Goal: Communication & Community: Share content

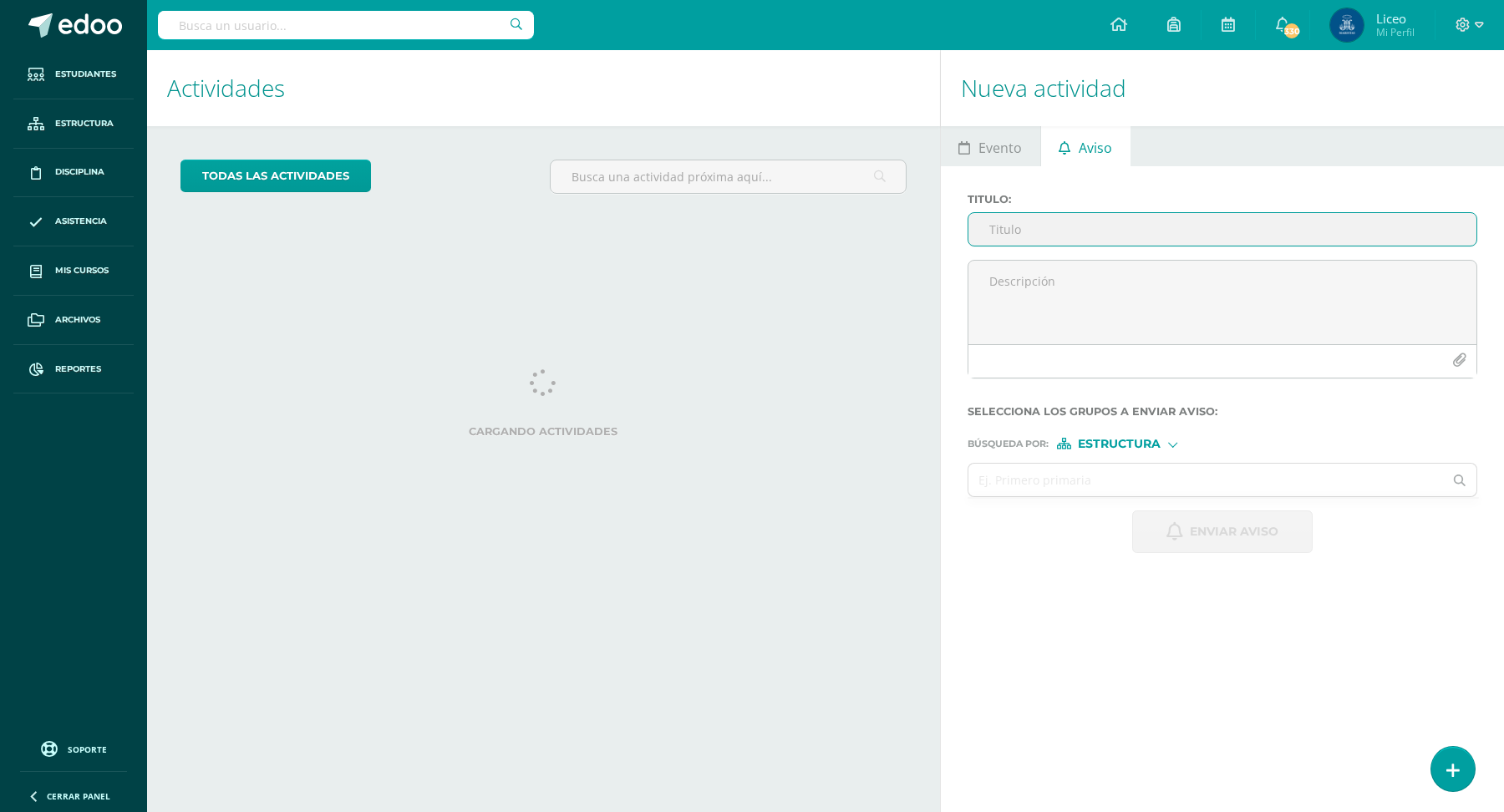
click at [1036, 228] on input "Titulo :" at bounding box center [1222, 229] width 508 height 33
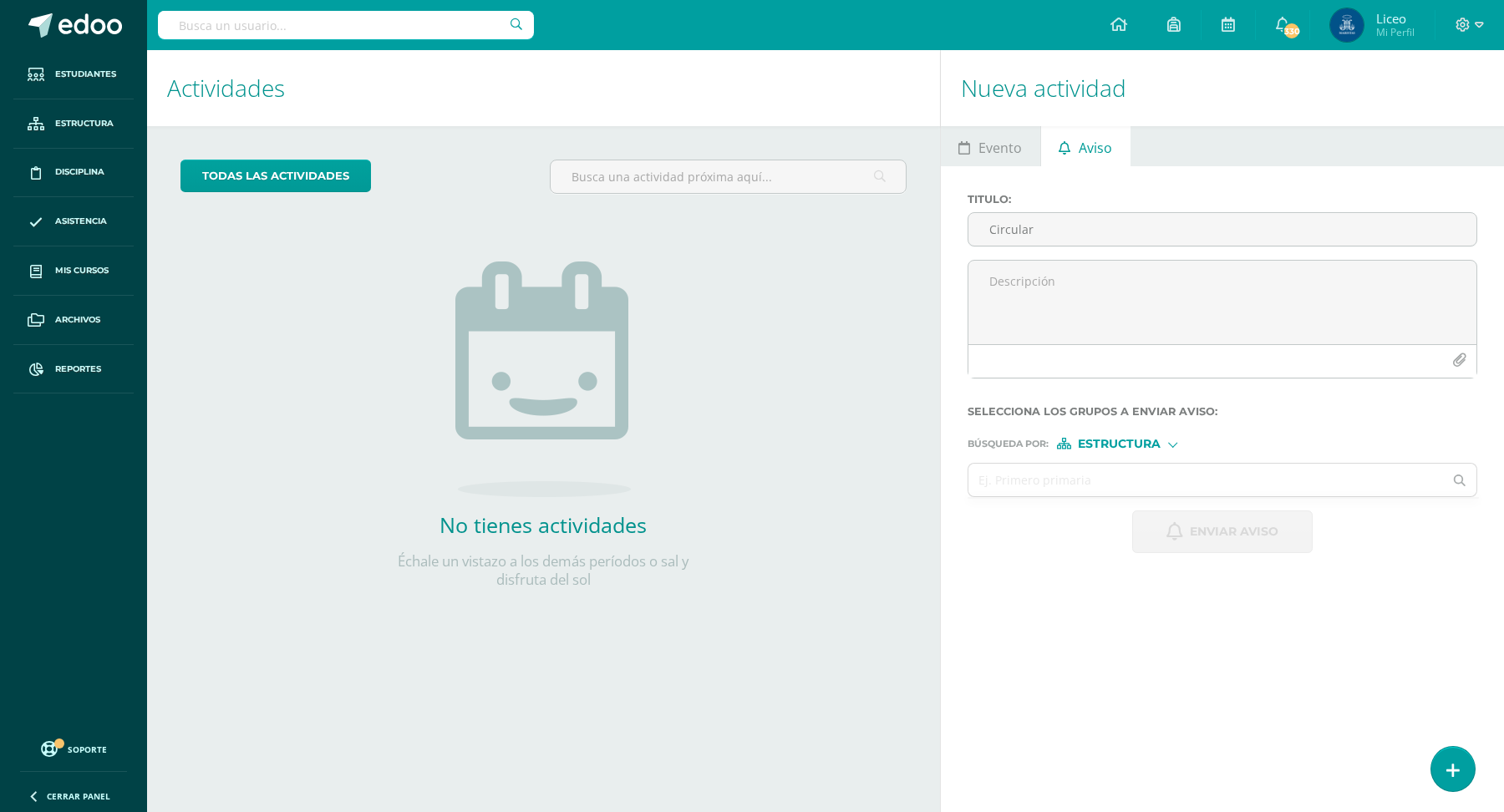
click at [1353, 148] on ul "Evento Aviso" at bounding box center [1222, 146] width 563 height 40
click at [1114, 239] on input "Circular" at bounding box center [1222, 229] width 508 height 33
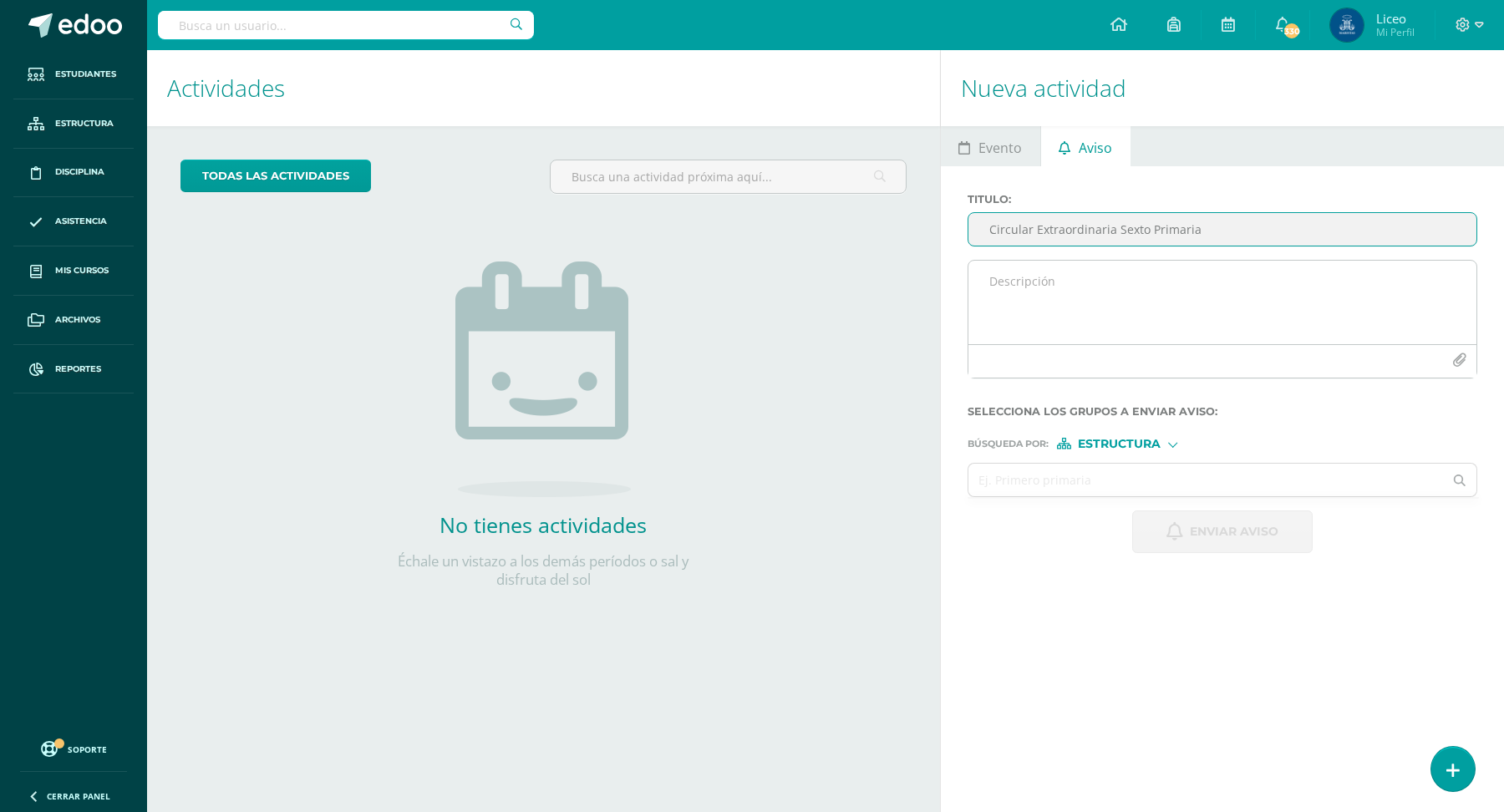
type input "Circular Extraordinaria Sexto Primaria"
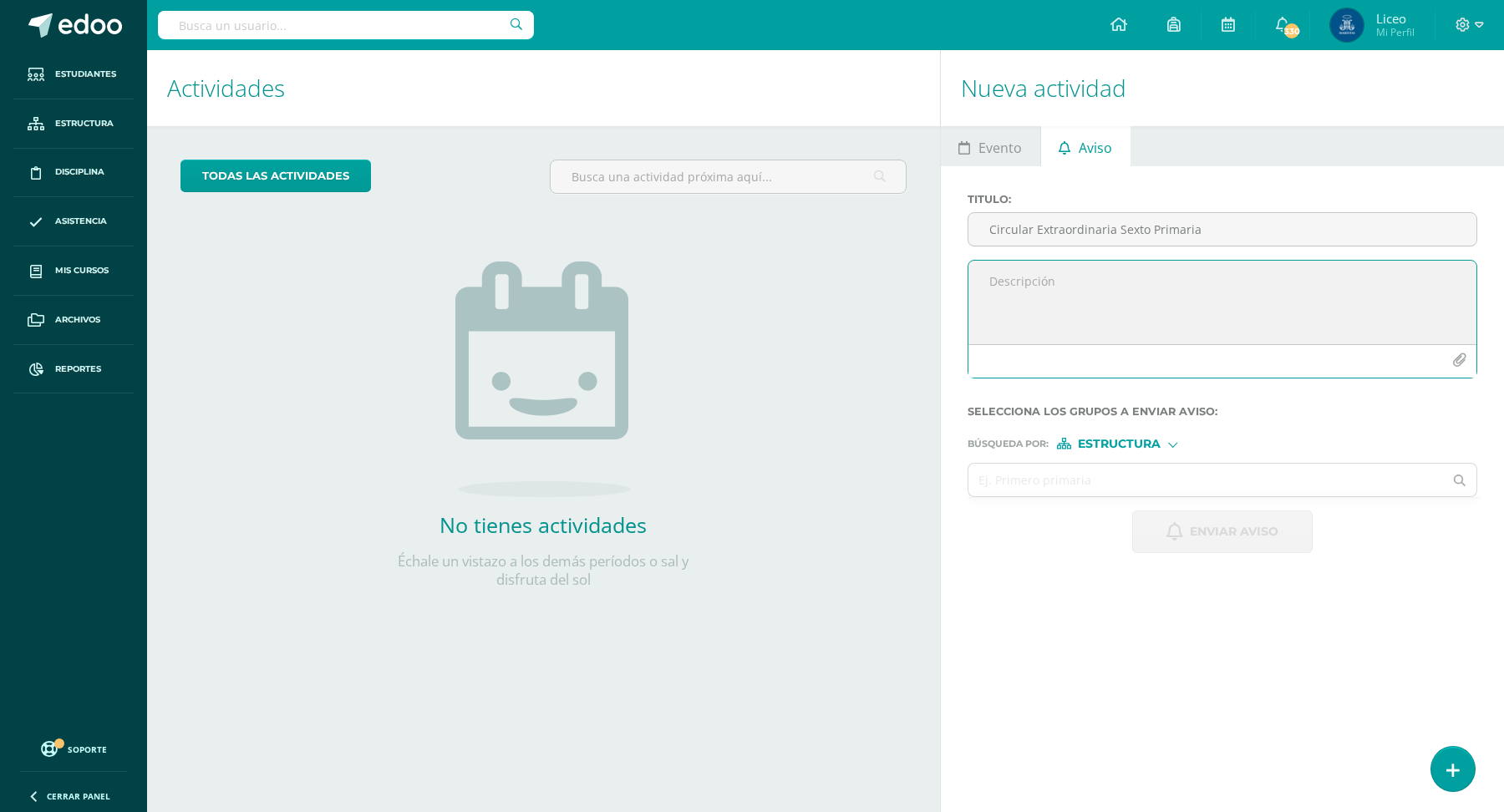
click at [1082, 277] on textarea at bounding box center [1222, 302] width 508 height 84
type textarea "Estimadas familias maristas les compartimos la siguiente circular."
click at [1457, 362] on icon "button" at bounding box center [1459, 360] width 14 height 14
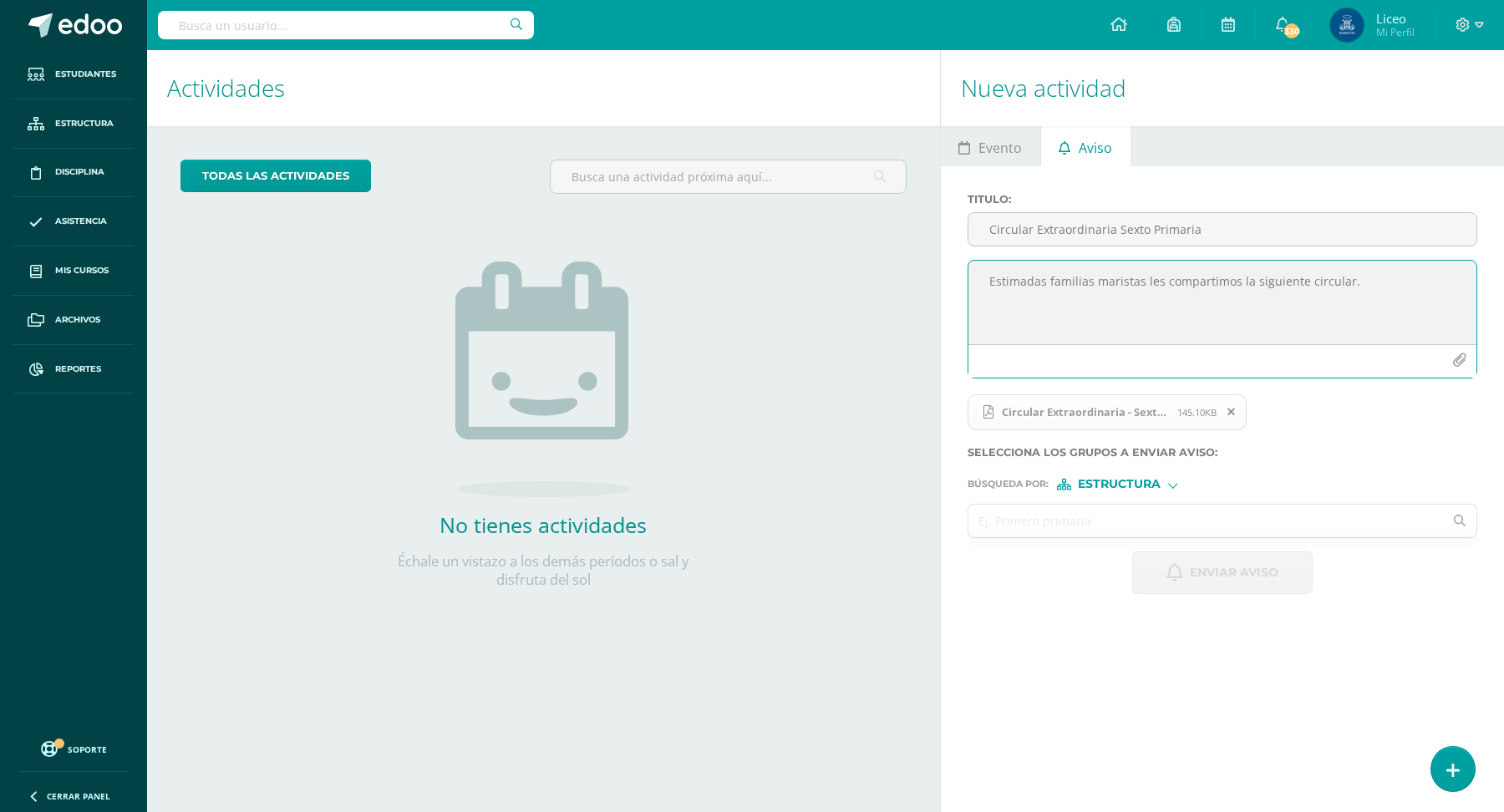
click at [1035, 521] on input "text" at bounding box center [1206, 521] width 475 height 33
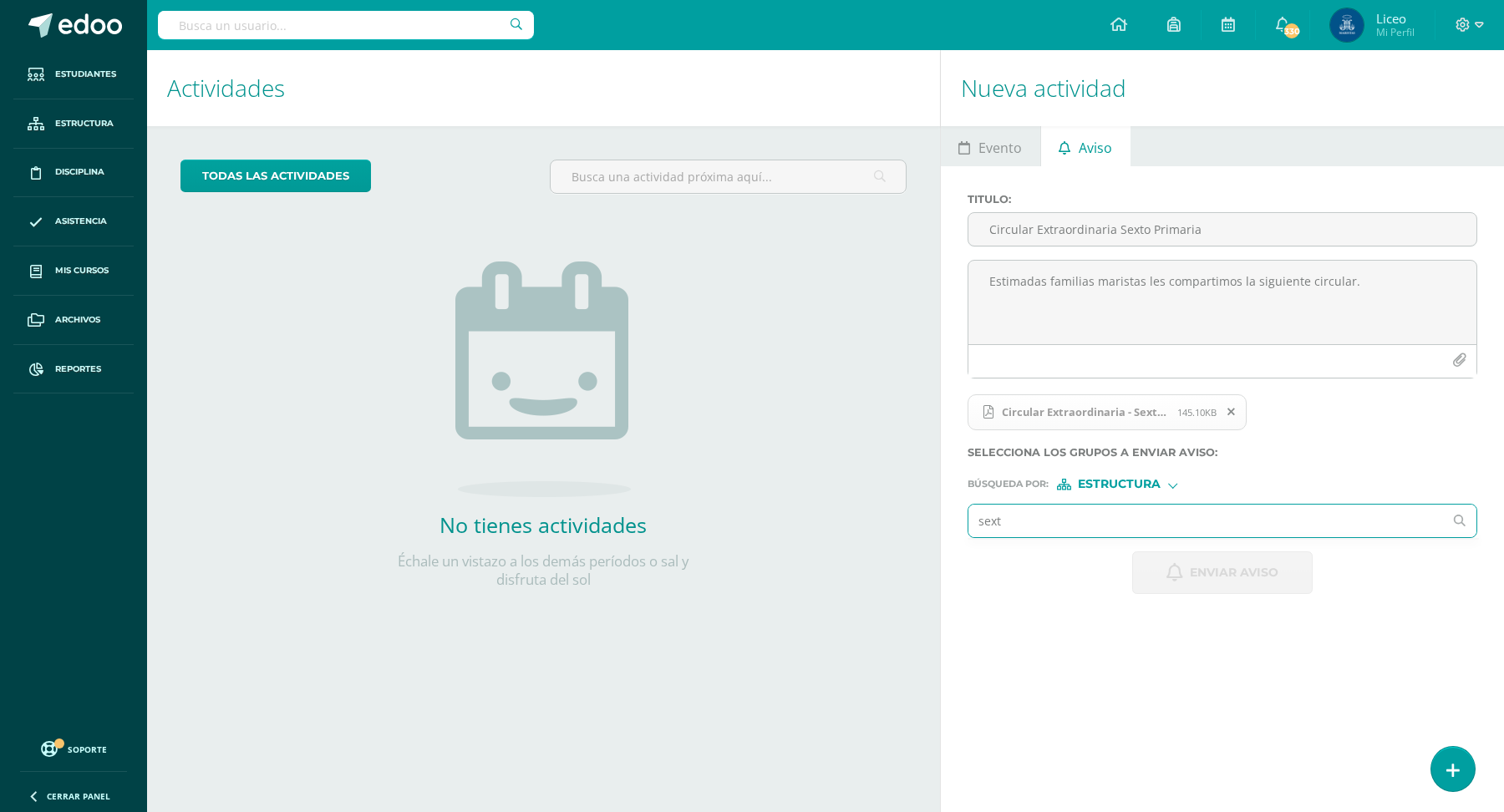
type input "sexto"
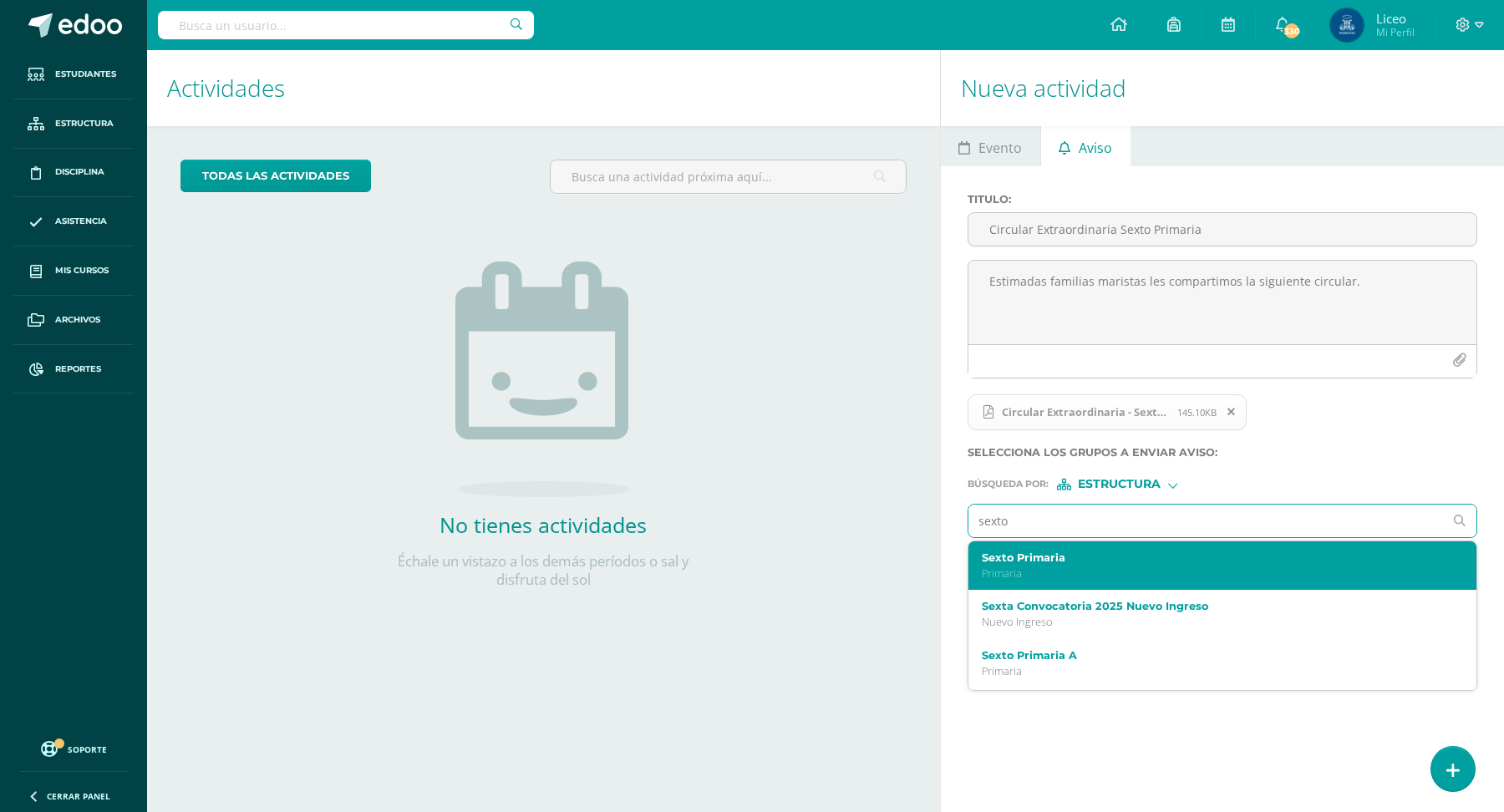
click at [1054, 551] on label "Sexto Primaria" at bounding box center [1212, 557] width 460 height 12
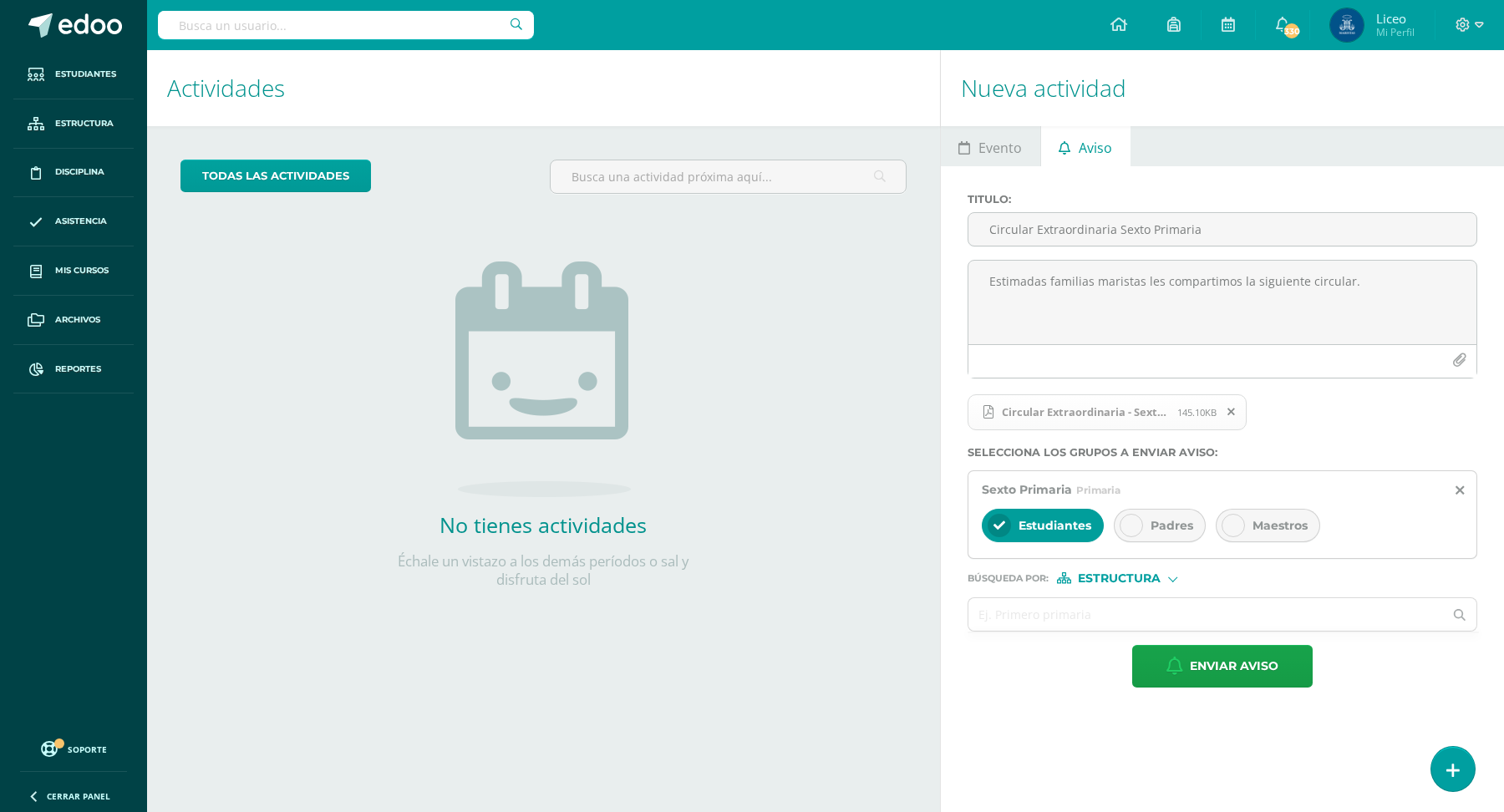
click at [1131, 517] on div at bounding box center [1131, 525] width 23 height 23
click at [1179, 668] on icon "button" at bounding box center [1174, 666] width 17 height 19
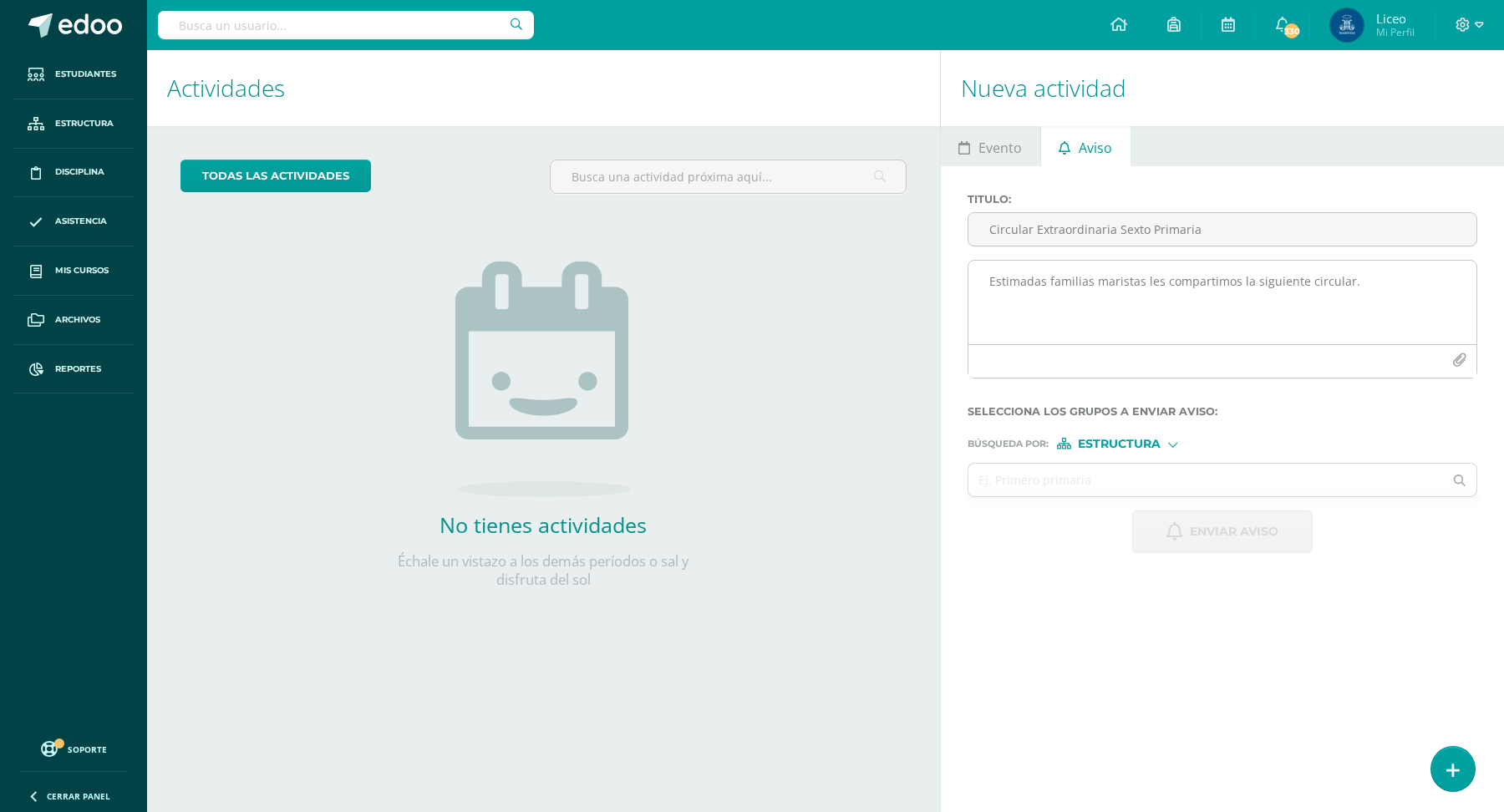
click at [1447, 360] on button "button" at bounding box center [1459, 360] width 33 height 33
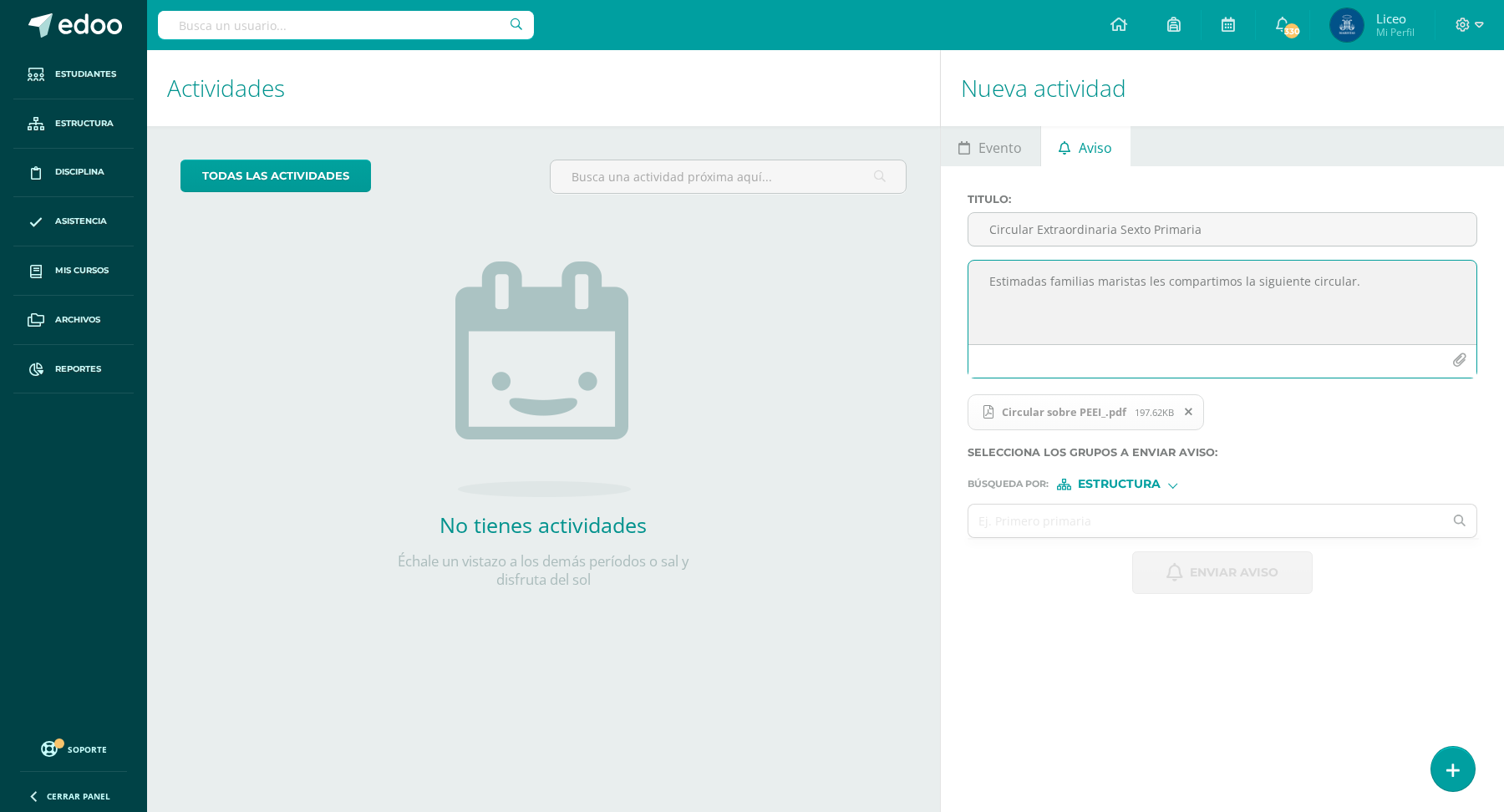
click at [1018, 277] on textarea "Estimadas familias maristas les compartimos la siguiente circular." at bounding box center [1222, 302] width 508 height 84
click at [1005, 226] on input "Circular Extraordinaria Sexto Primaria" at bounding box center [1222, 229] width 508 height 33
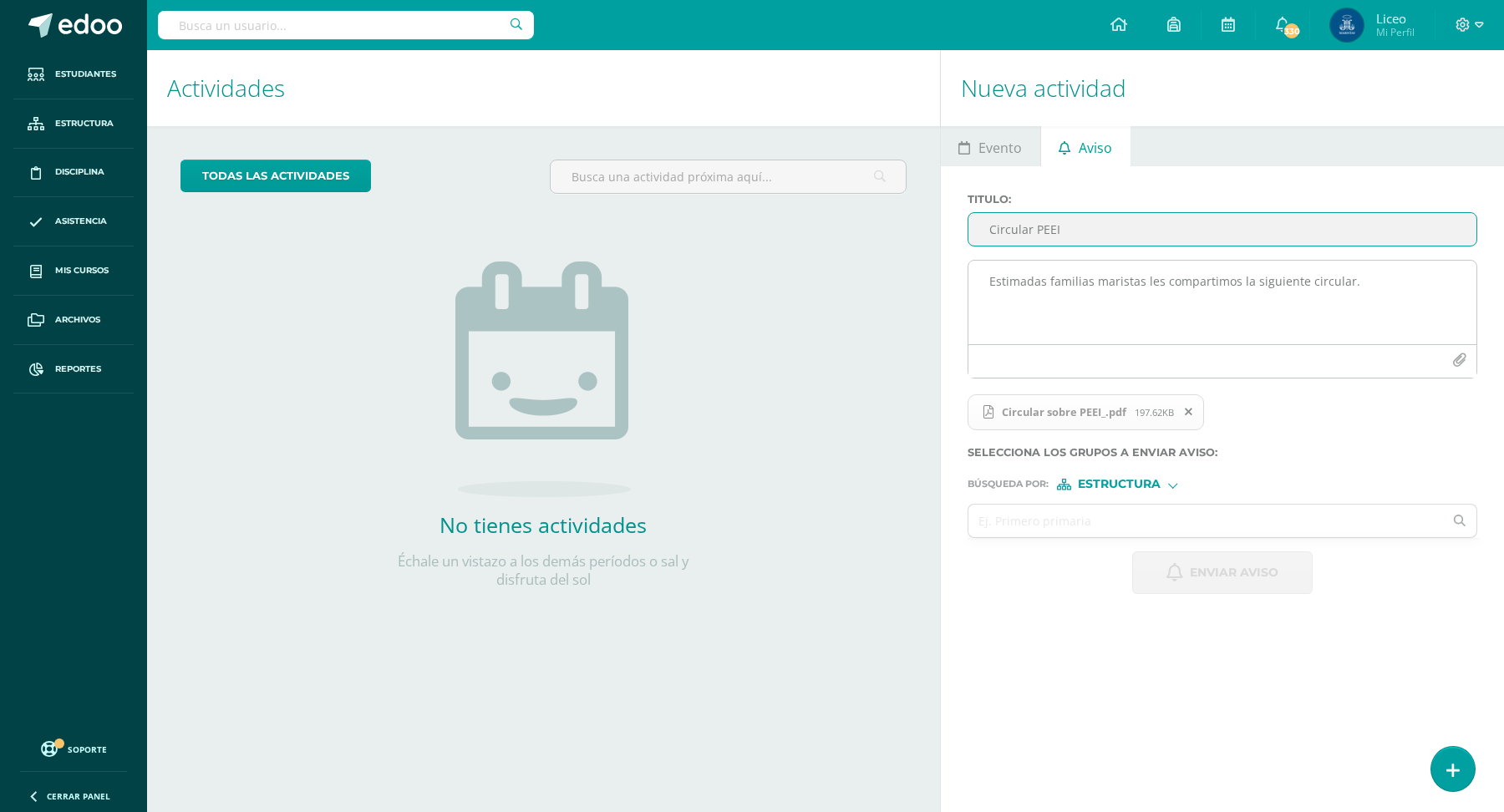
type input "Circular PEEI"
click at [1008, 282] on textarea "Estimadas familias maristas les compartimos la siguiente circular." at bounding box center [1222, 302] width 508 height 84
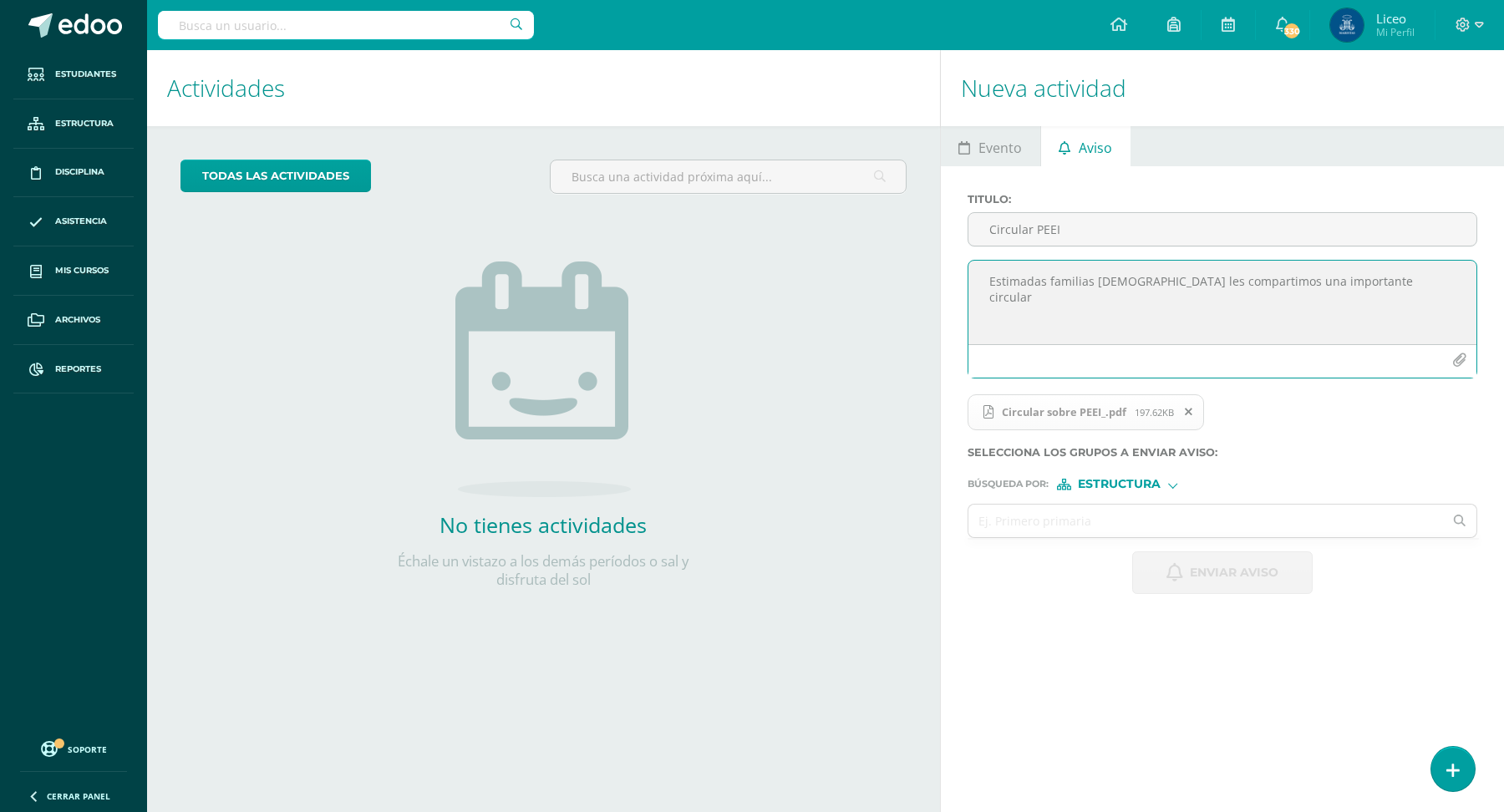
click at [1083, 283] on textarea "Estimadas familias [DEMOGRAPHIC_DATA] les compartimos una importante circular" at bounding box center [1222, 302] width 508 height 84
click at [1420, 277] on textarea "Estimadas familias [DEMOGRAPHIC_DATA] les compartimos una importante circular" at bounding box center [1222, 302] width 508 height 84
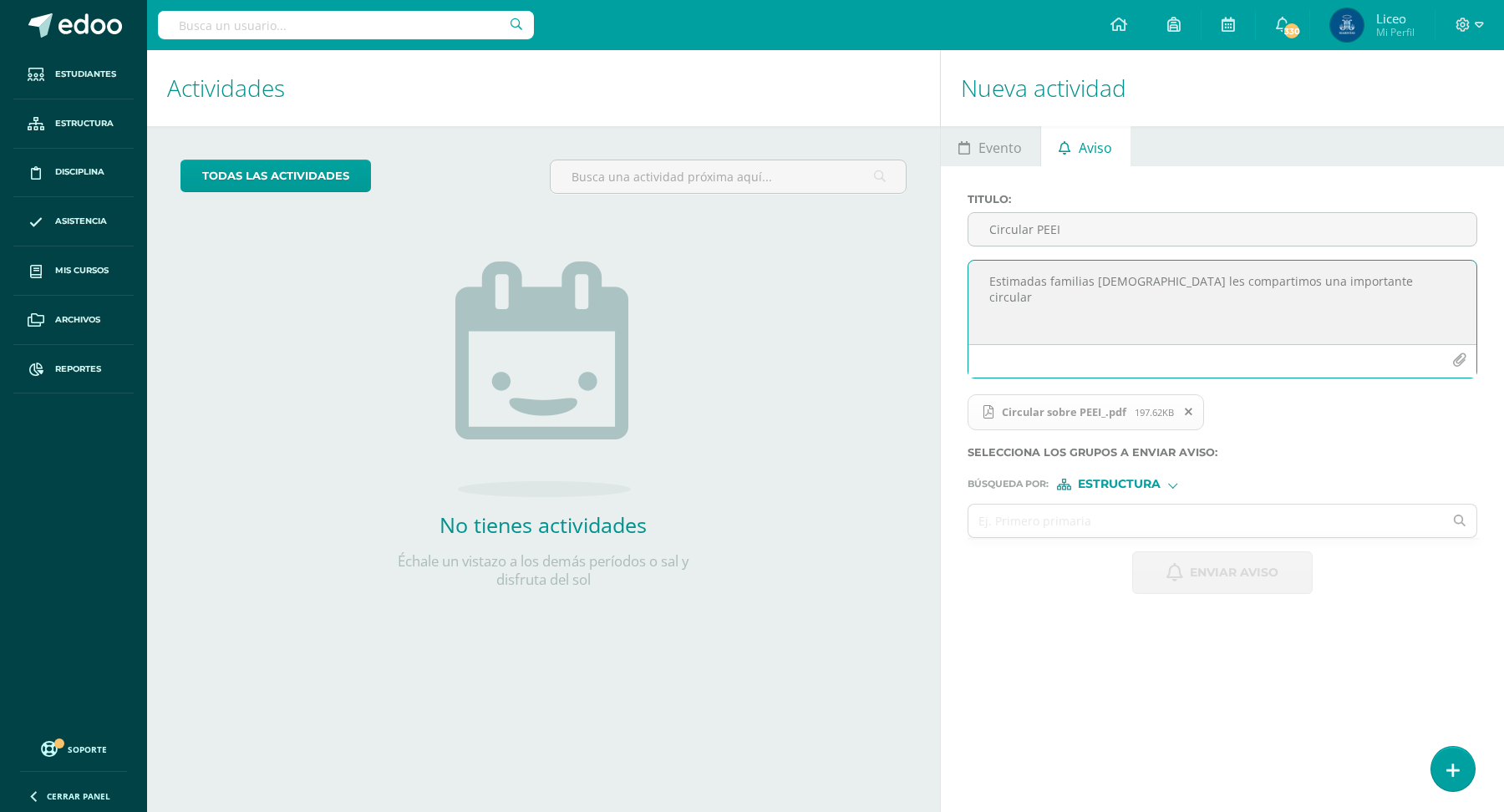
paste textarea "Nos complace compartir con ustedes que, como parte de la Provincia Marista de […"
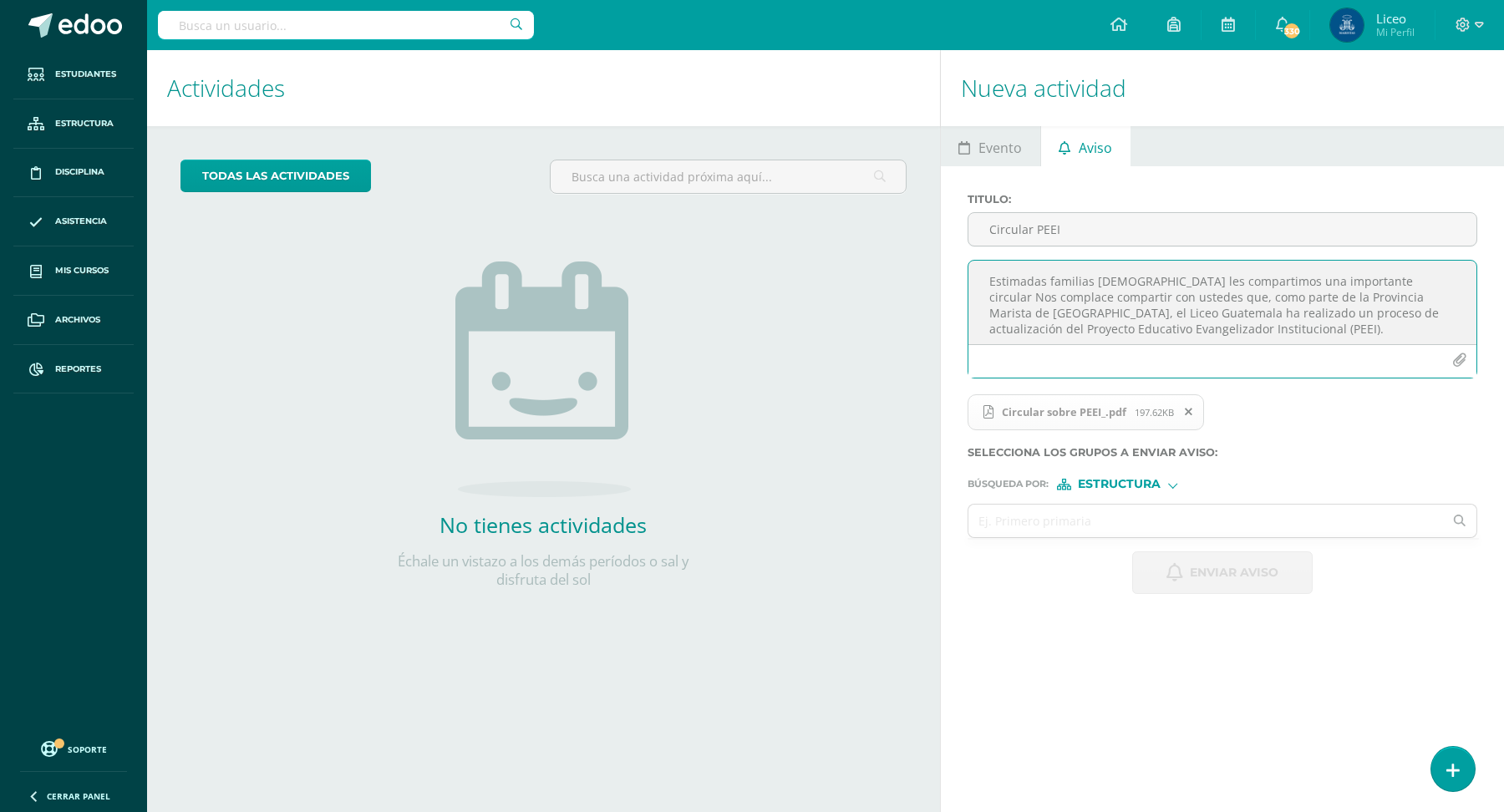
drag, startPoint x: 1375, startPoint y: 278, endPoint x: 1143, endPoint y: 273, distance: 232.1
click at [1143, 273] on textarea "Estimadas familias [DEMOGRAPHIC_DATA] les compartimos una importante circular N…" at bounding box center [1222, 302] width 508 height 84
click at [1405, 312] on textarea "Estimadas familias [DEMOGRAPHIC_DATA] nos complace compartir con ustedes que, c…" at bounding box center [1222, 302] width 508 height 84
type textarea "Estimadas familias maristas nos complace compartir con ustedes que, como parte …"
click at [1089, 508] on input "text" at bounding box center [1206, 521] width 475 height 33
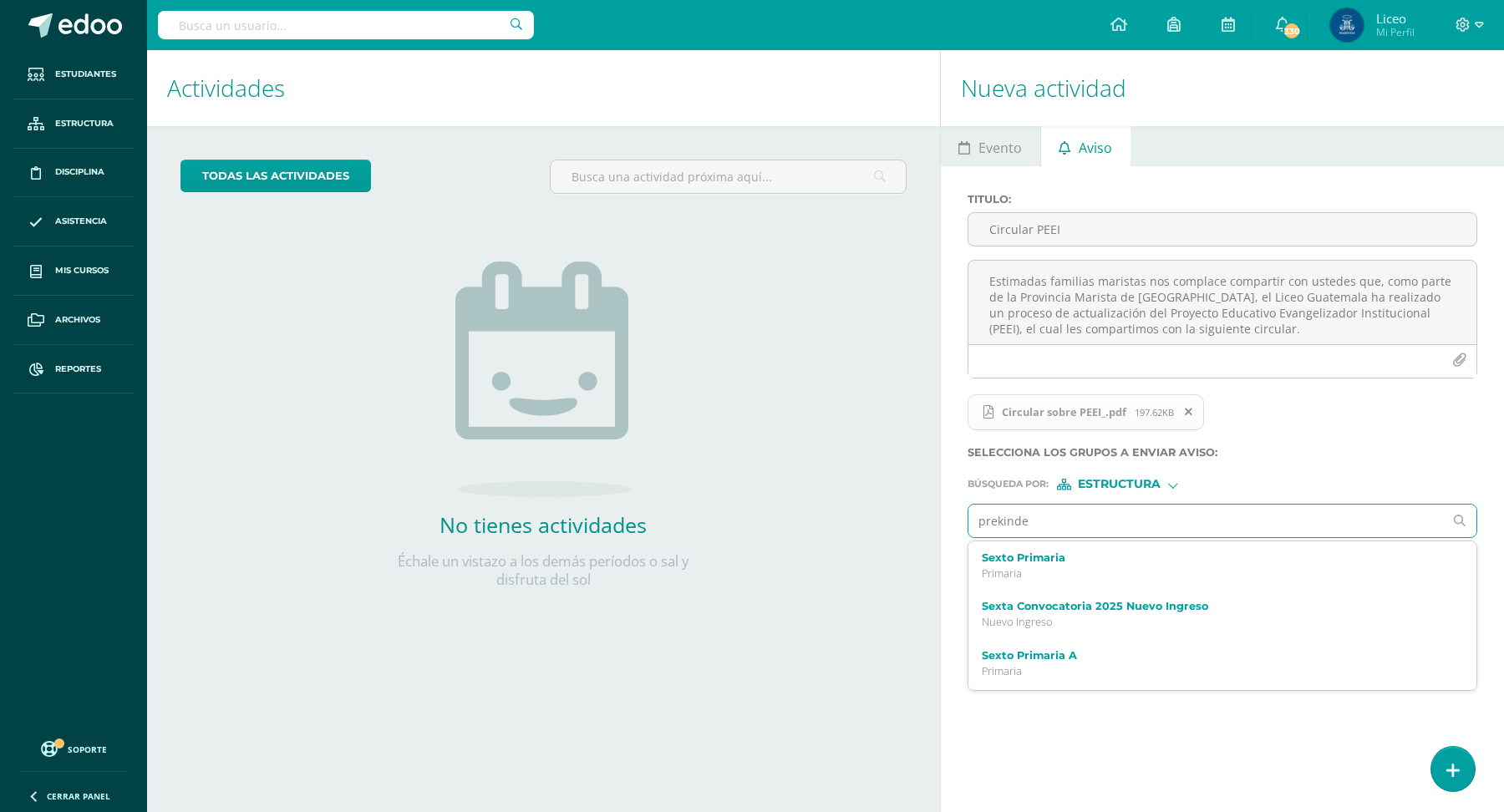
type input "prekinder"
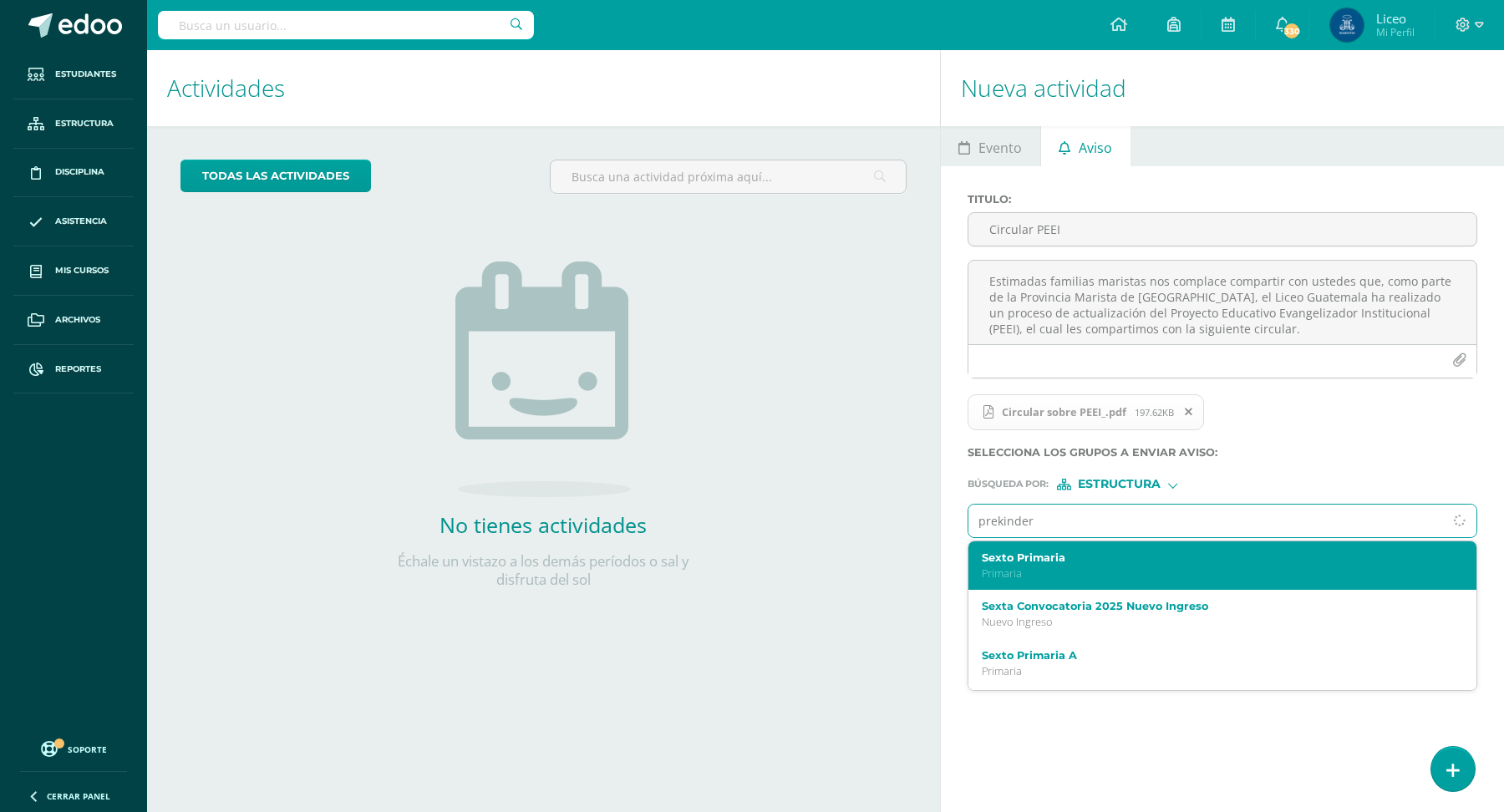
click at [1070, 556] on label "Sexto Primaria" at bounding box center [1212, 557] width 460 height 12
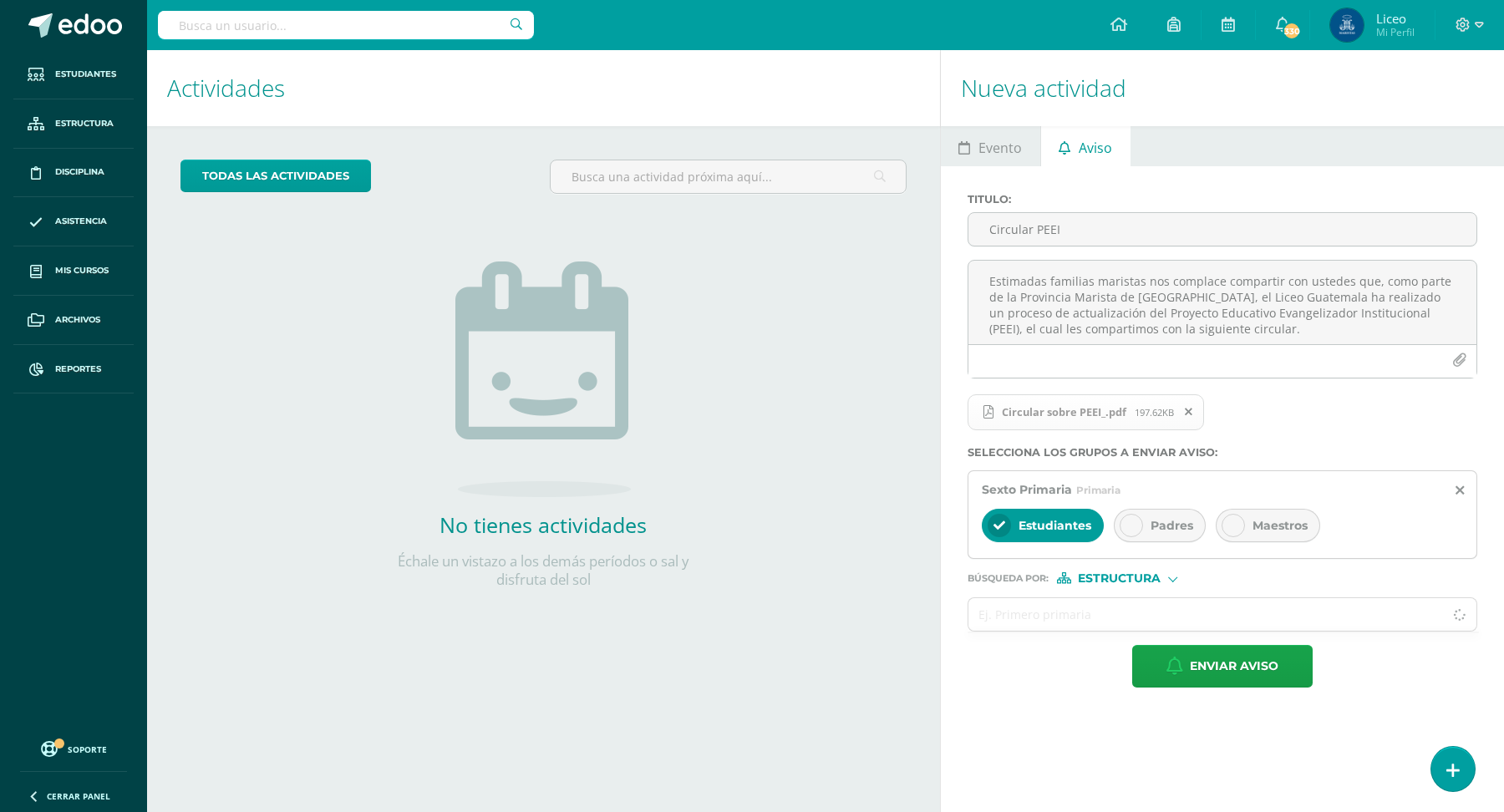
click at [1185, 513] on div "Padres" at bounding box center [1159, 526] width 92 height 34
click at [1043, 604] on input "text" at bounding box center [1206, 614] width 475 height 33
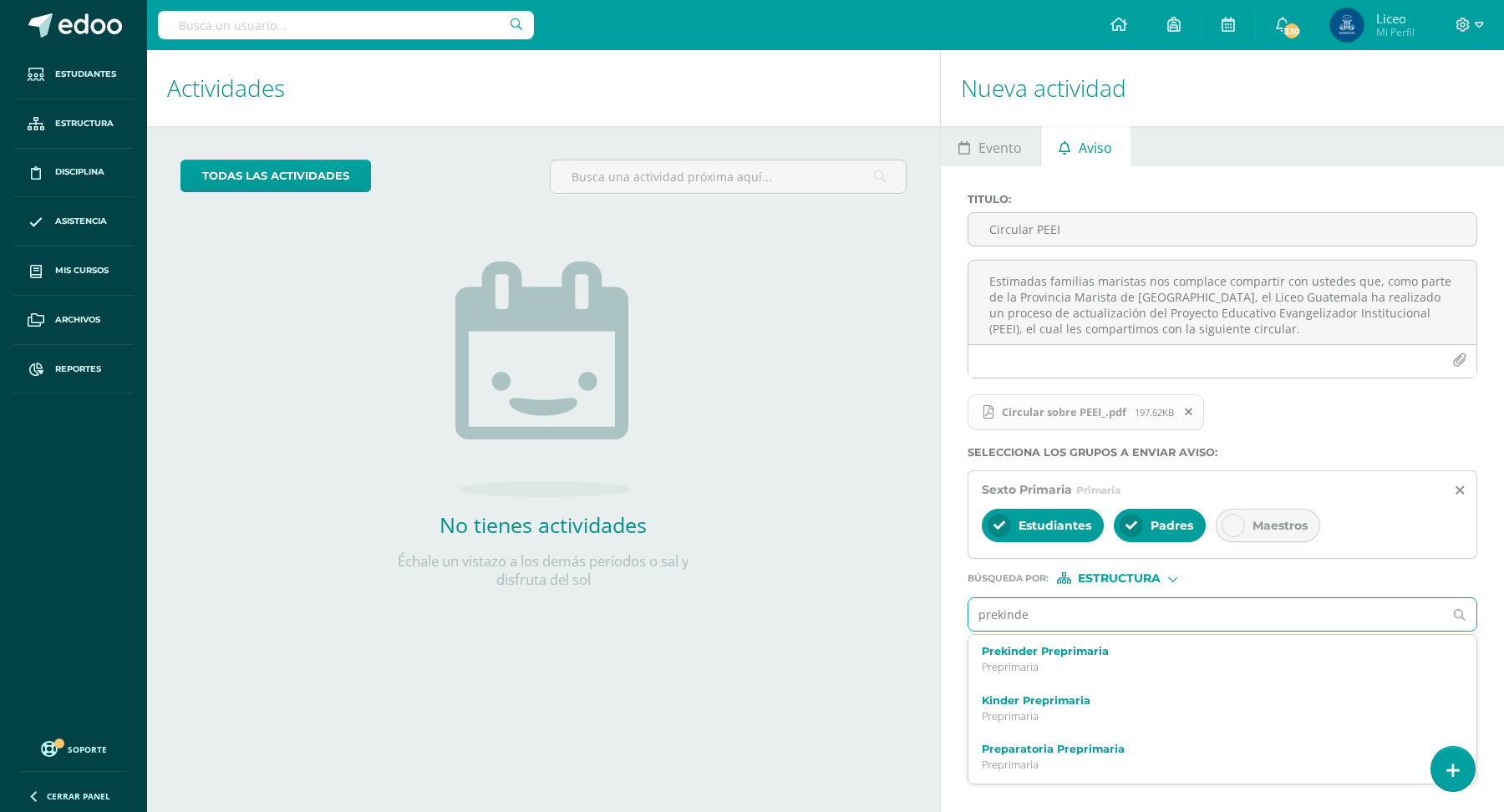
type input "prekinder"
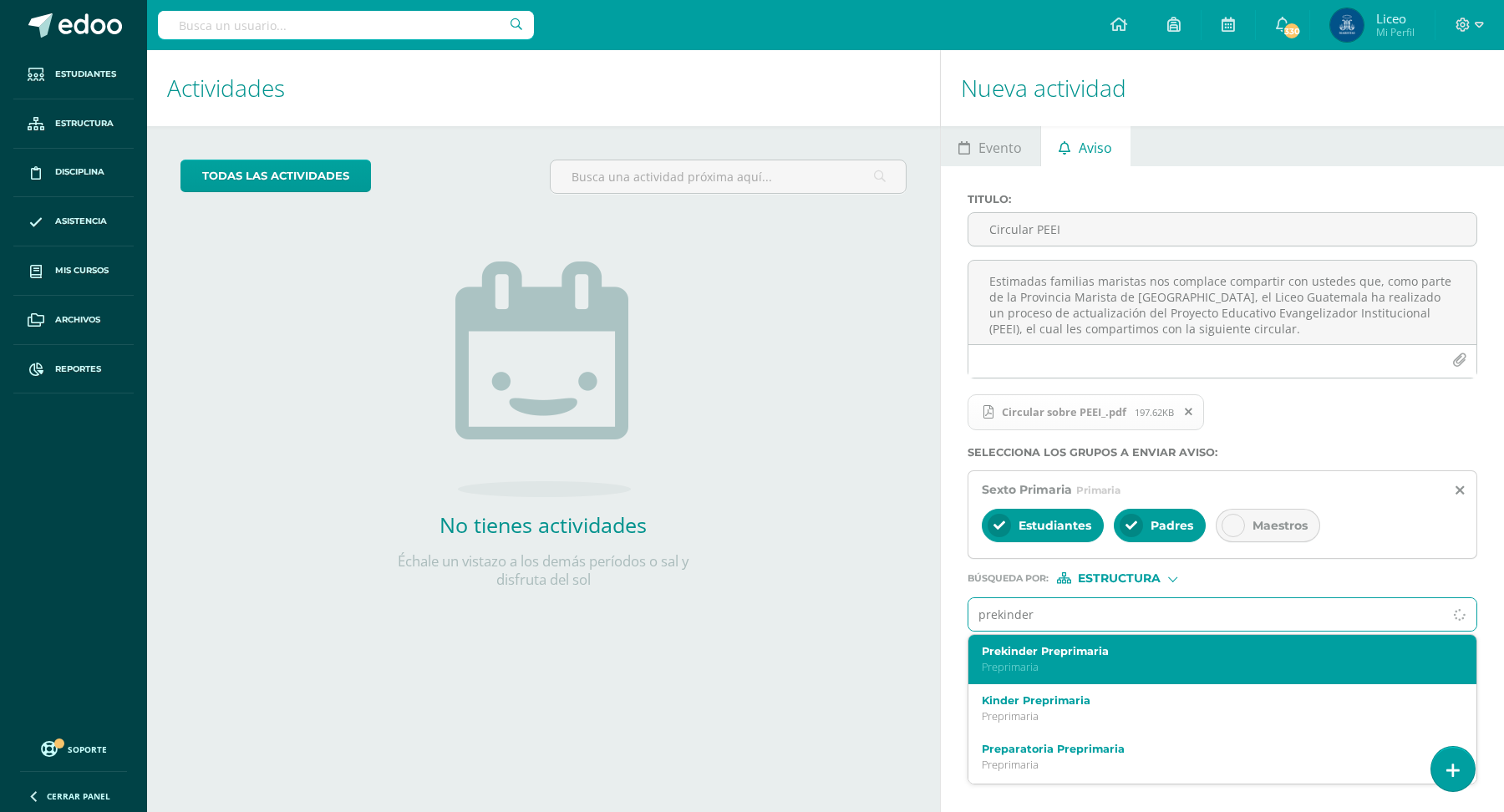
click at [1048, 673] on div "Prekinder Preprimaria Preprimaria" at bounding box center [1222, 659] width 508 height 50
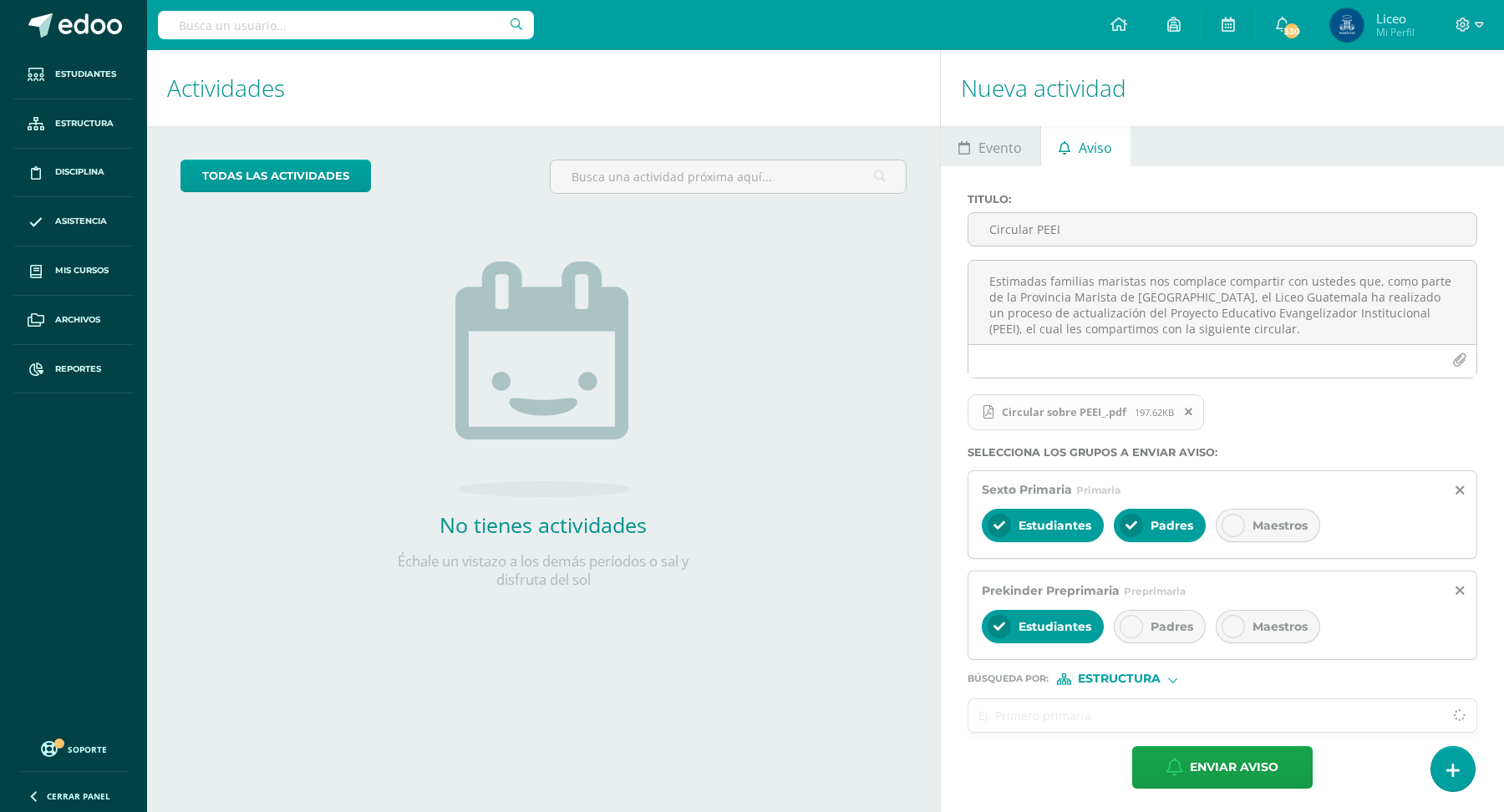
click at [1036, 707] on input "text" at bounding box center [1206, 715] width 475 height 33
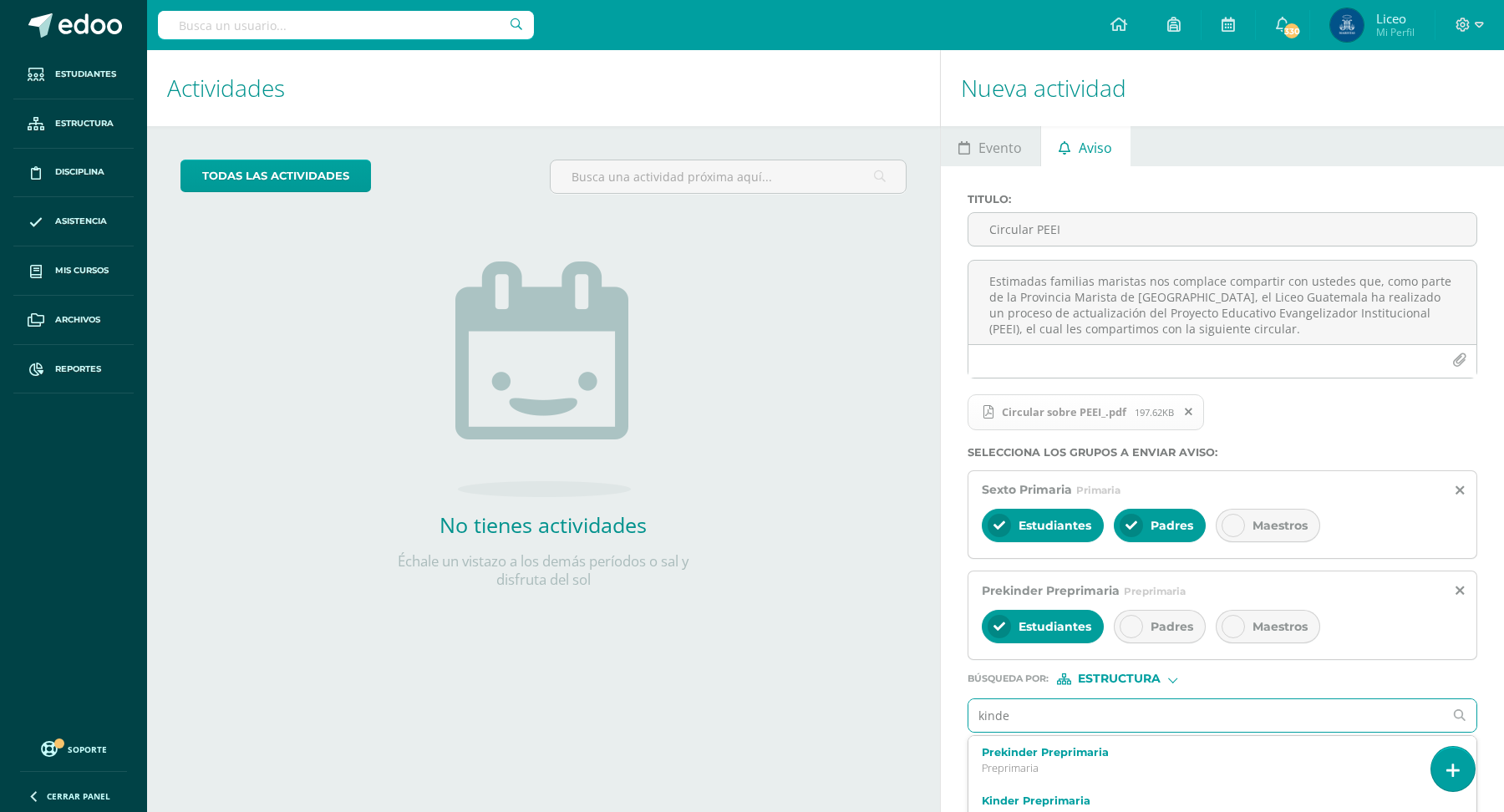
type input "kinder"
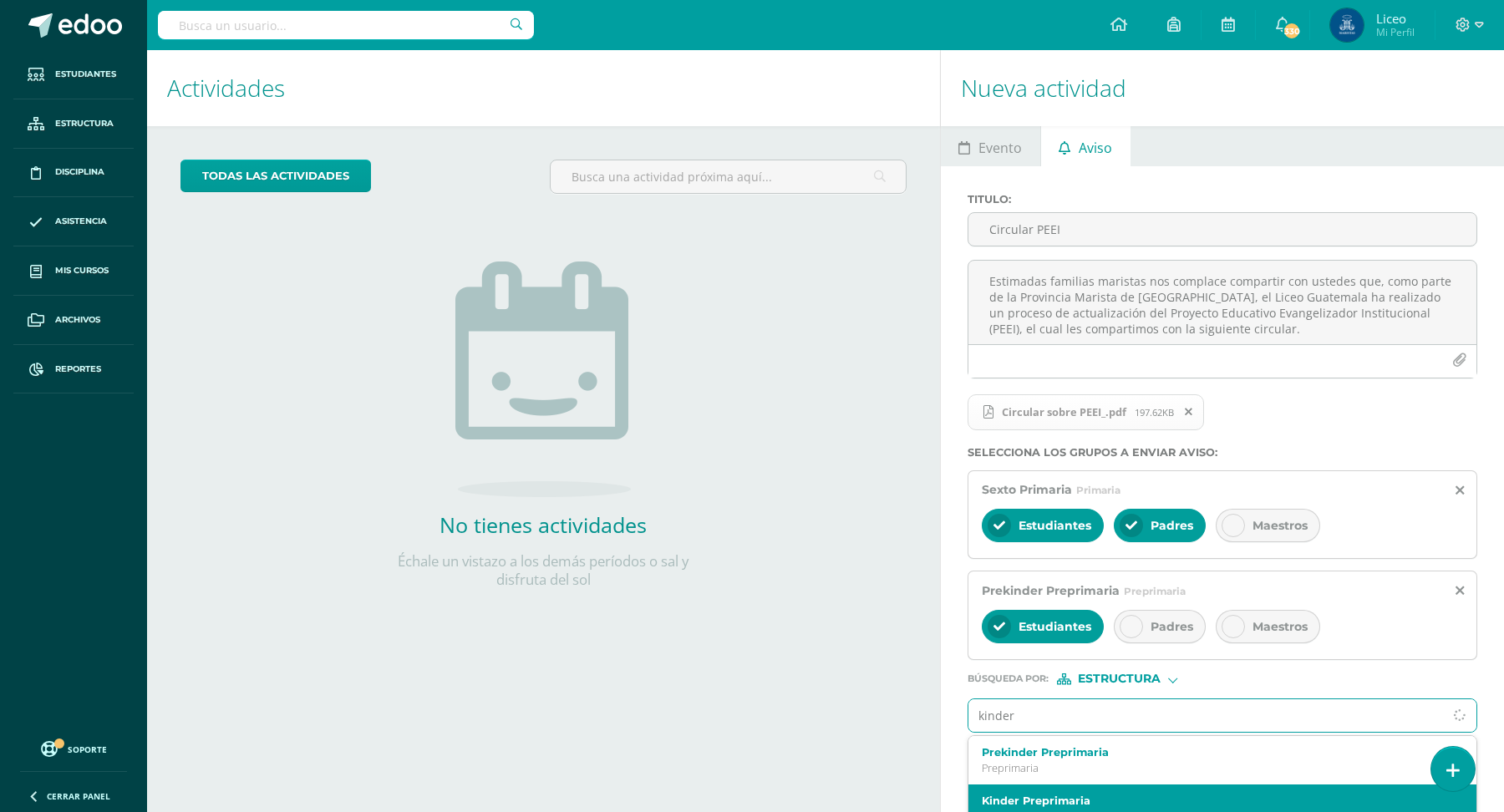
click at [1072, 801] on label "Kinder Preprimaria" at bounding box center [1212, 800] width 460 height 12
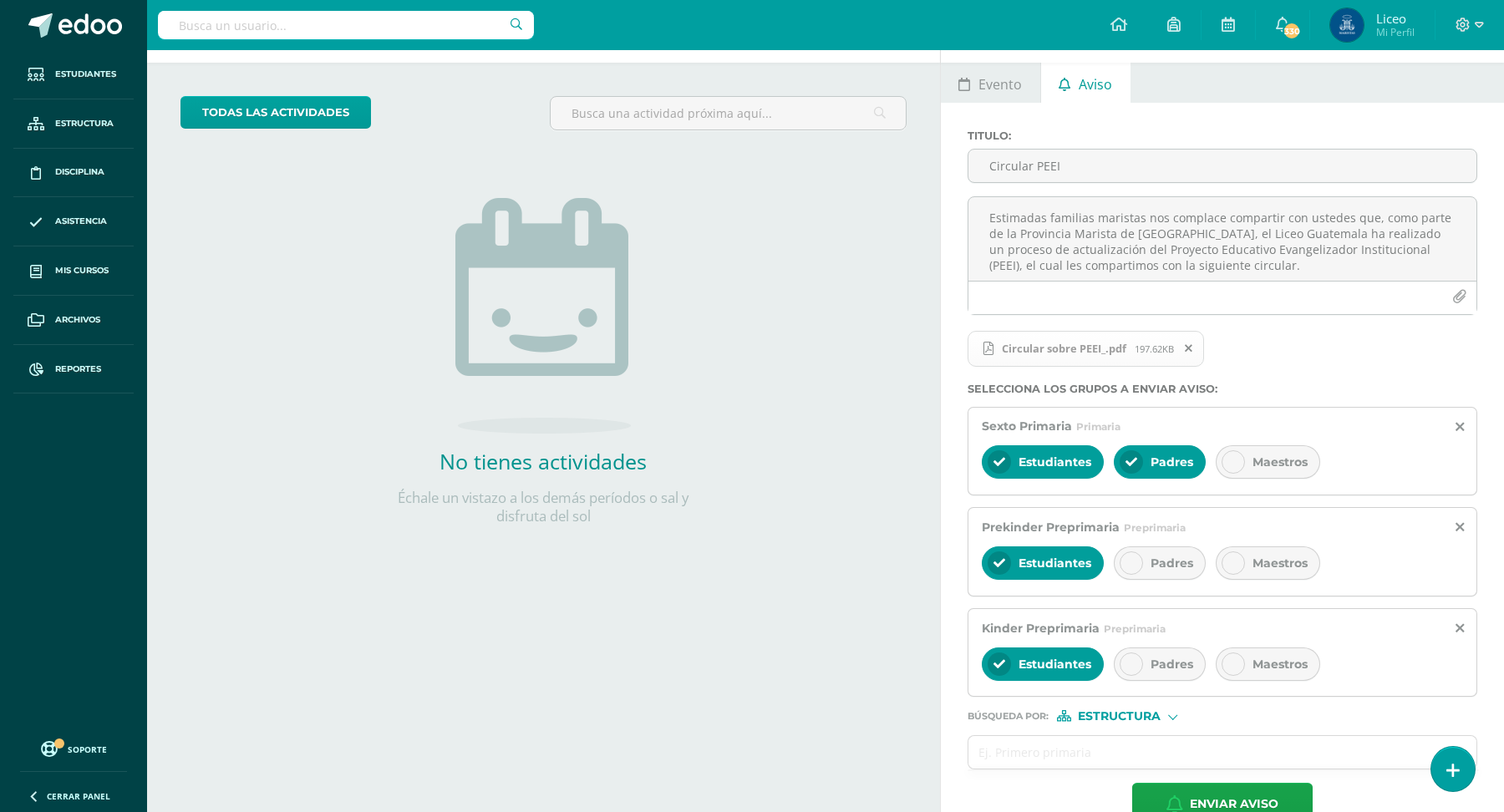
scroll to position [99, 0]
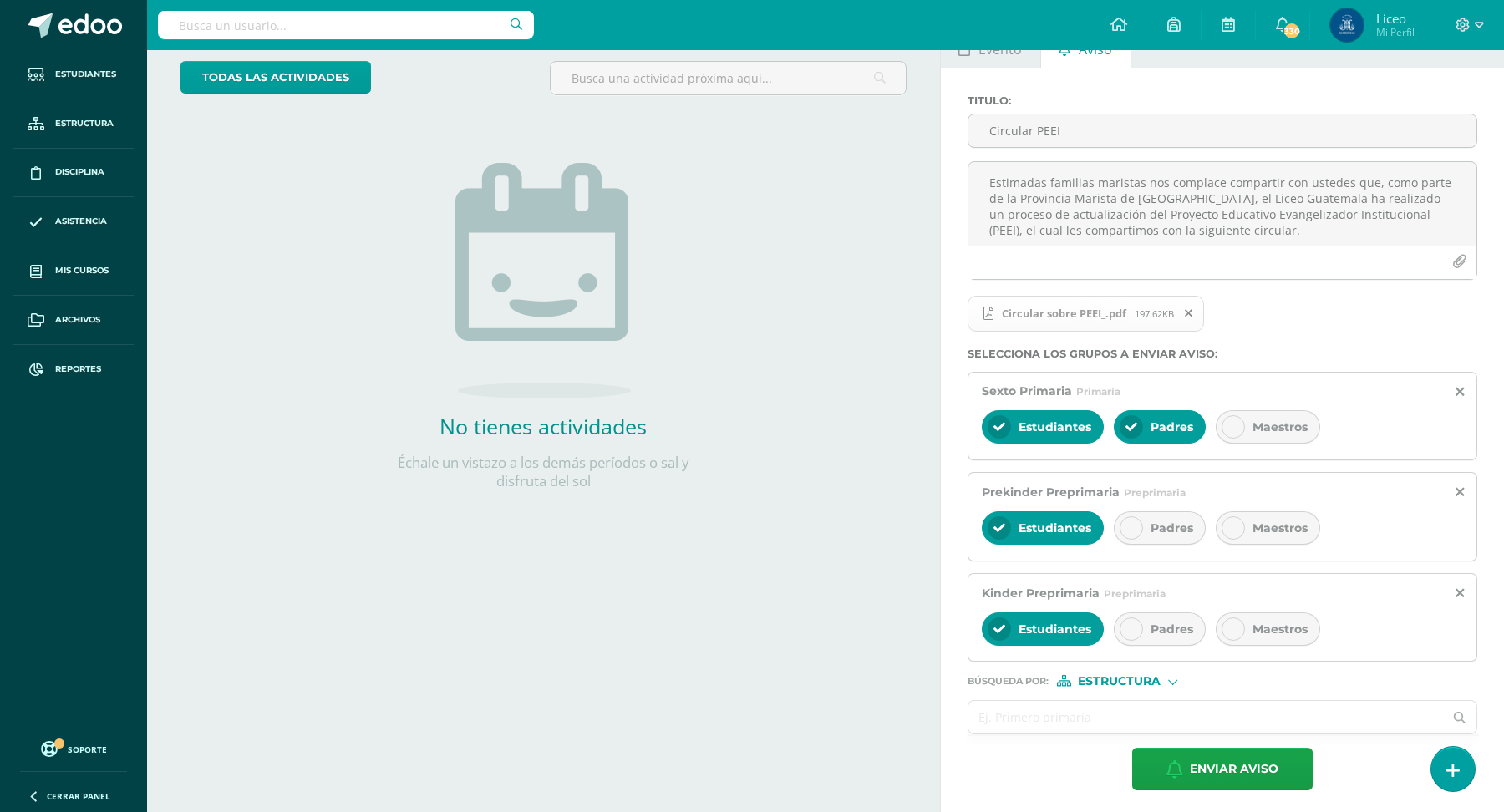
click at [1038, 719] on input "text" at bounding box center [1206, 717] width 475 height 33
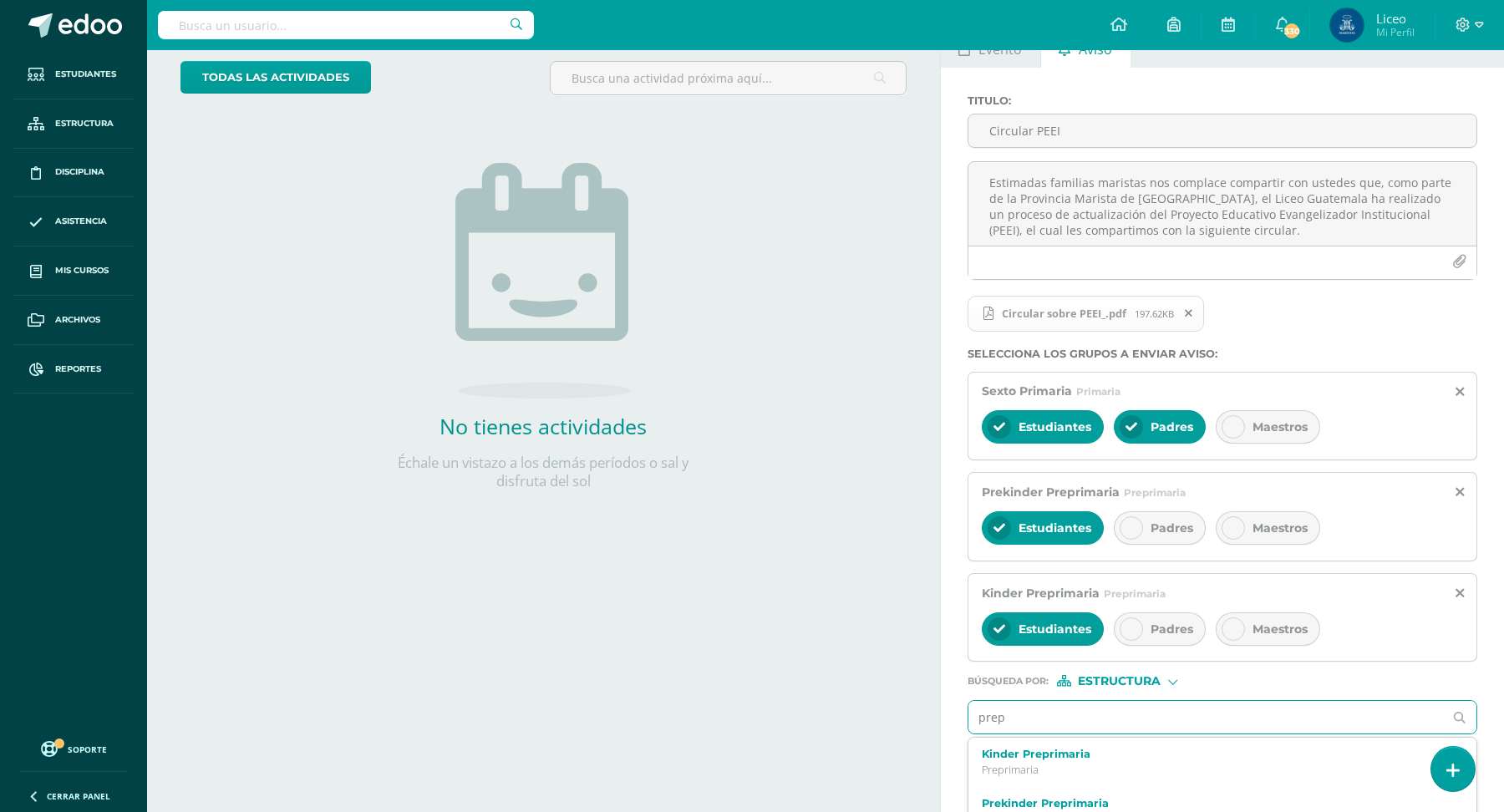
type input "prepa"
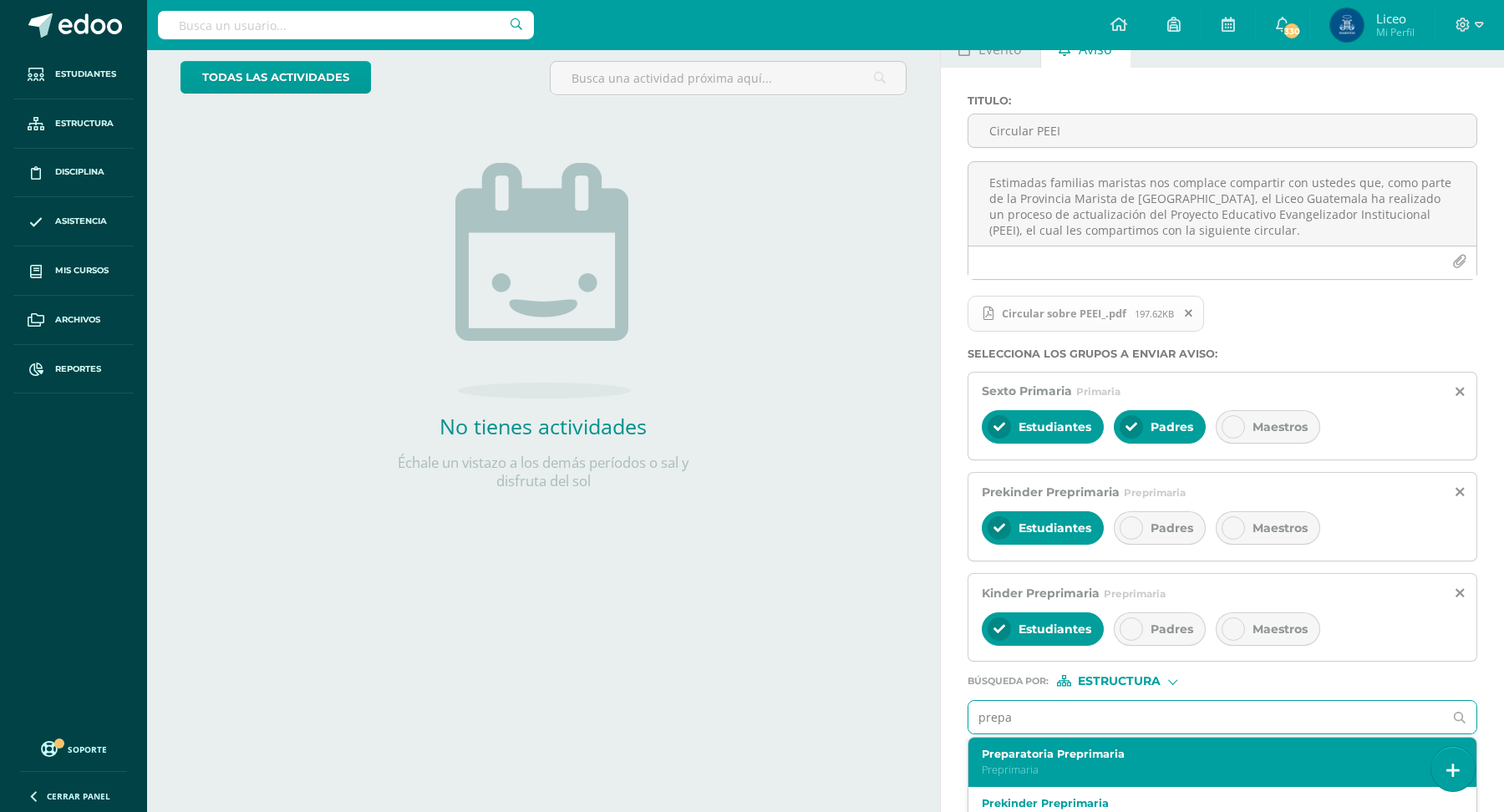
click at [1057, 753] on label "Preparatoria Preprimaria" at bounding box center [1212, 754] width 460 height 12
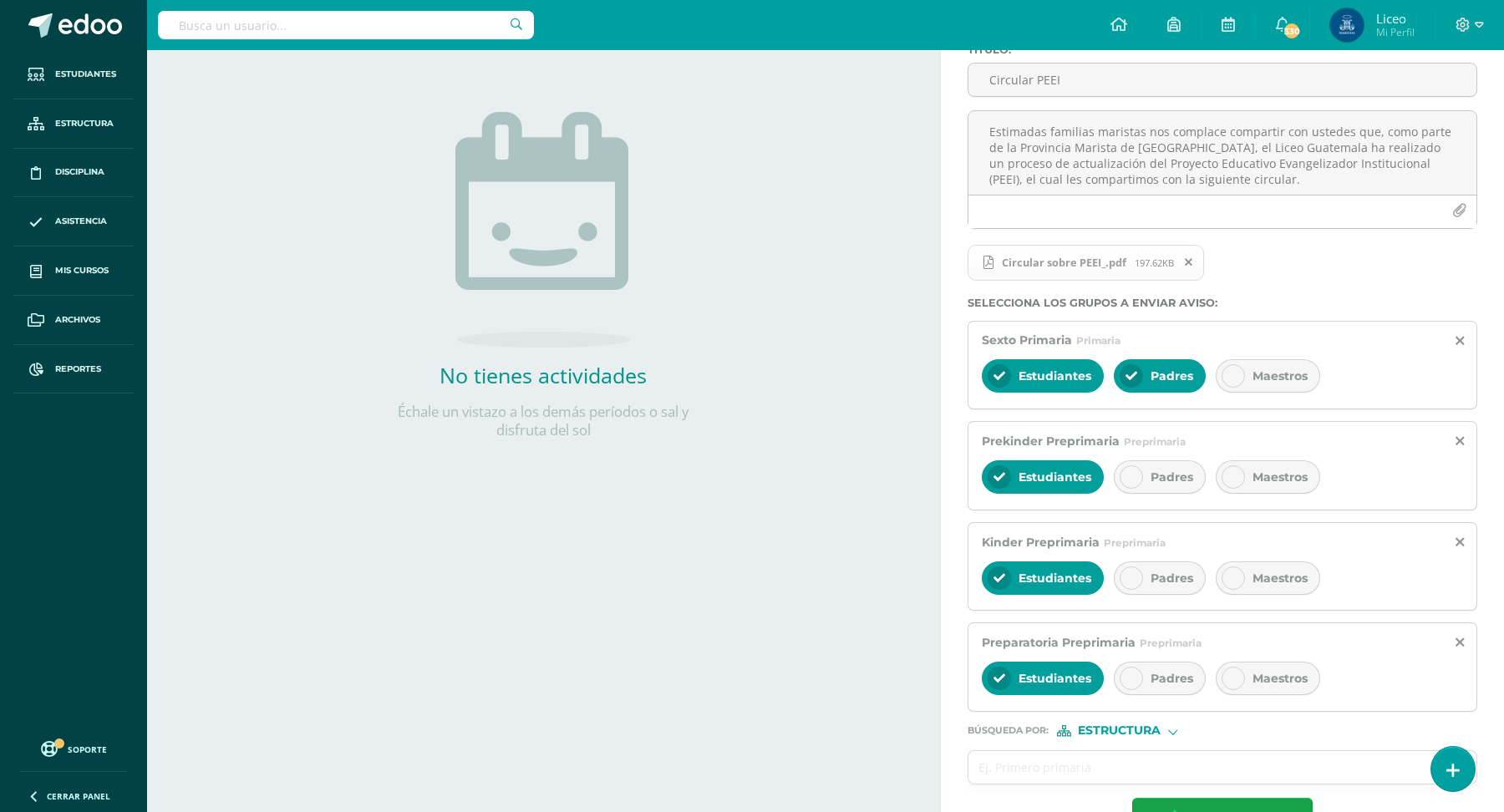
scroll to position [198, 0]
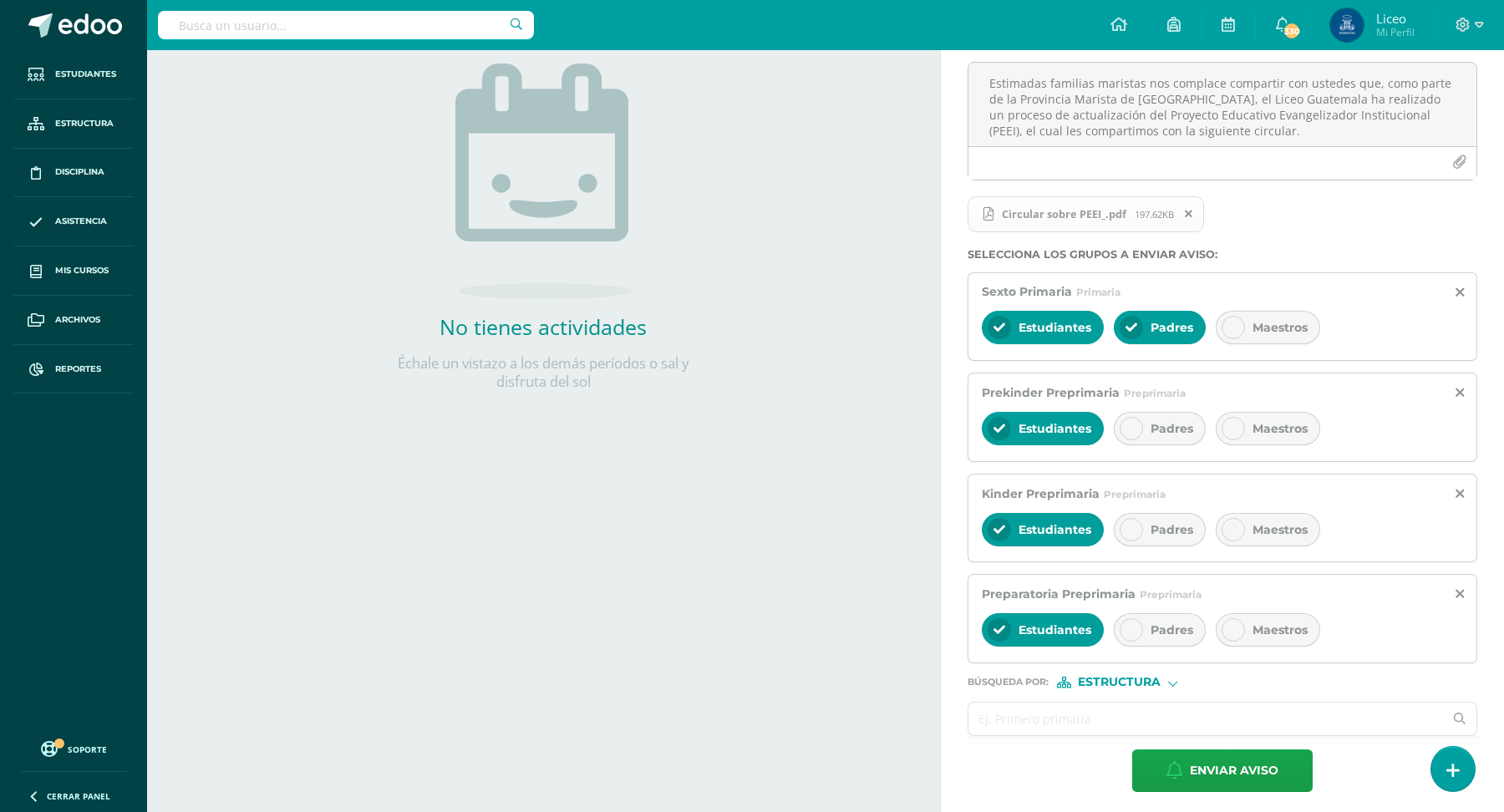
click at [1038, 711] on input "text" at bounding box center [1206, 718] width 475 height 33
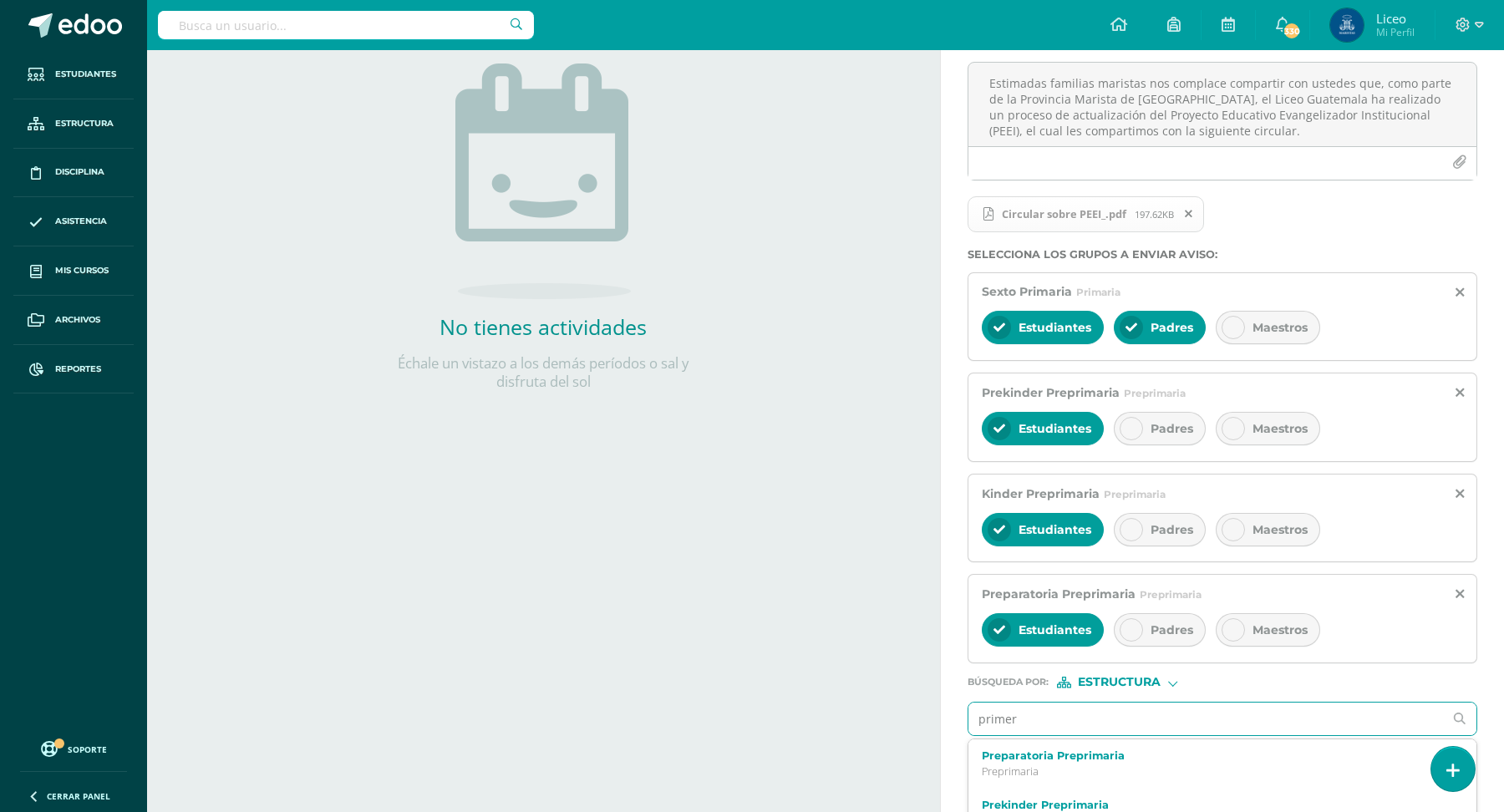
type input "primero"
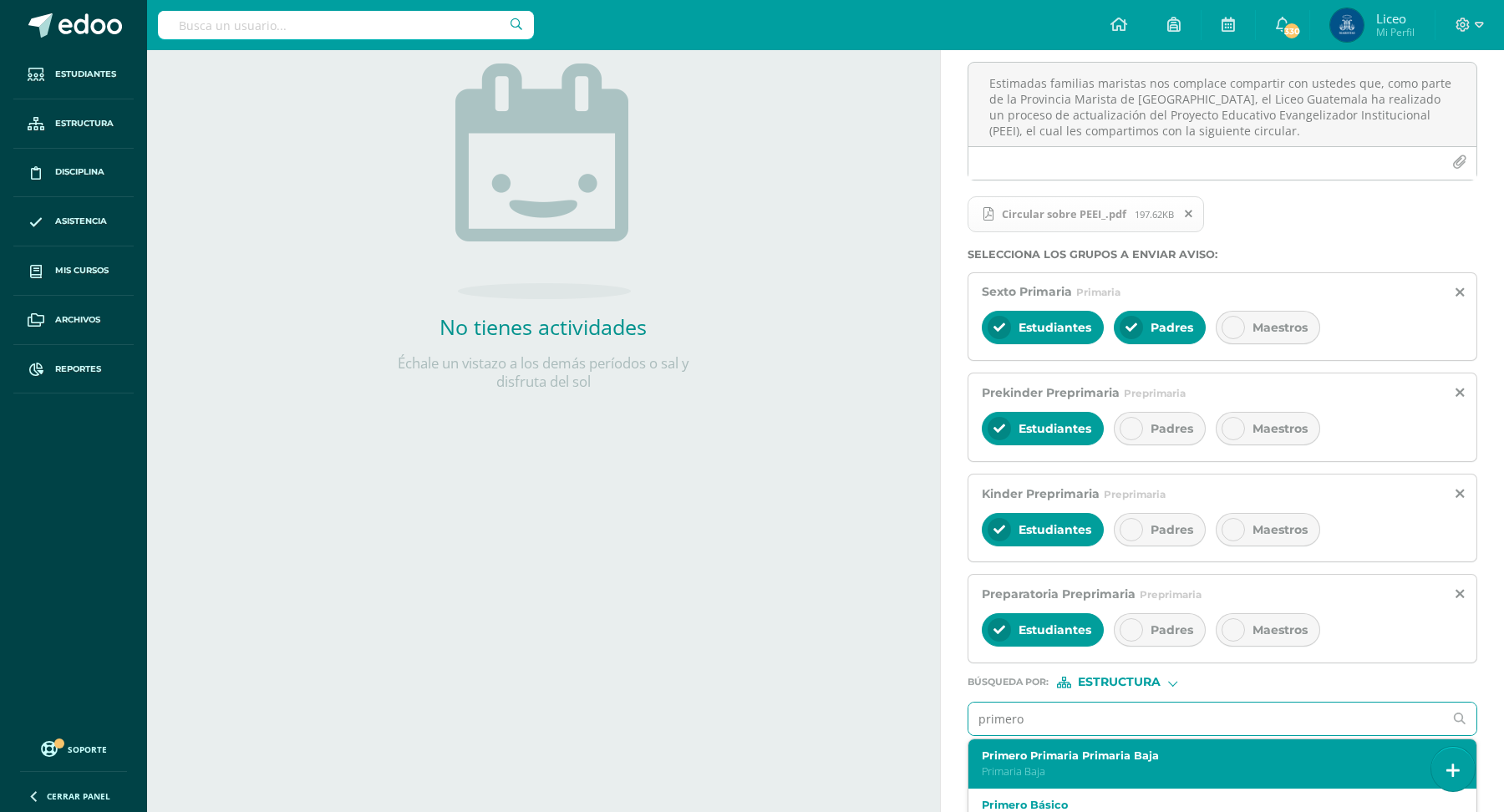
click at [1090, 752] on label "Primero Primaria Primaria Baja" at bounding box center [1212, 755] width 460 height 12
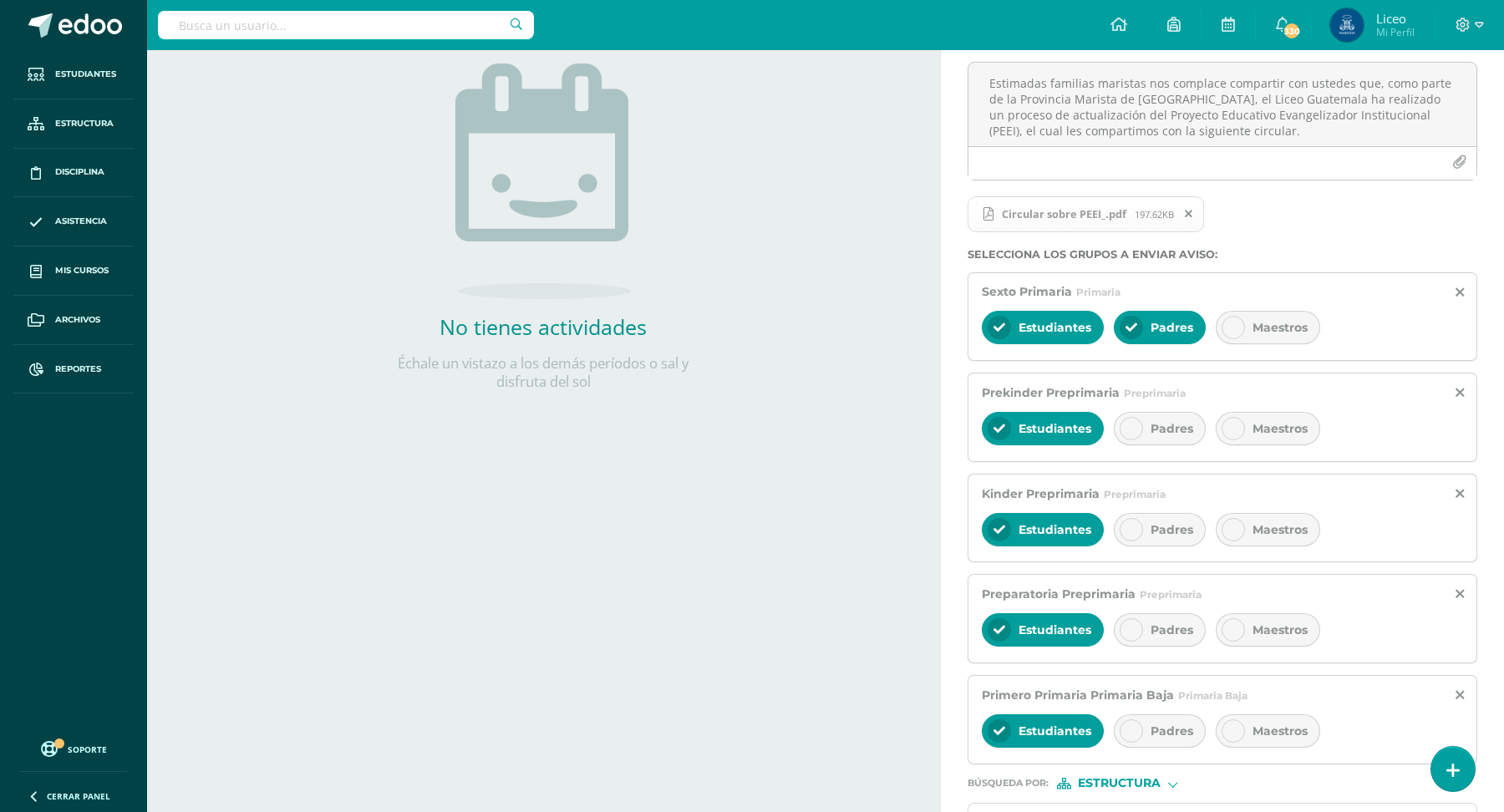
click at [1146, 736] on div "Padres" at bounding box center [1159, 731] width 92 height 34
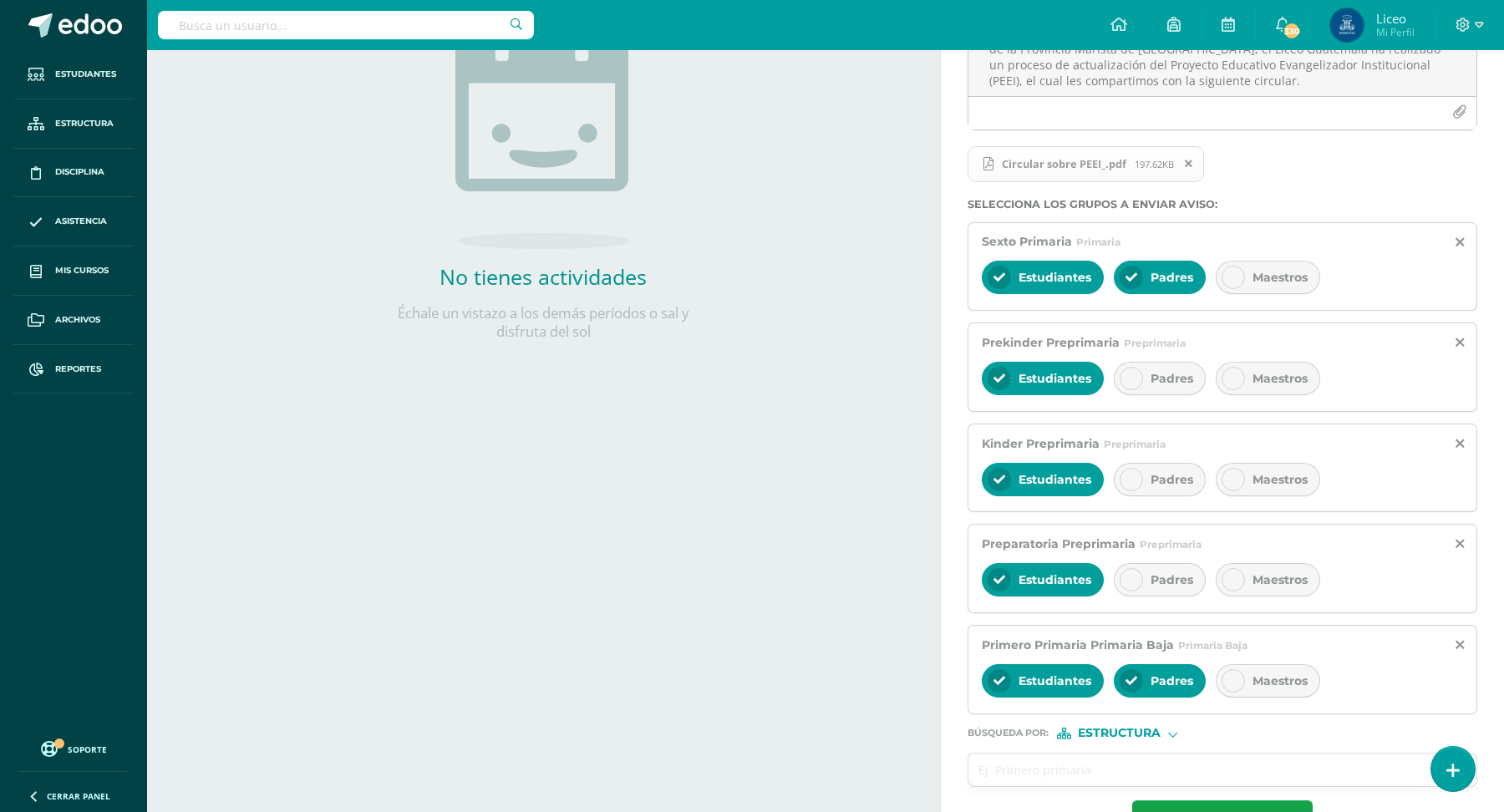
scroll to position [298, 0]
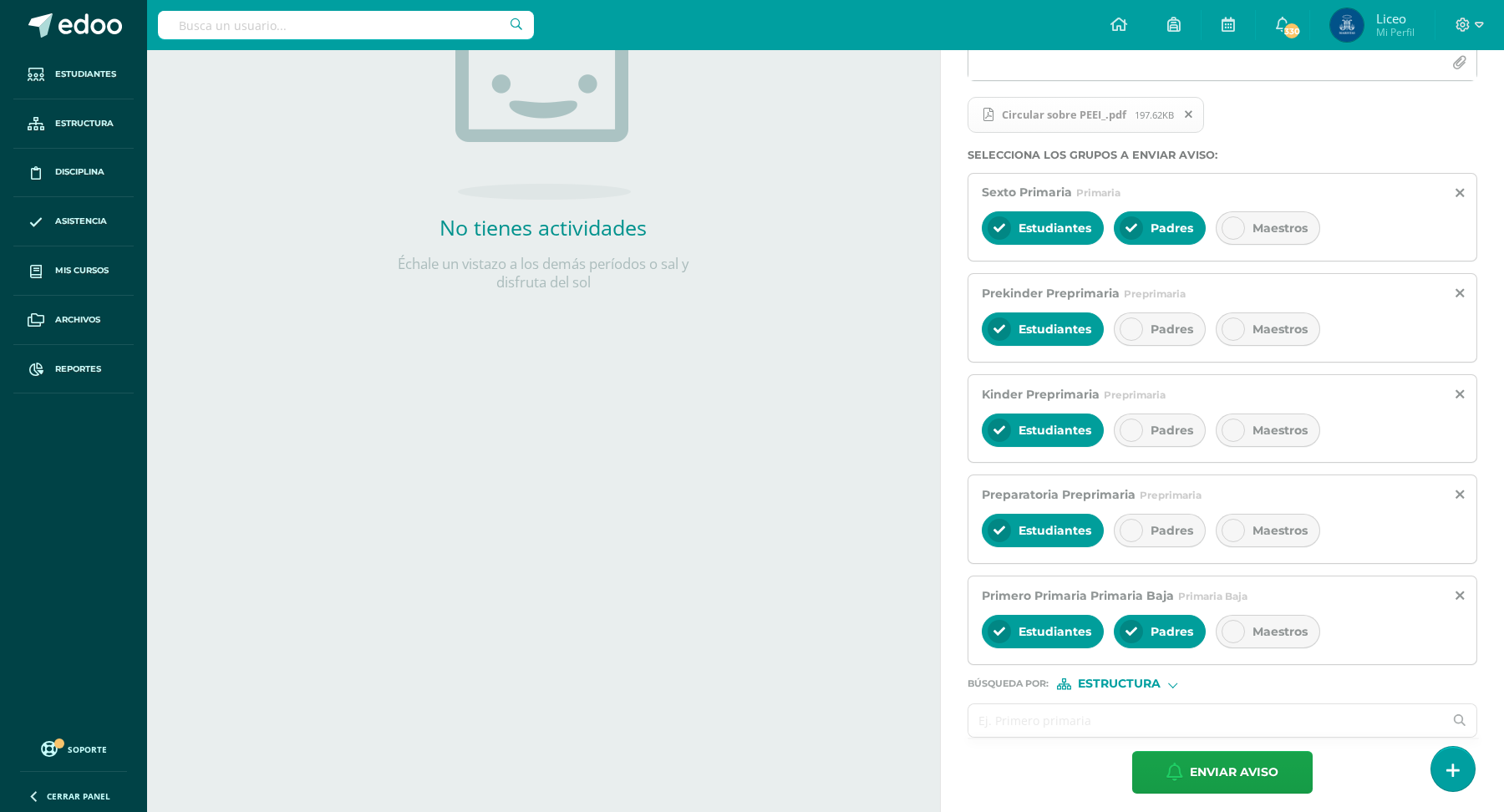
click at [1014, 712] on input "text" at bounding box center [1206, 720] width 475 height 33
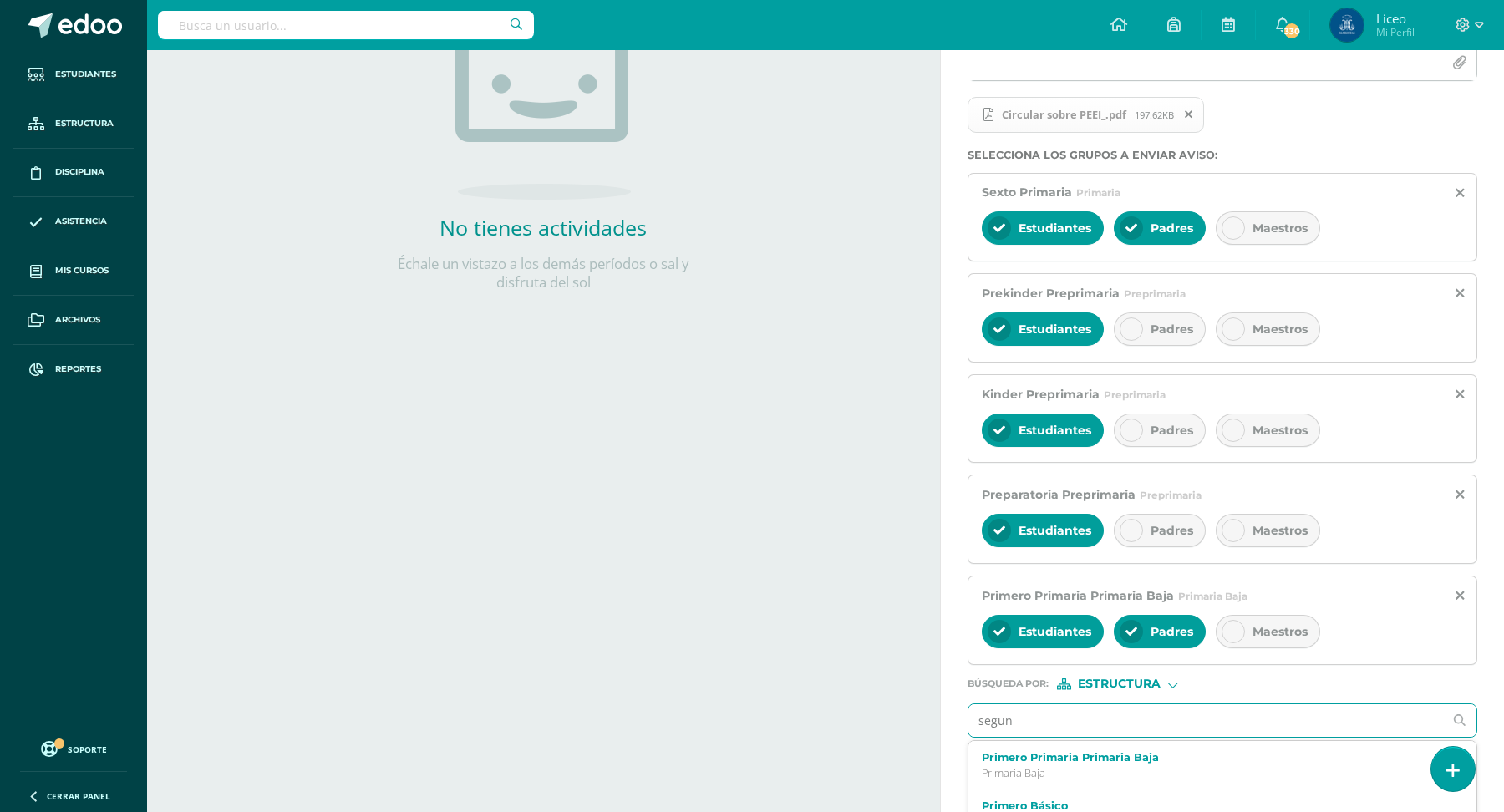
type input "segund"
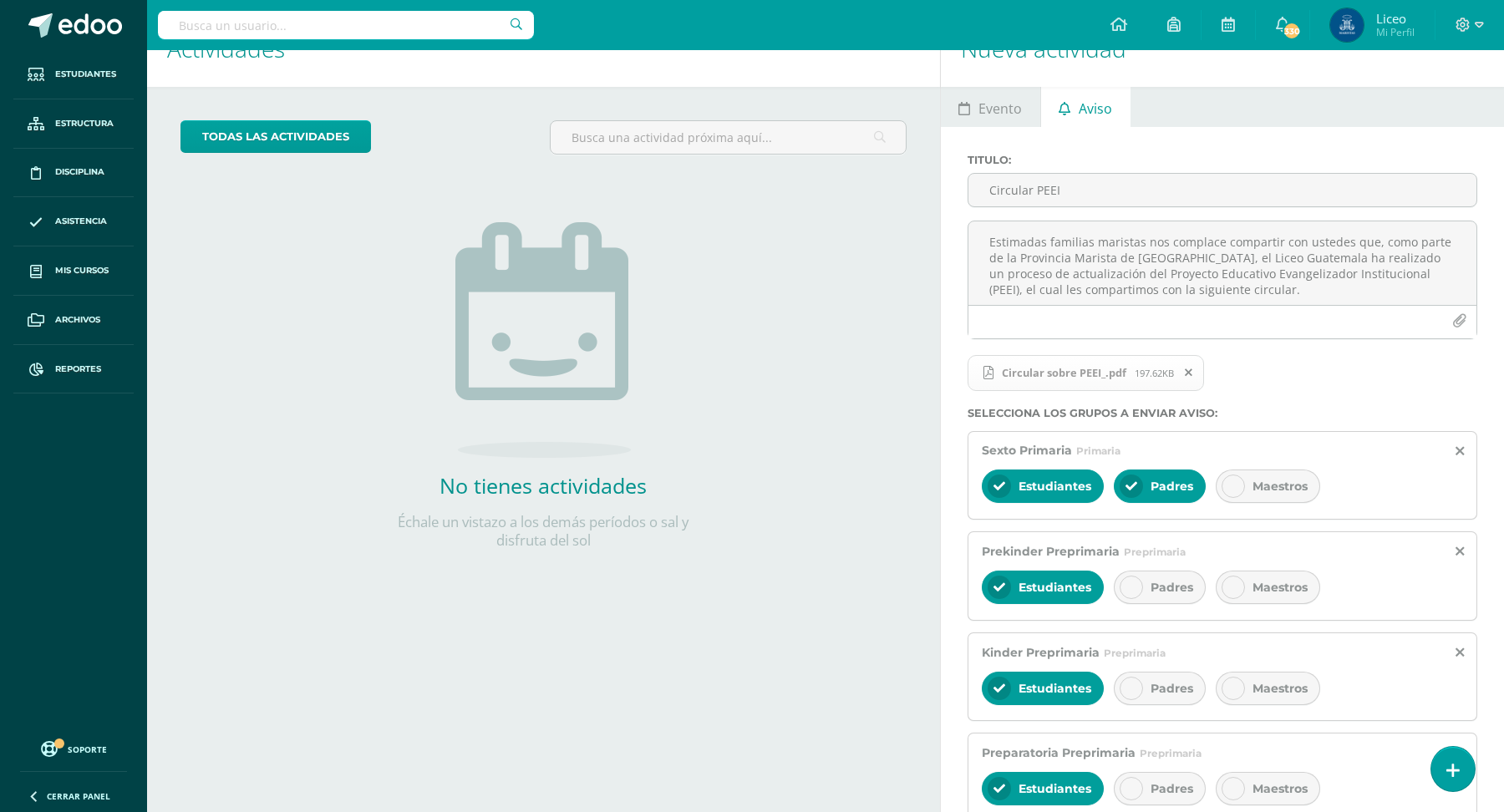
scroll to position [368, 0]
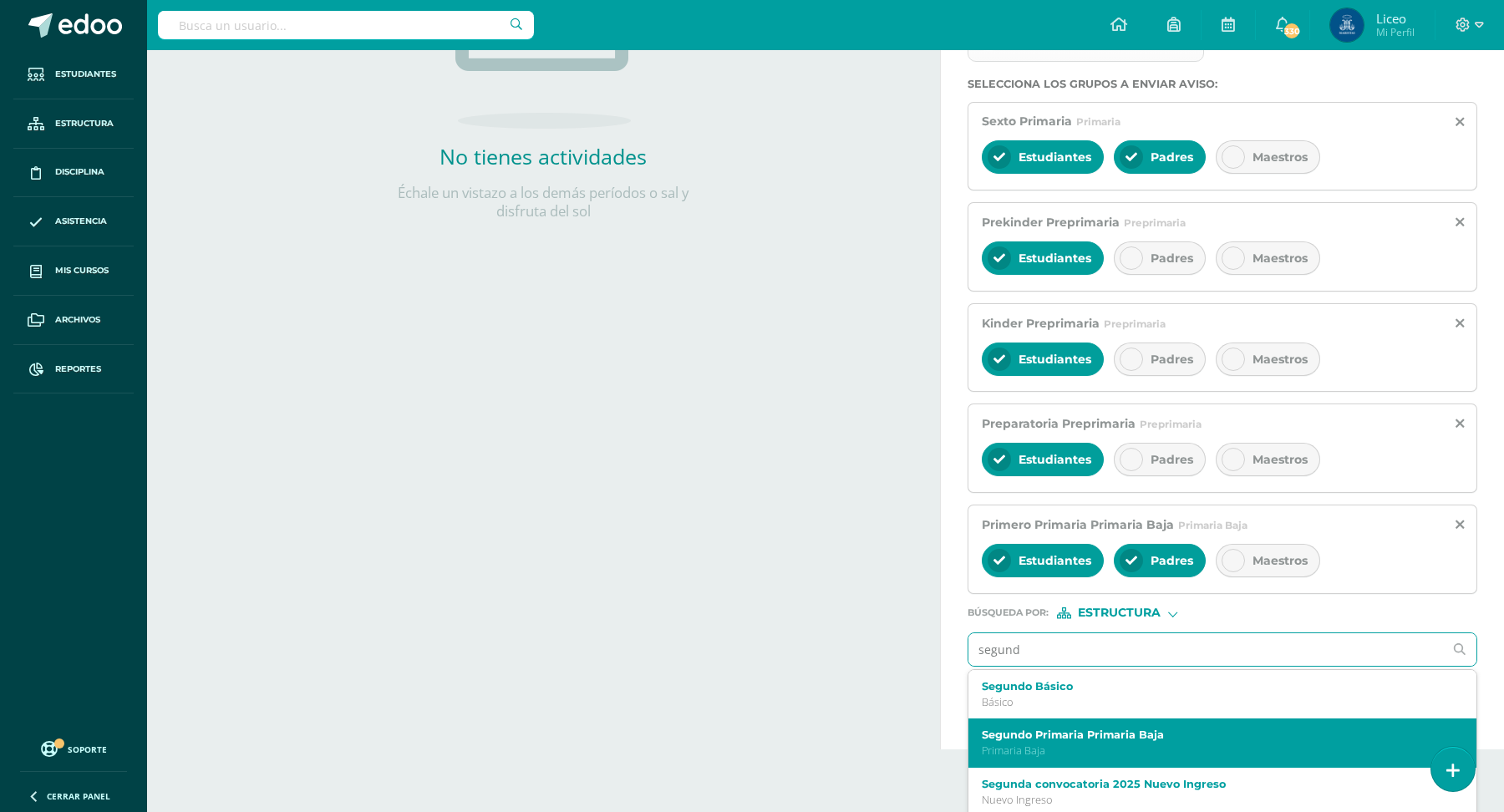
click at [1046, 735] on div "Segundo Primaria Primaria Baja Primaria Baja" at bounding box center [1212, 743] width 460 height 29
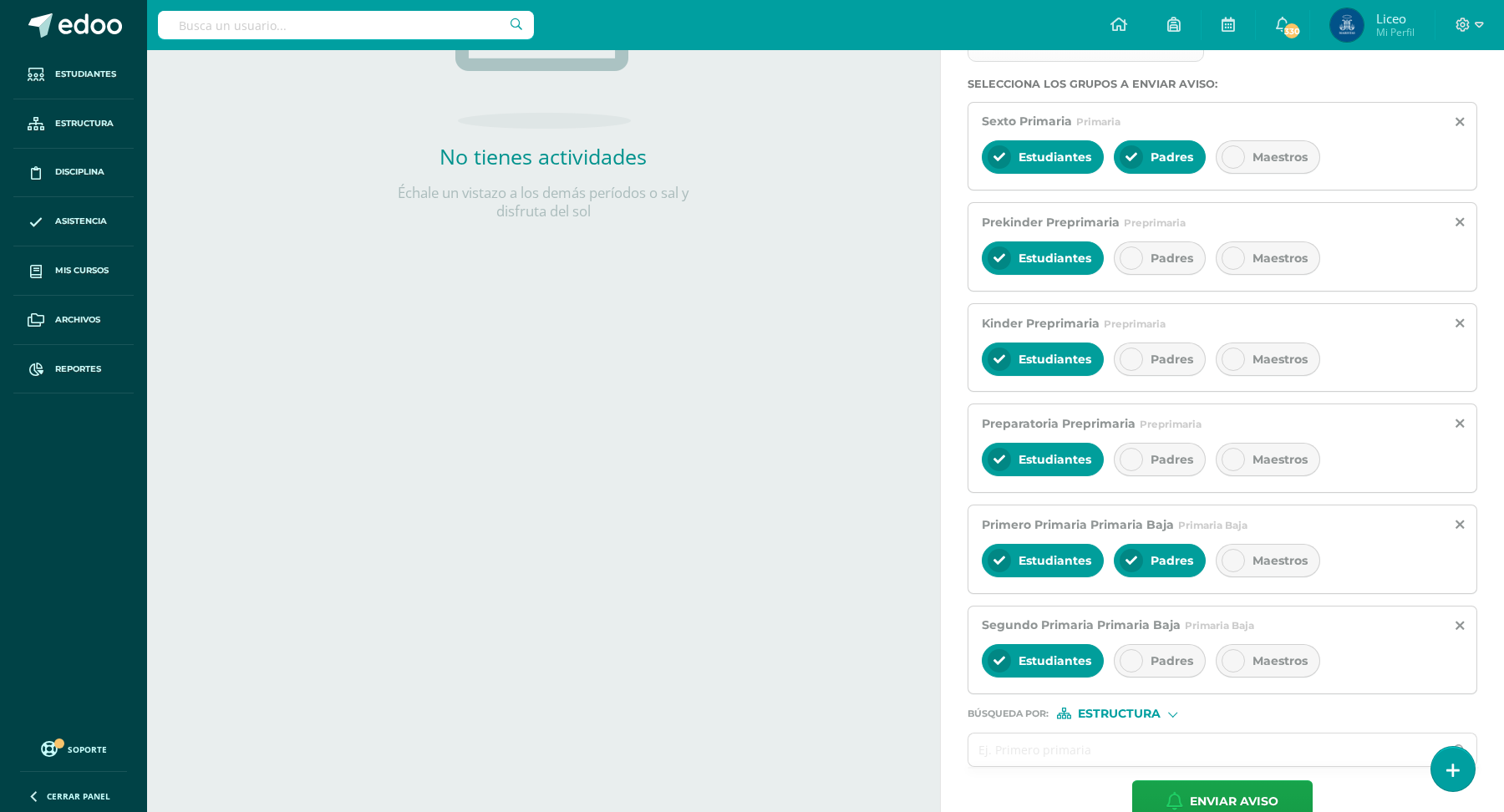
click at [1162, 644] on div "Padres" at bounding box center [1159, 661] width 92 height 34
click at [1036, 741] on input "text" at bounding box center [1206, 749] width 475 height 33
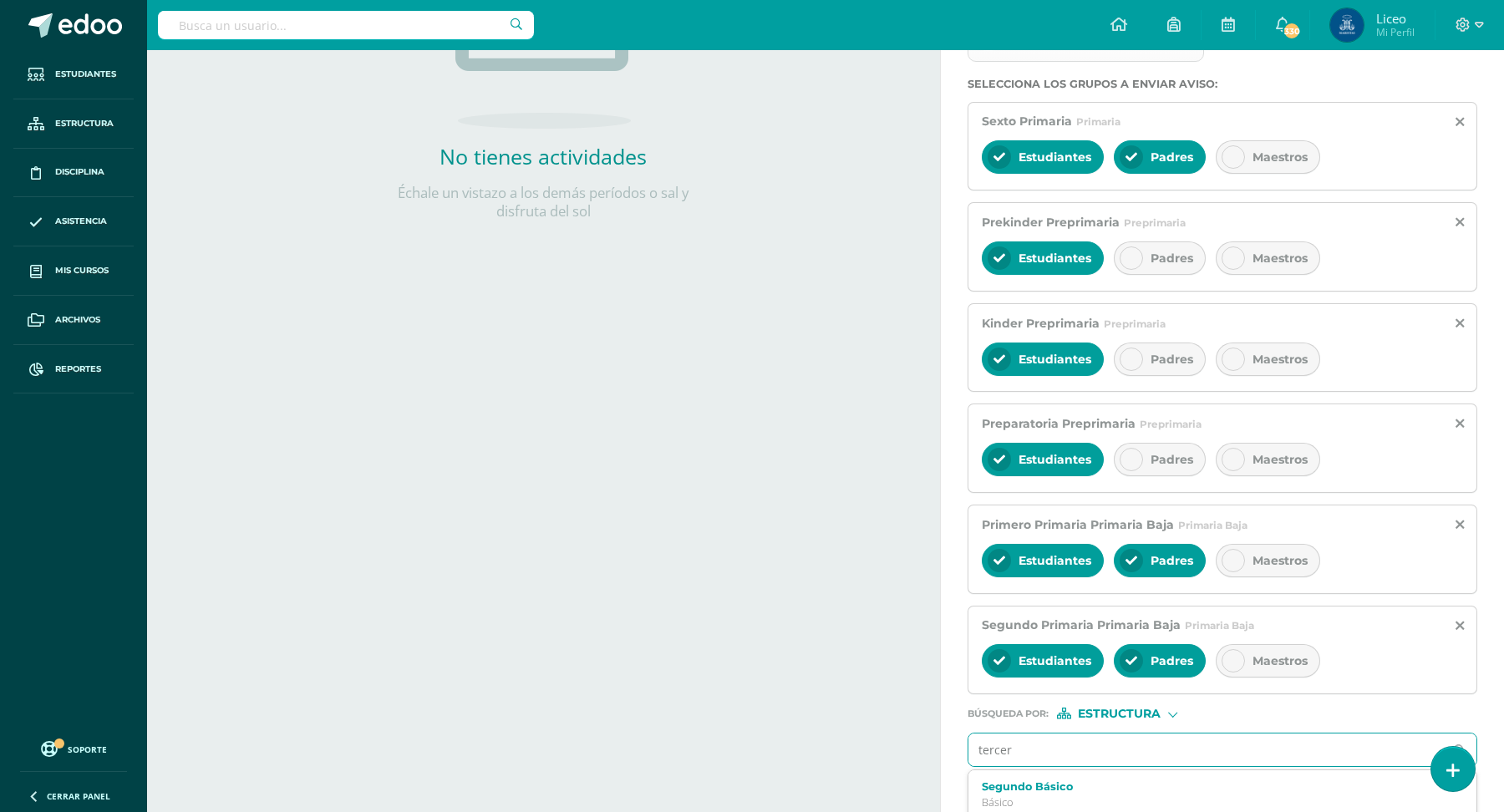
type input "tercero"
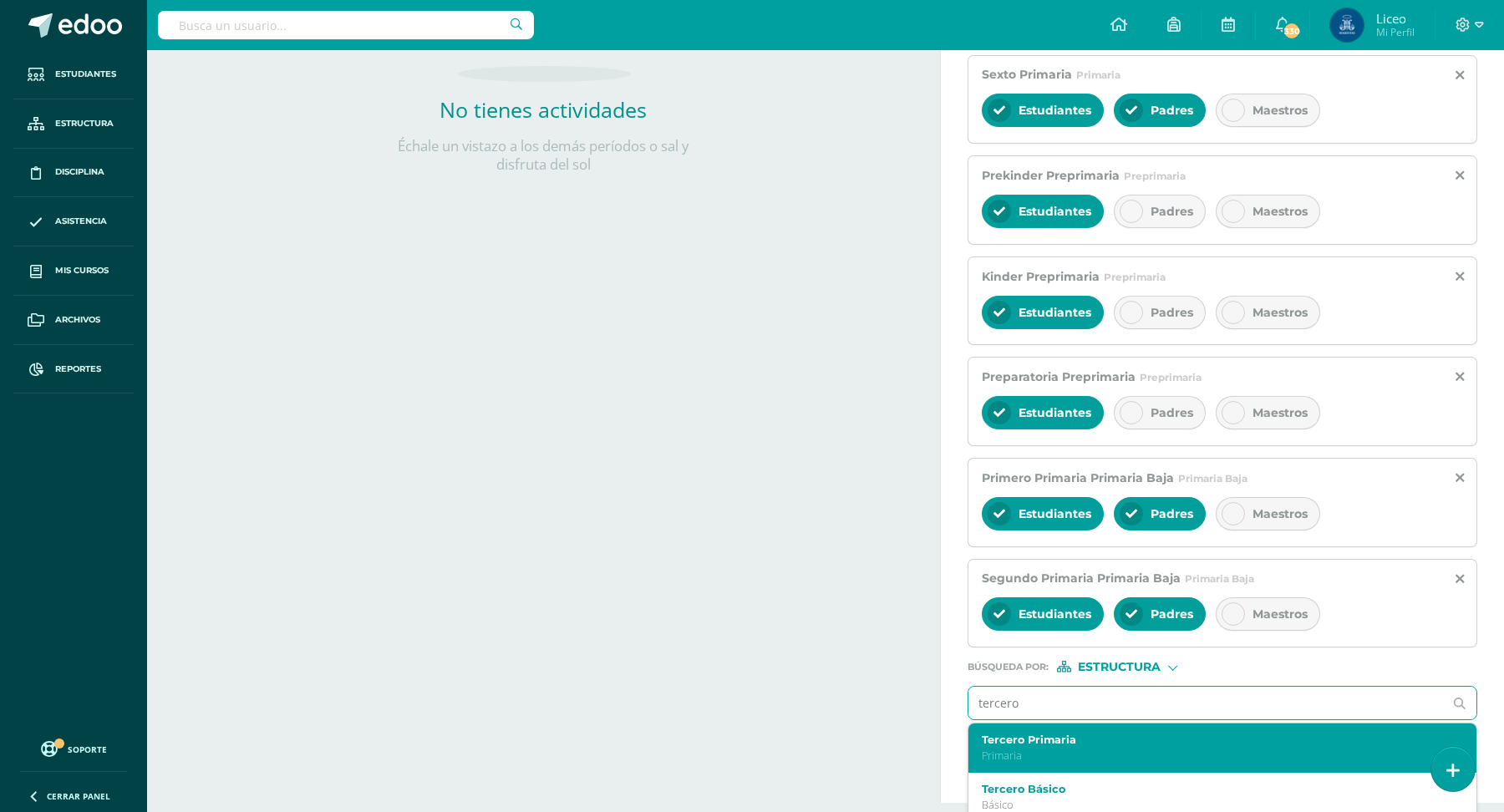
click at [1193, 733] on label "Tercero Primaria" at bounding box center [1212, 739] width 460 height 12
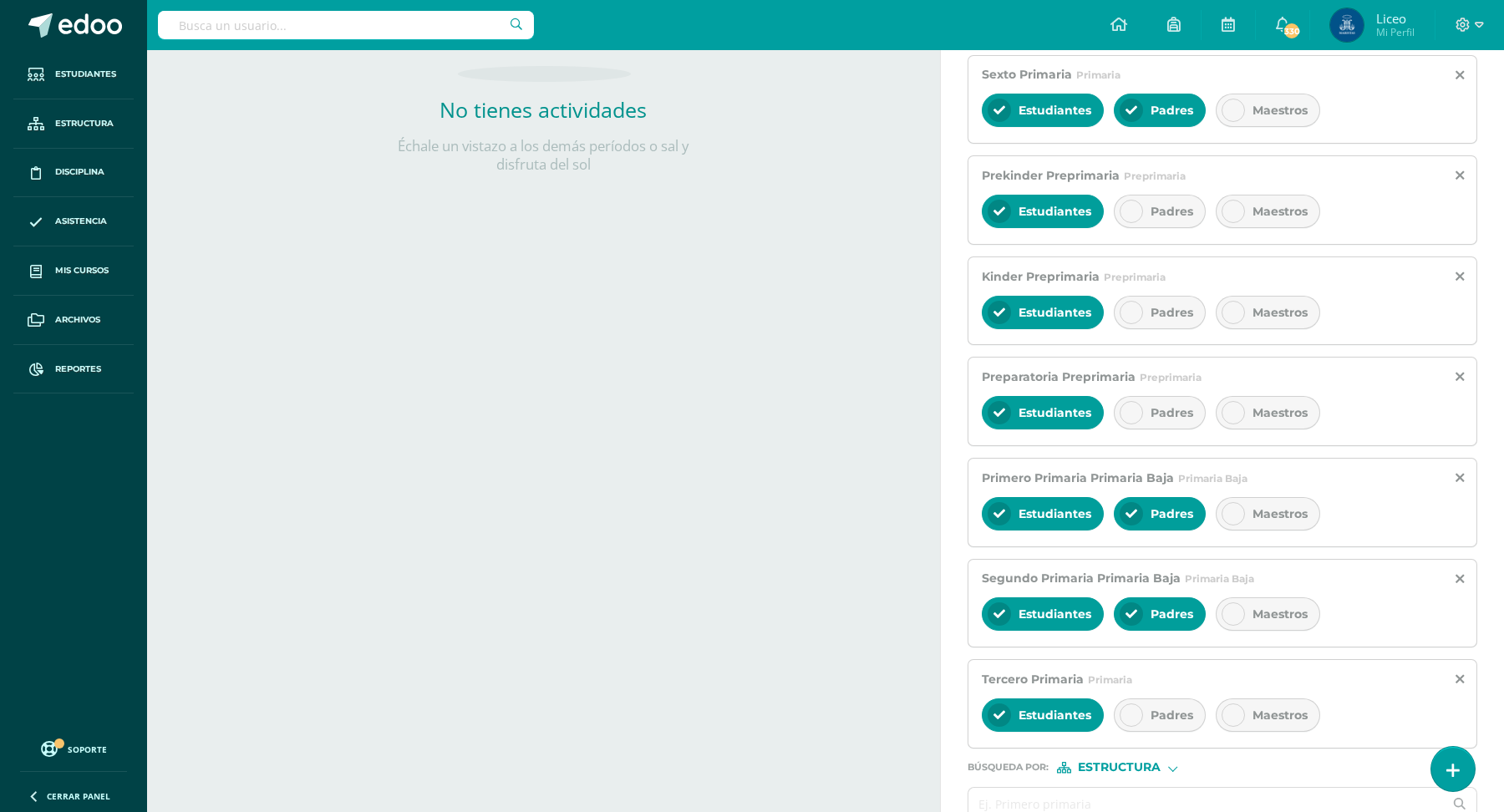
scroll to position [498, 0]
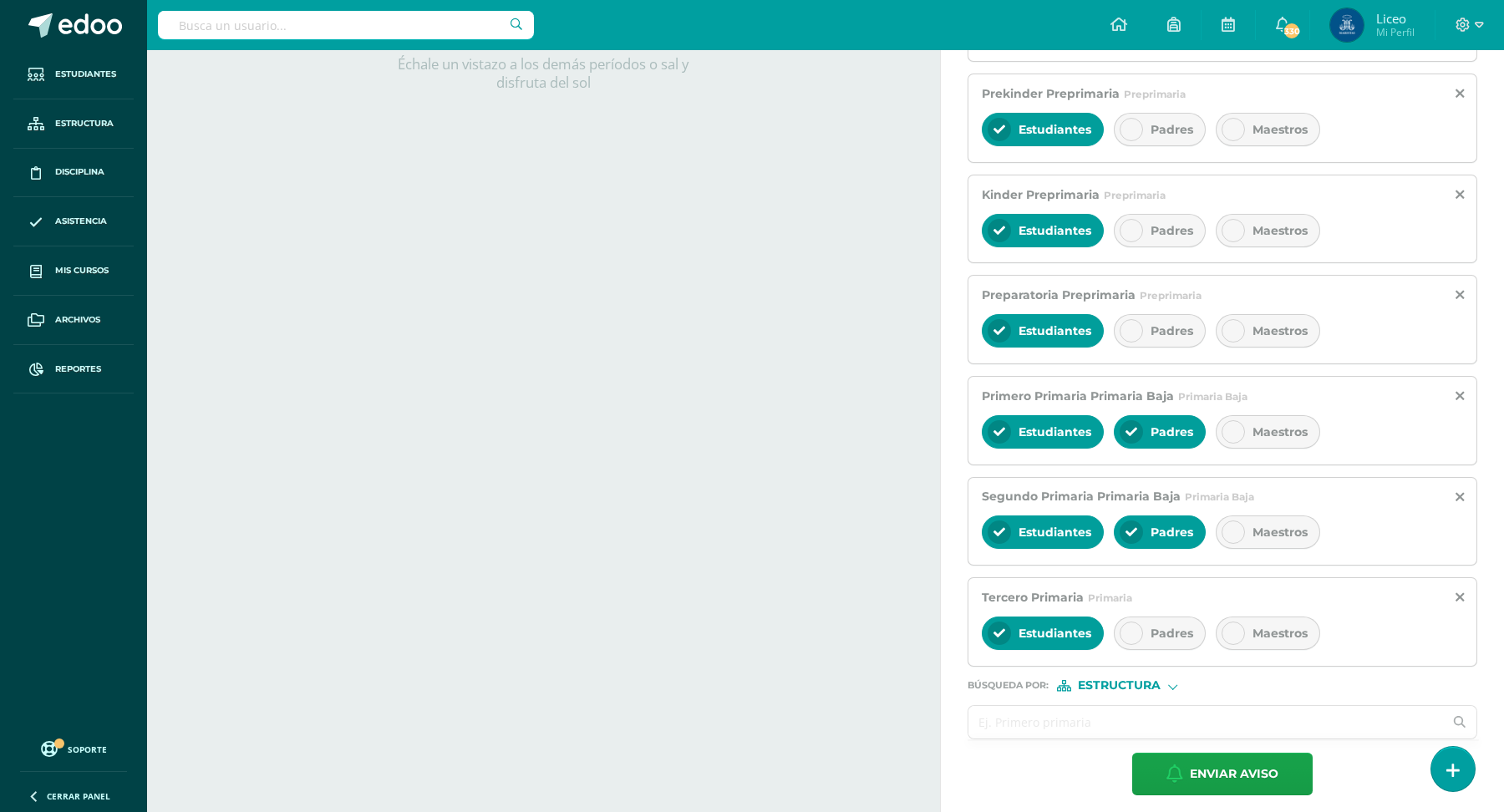
click at [1085, 718] on input "text" at bounding box center [1206, 722] width 475 height 33
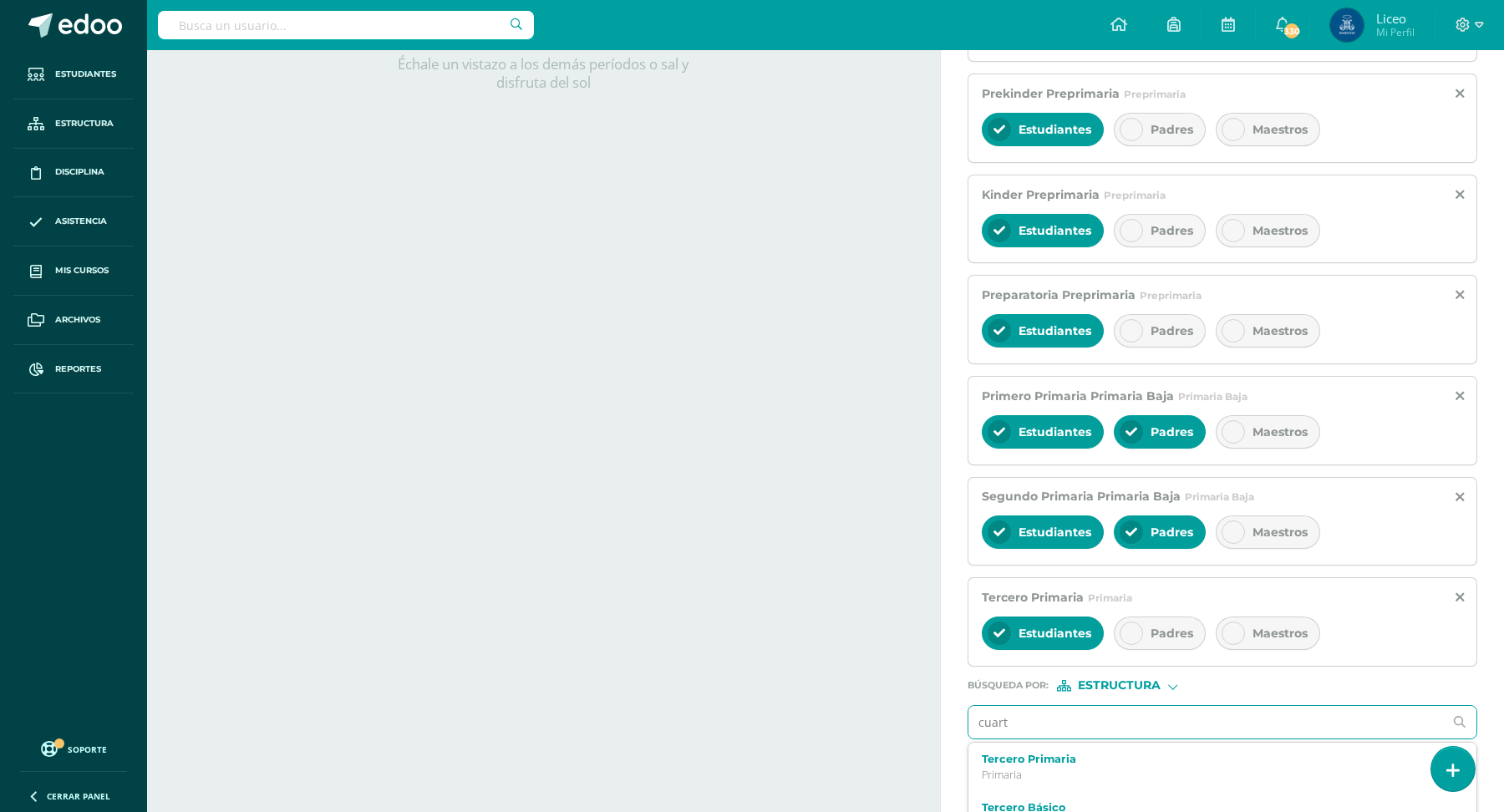
type input "cuarto"
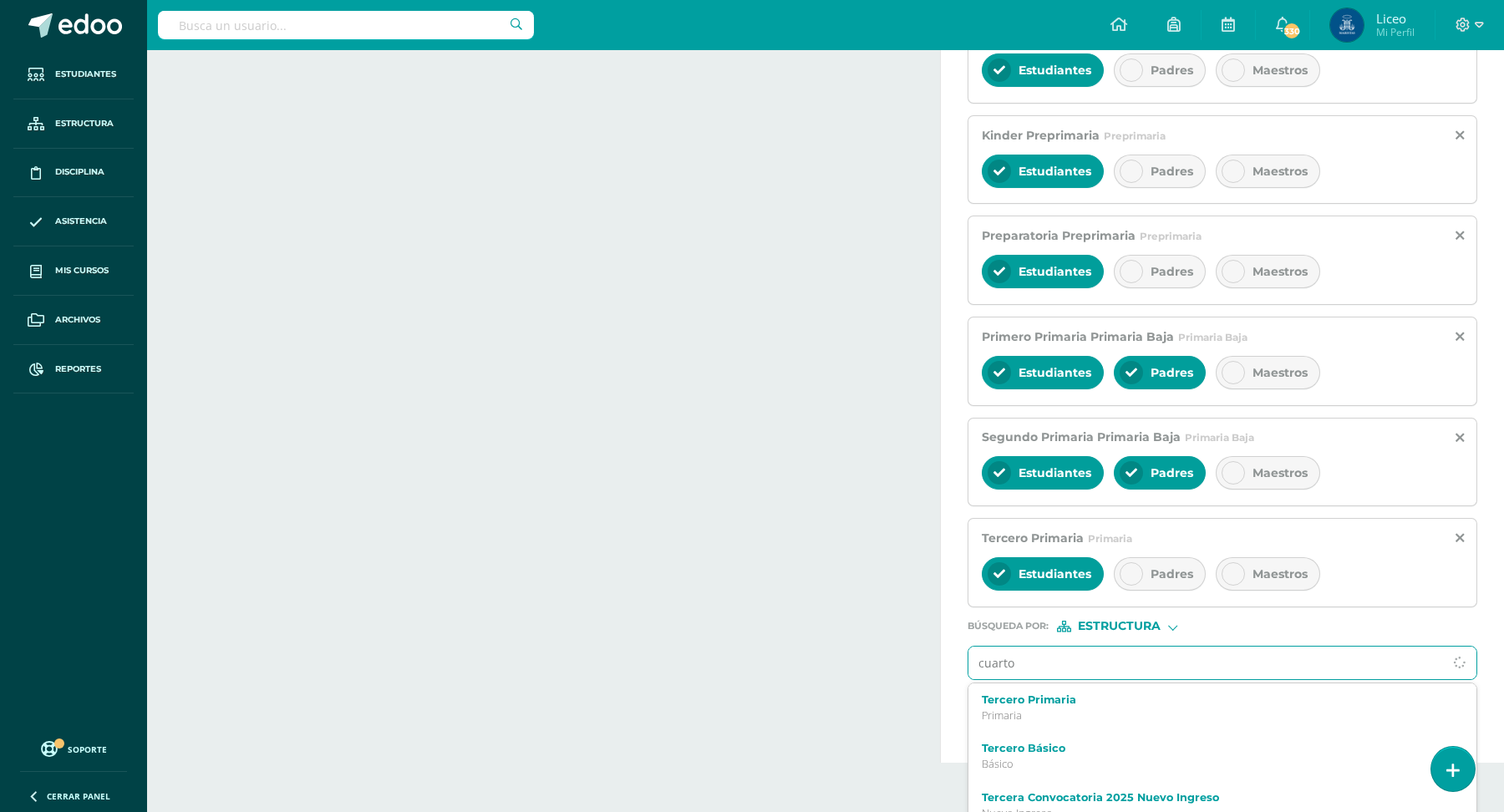
scroll to position [559, 0]
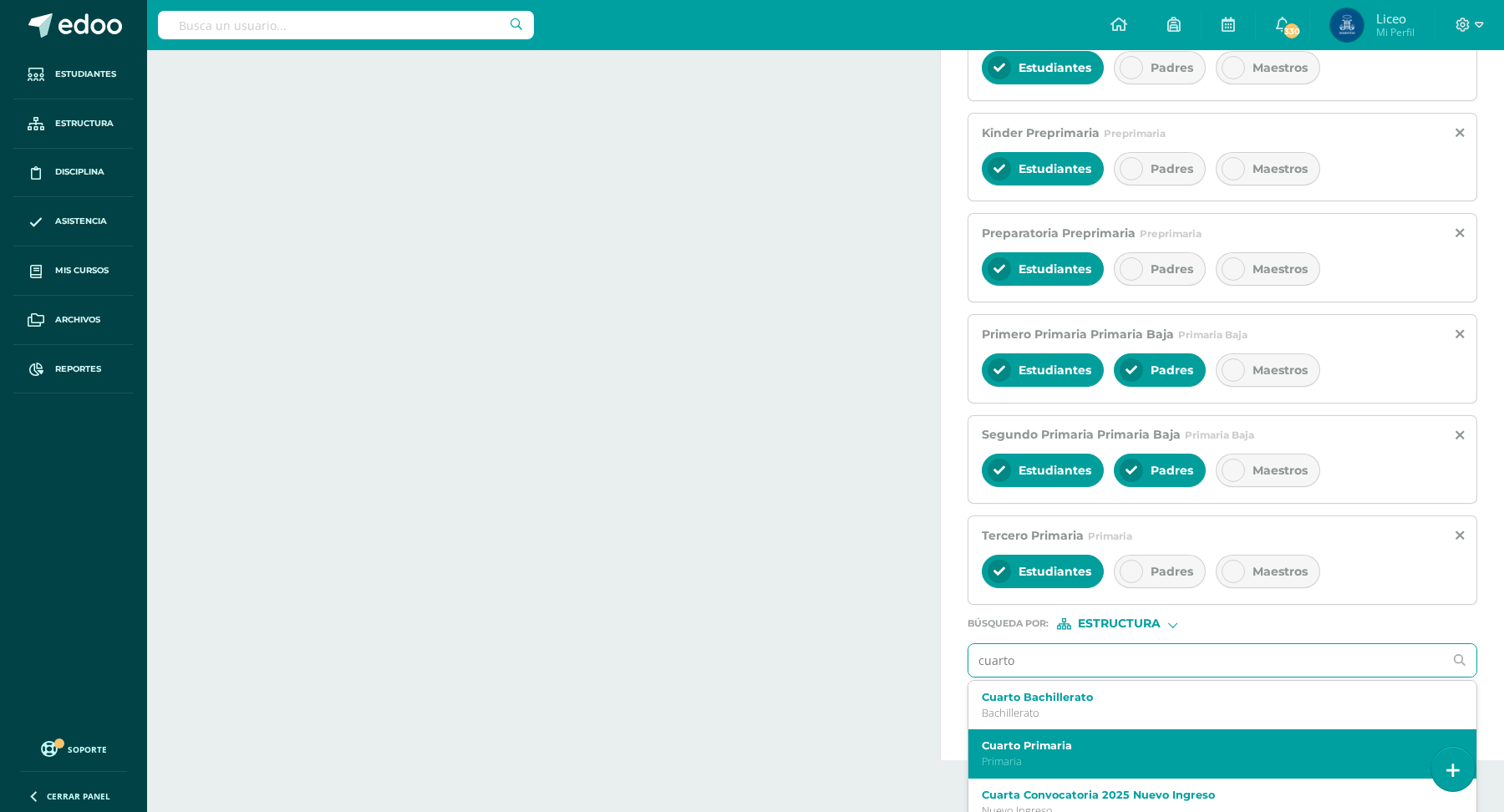
click at [1054, 740] on label "Cuarto Primaria" at bounding box center [1212, 745] width 460 height 12
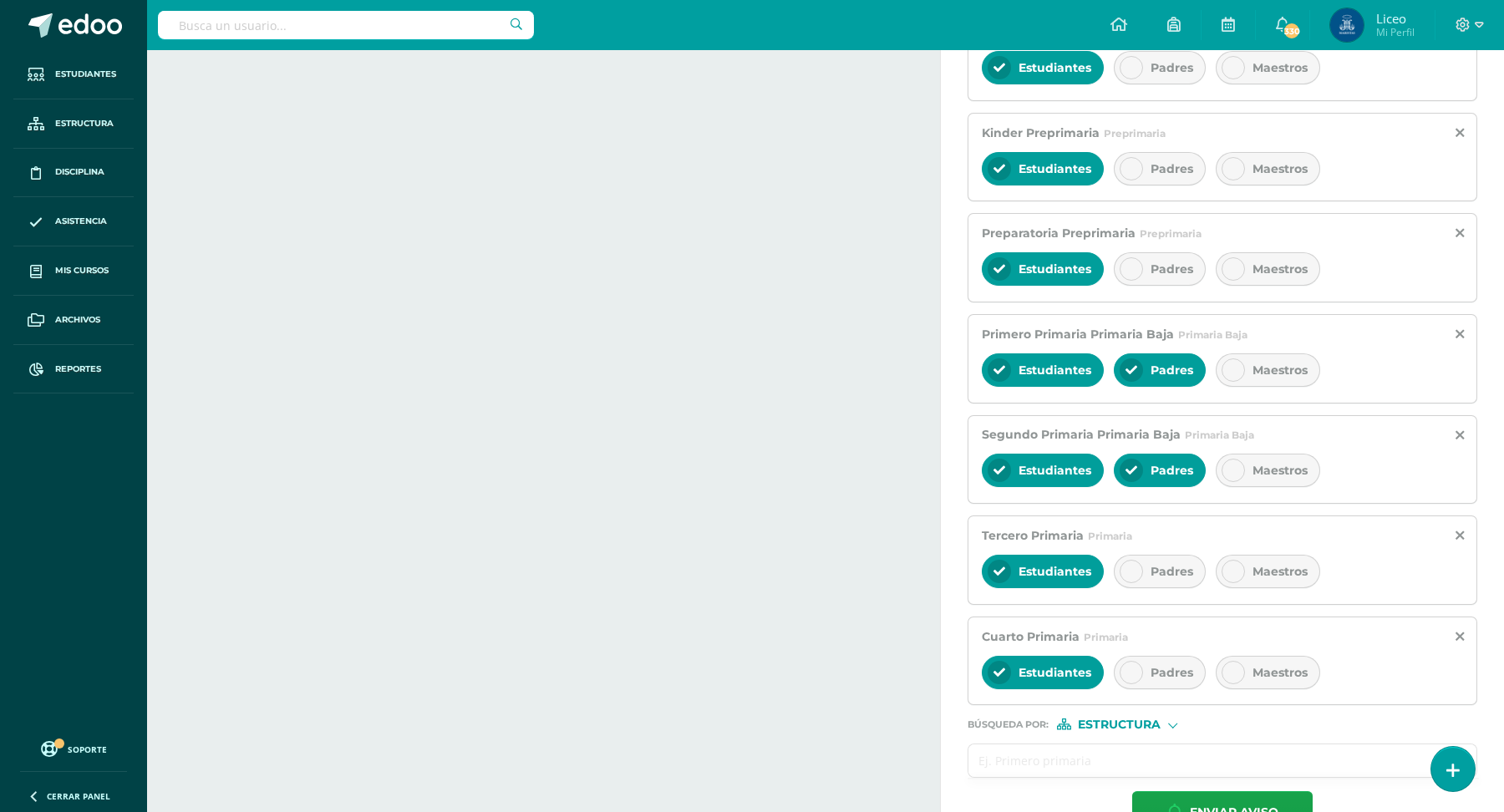
click at [1058, 758] on input "text" at bounding box center [1206, 760] width 475 height 33
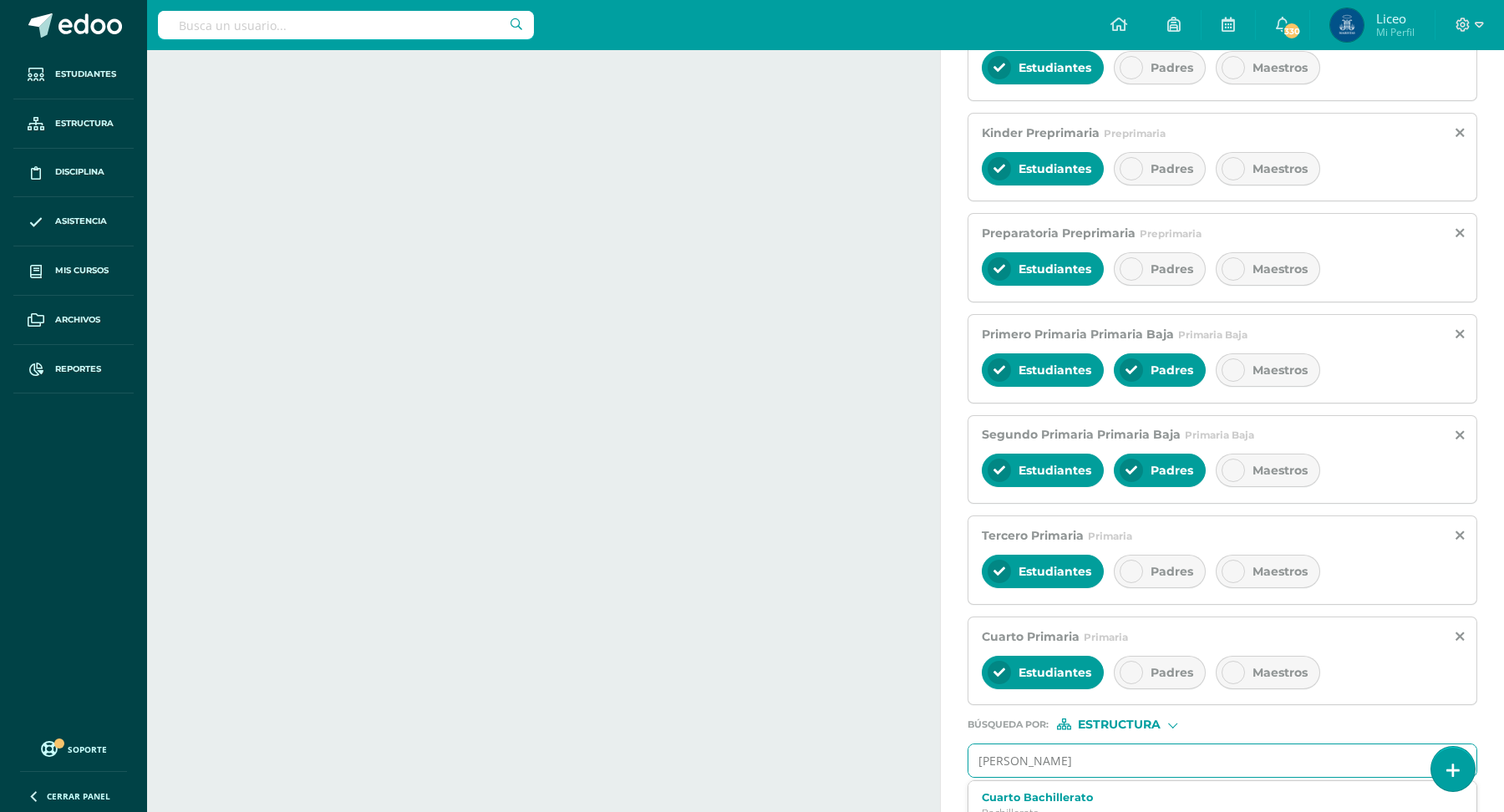
type input "quinto"
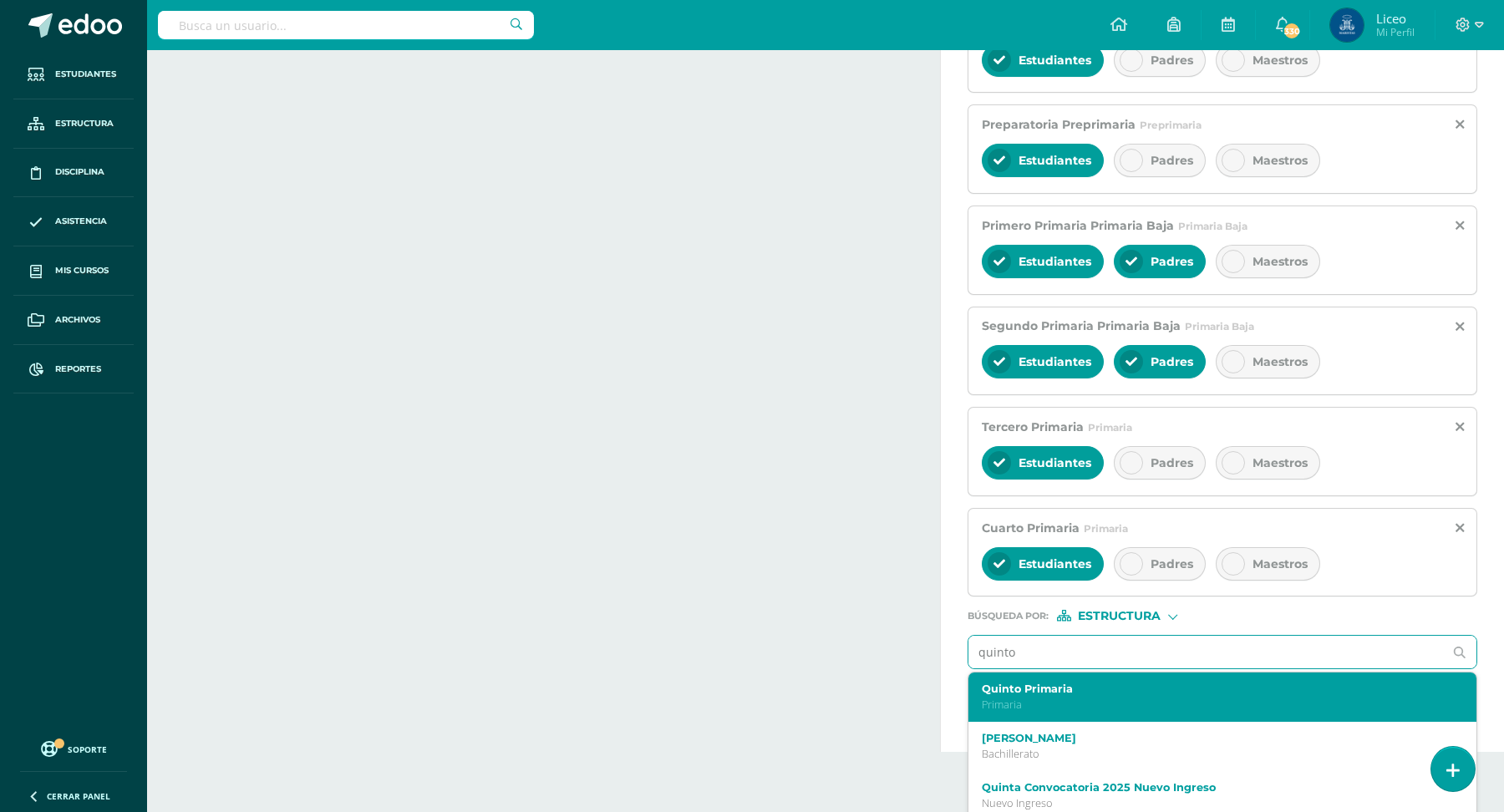
click at [1053, 687] on div "Quinto Primaria Primaria" at bounding box center [1212, 697] width 460 height 29
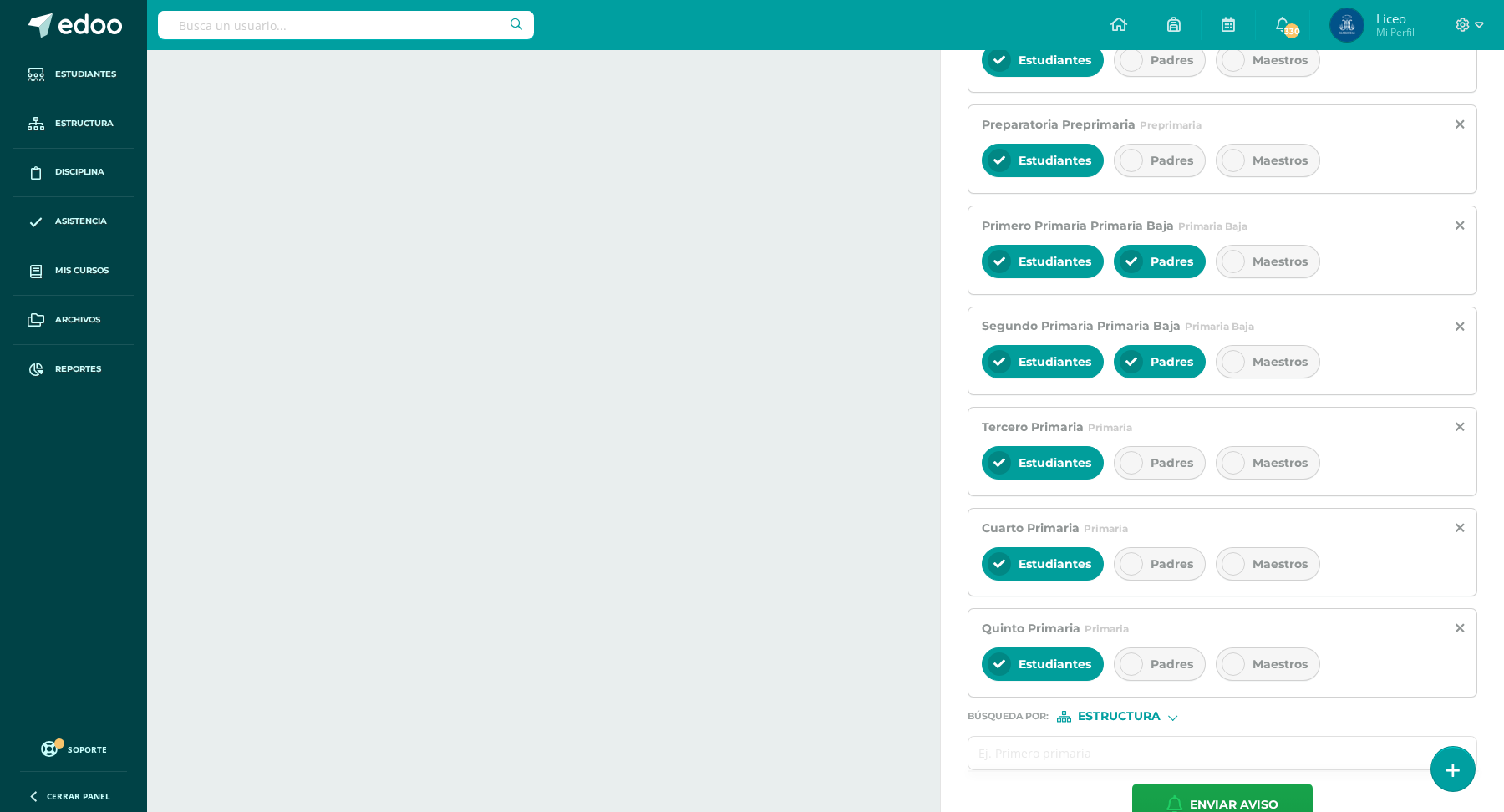
click at [1028, 746] on input "text" at bounding box center [1206, 753] width 475 height 33
type input "sexto pri"
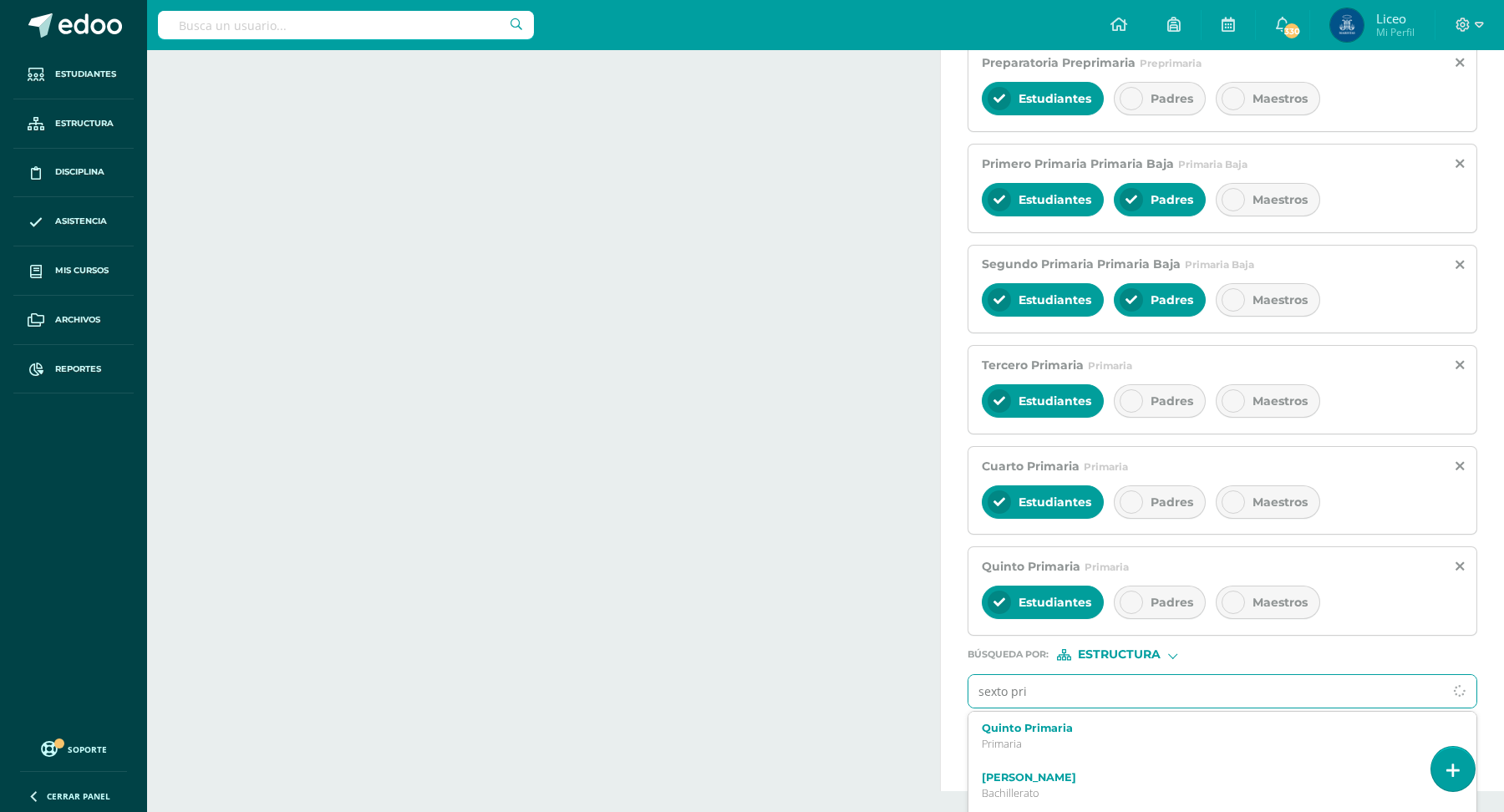
scroll to position [767, 0]
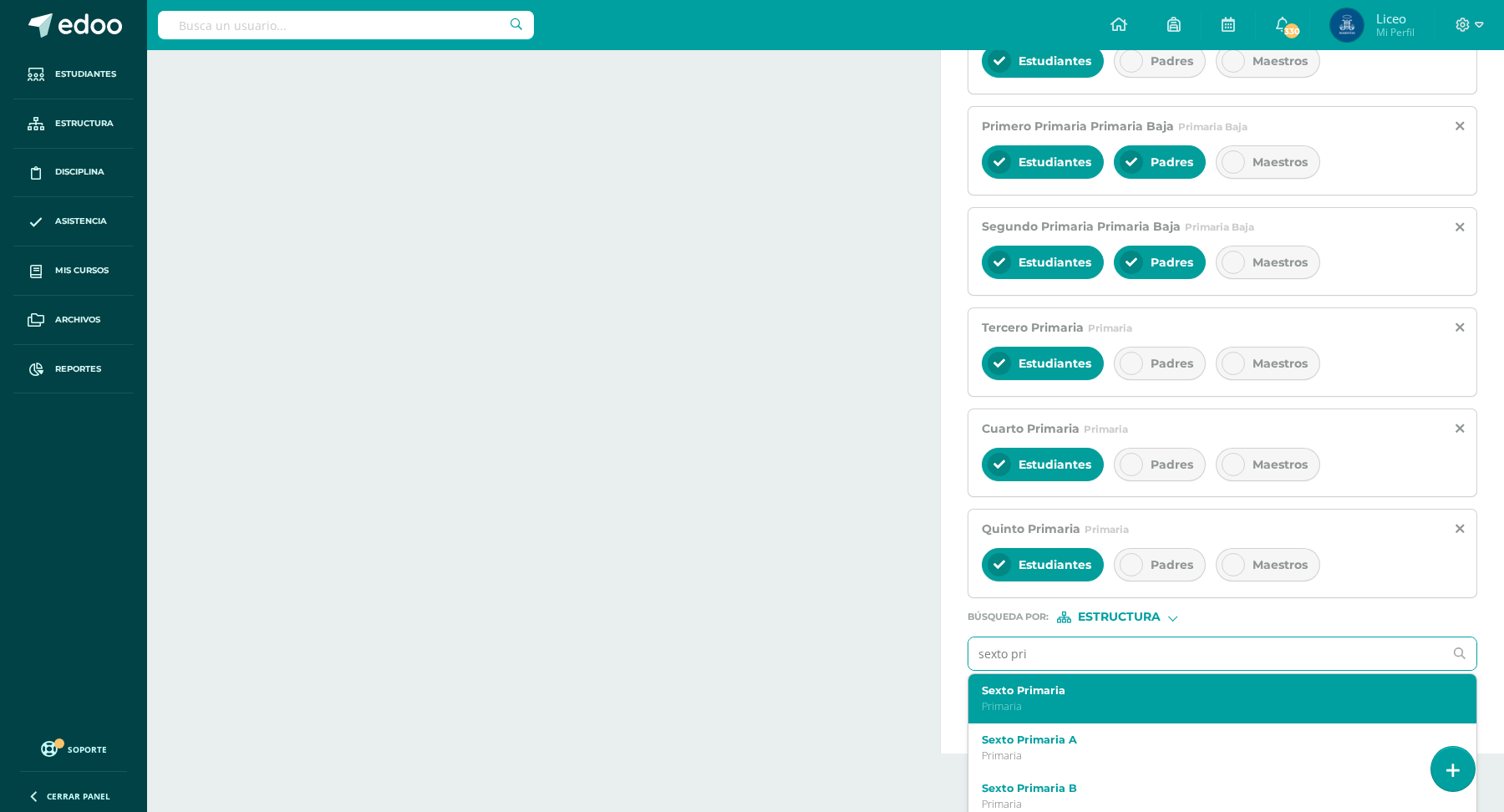
click at [1136, 699] on p "Primaria" at bounding box center [1212, 706] width 460 height 14
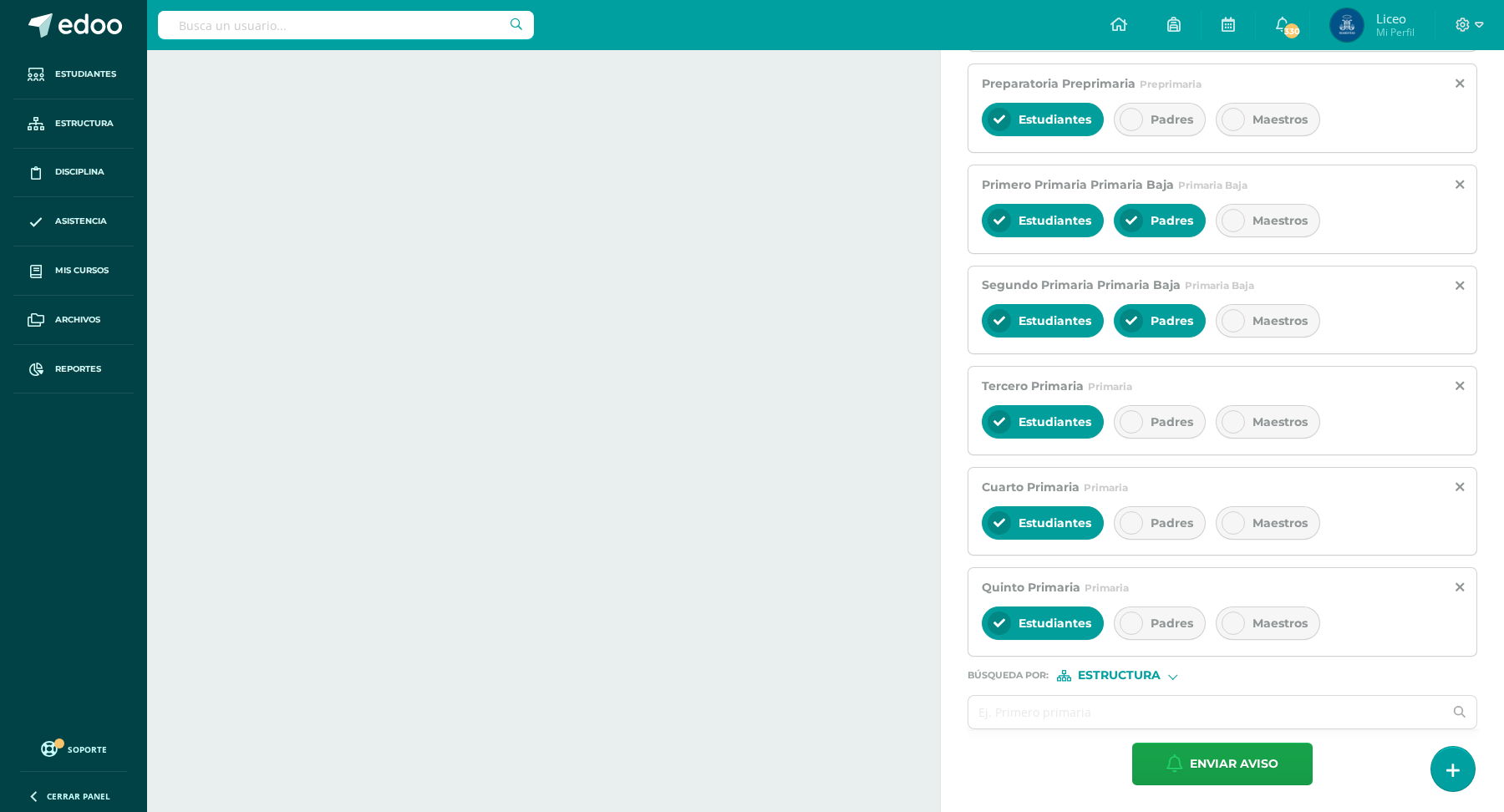
scroll to position [697, 0]
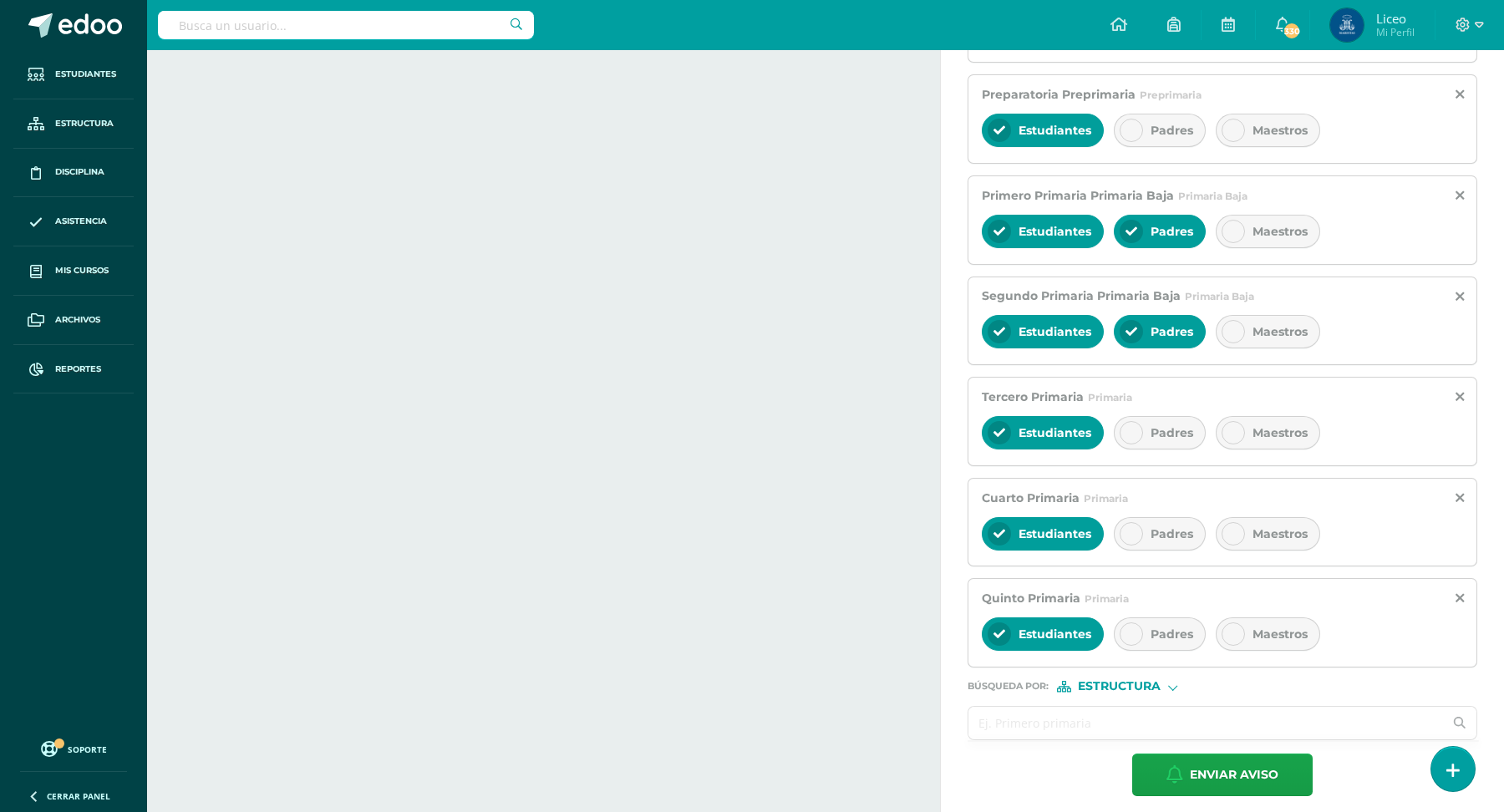
click at [1103, 707] on input "text" at bounding box center [1206, 723] width 475 height 33
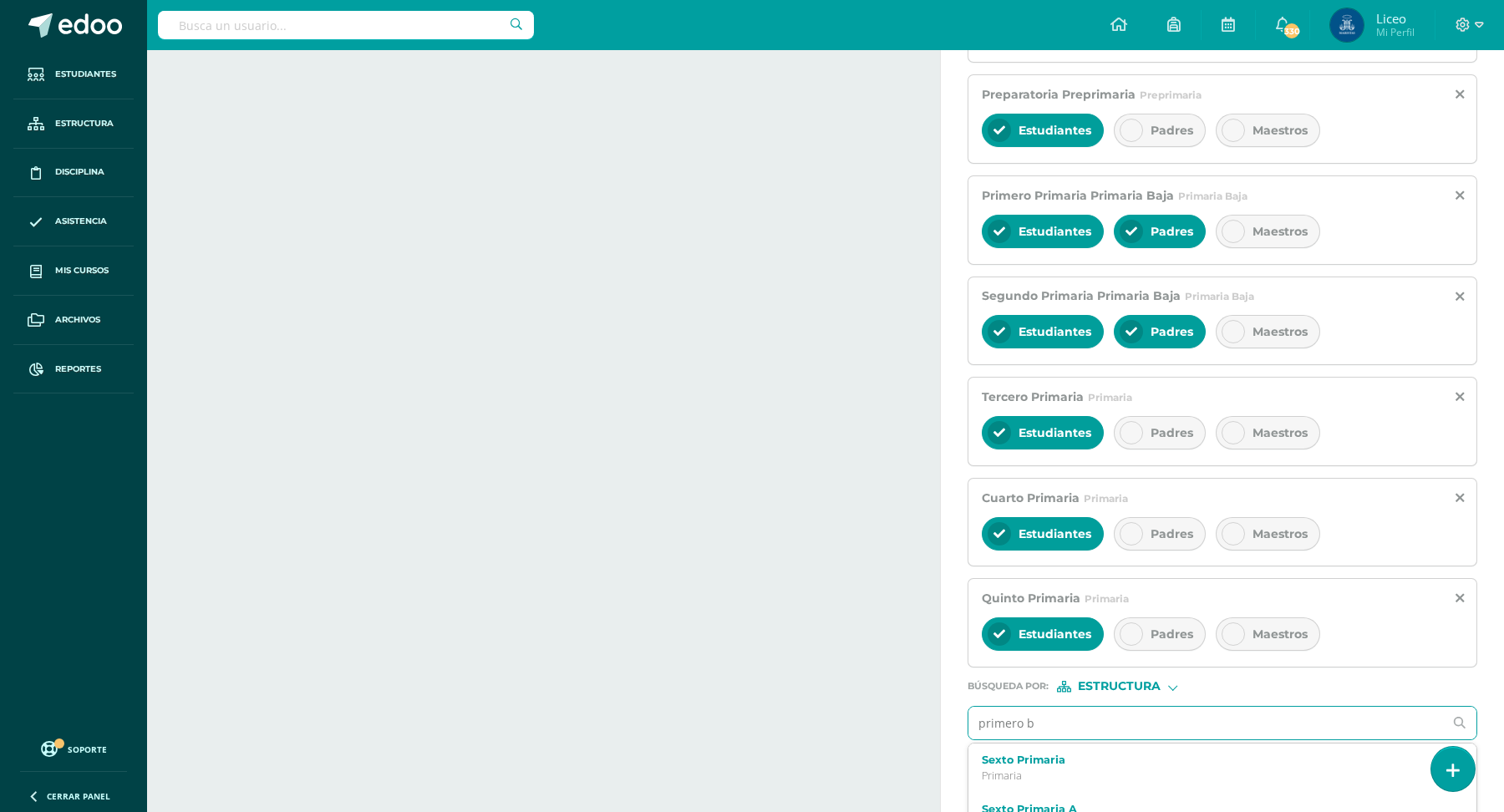
type input "primero ba"
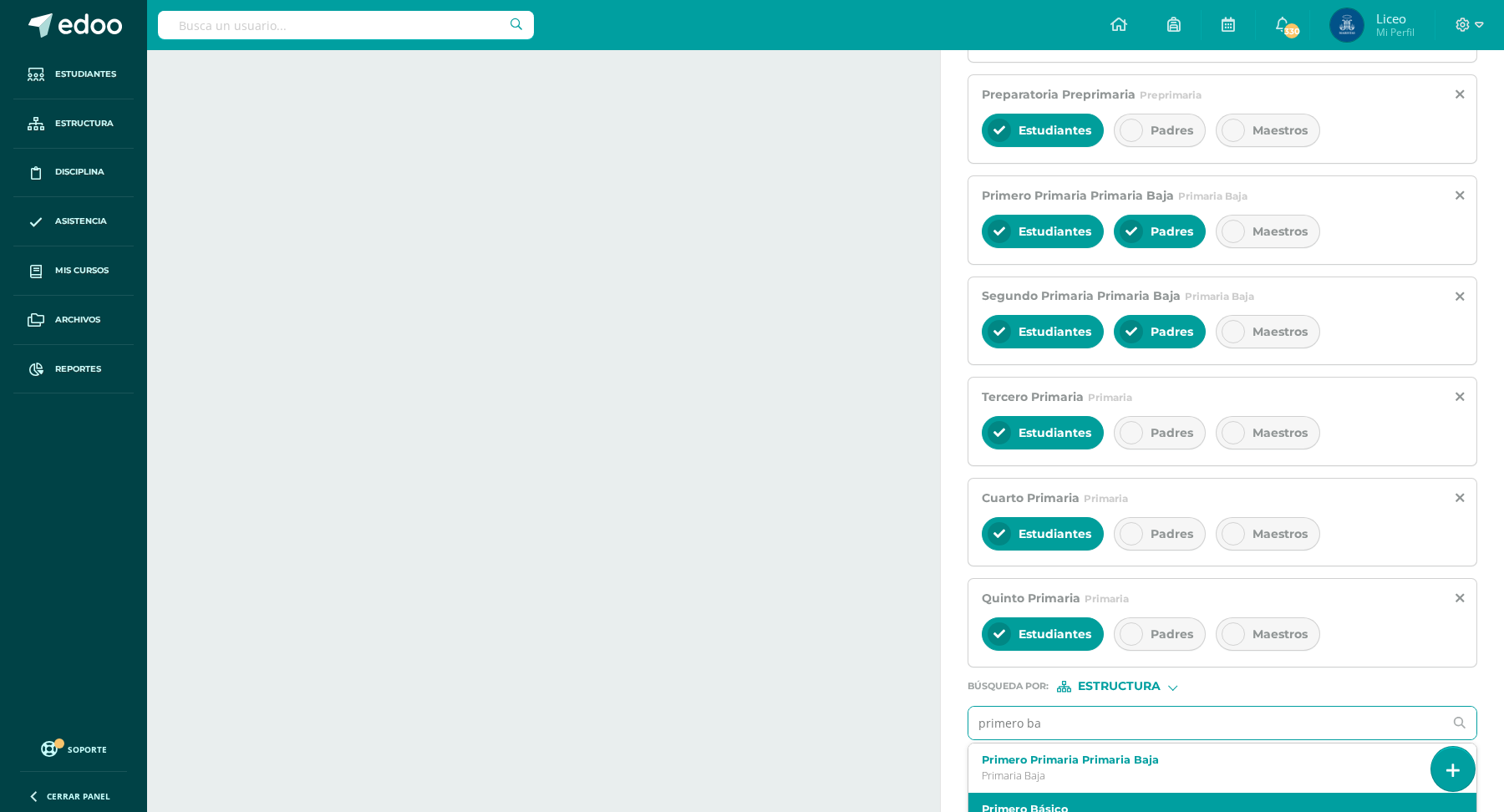
click at [1101, 803] on label "Primero Básico" at bounding box center [1212, 808] width 460 height 12
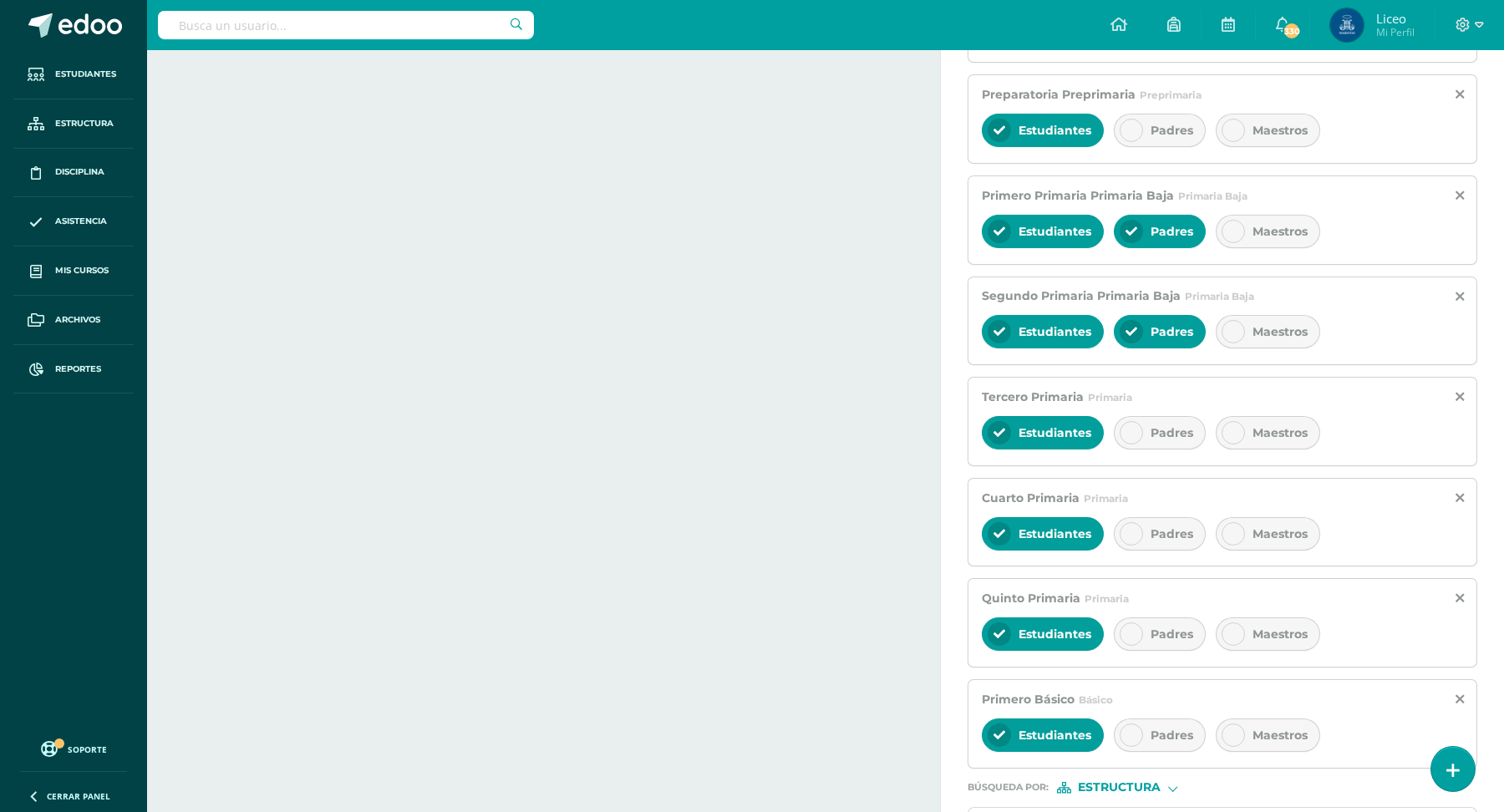
scroll to position [797, 0]
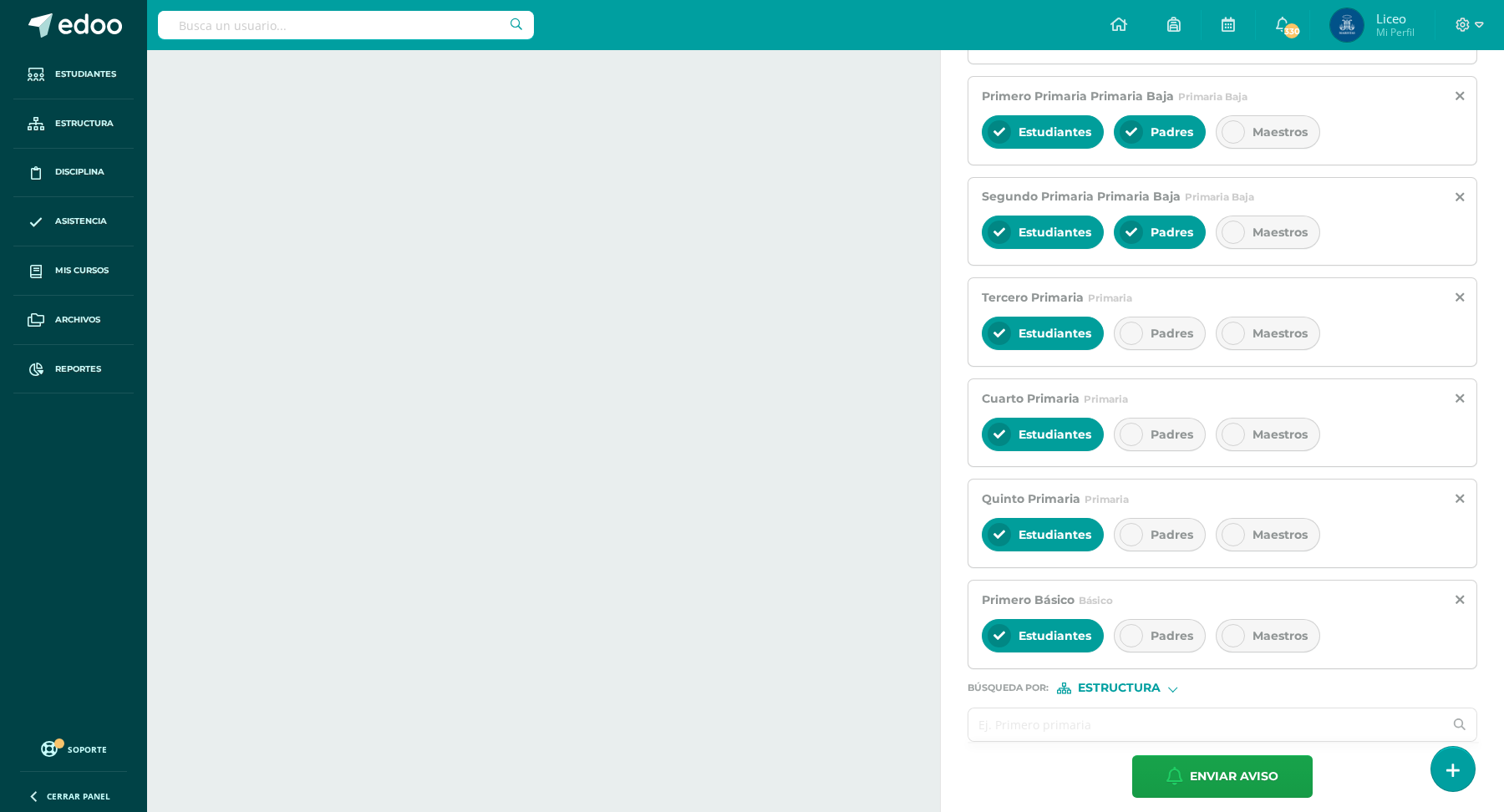
click at [1066, 719] on input "text" at bounding box center [1206, 725] width 475 height 33
type input "c"
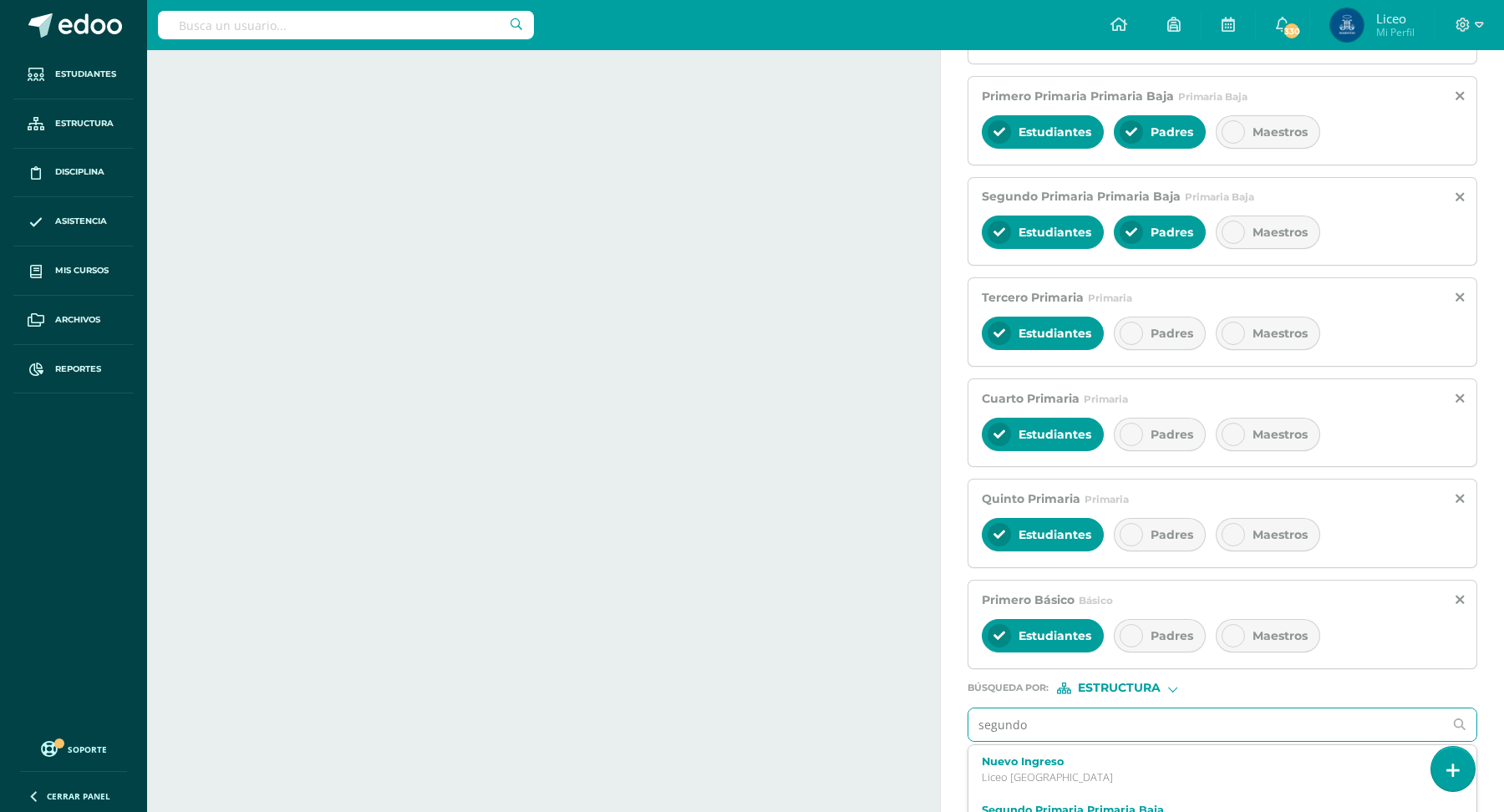
type input "segundo"
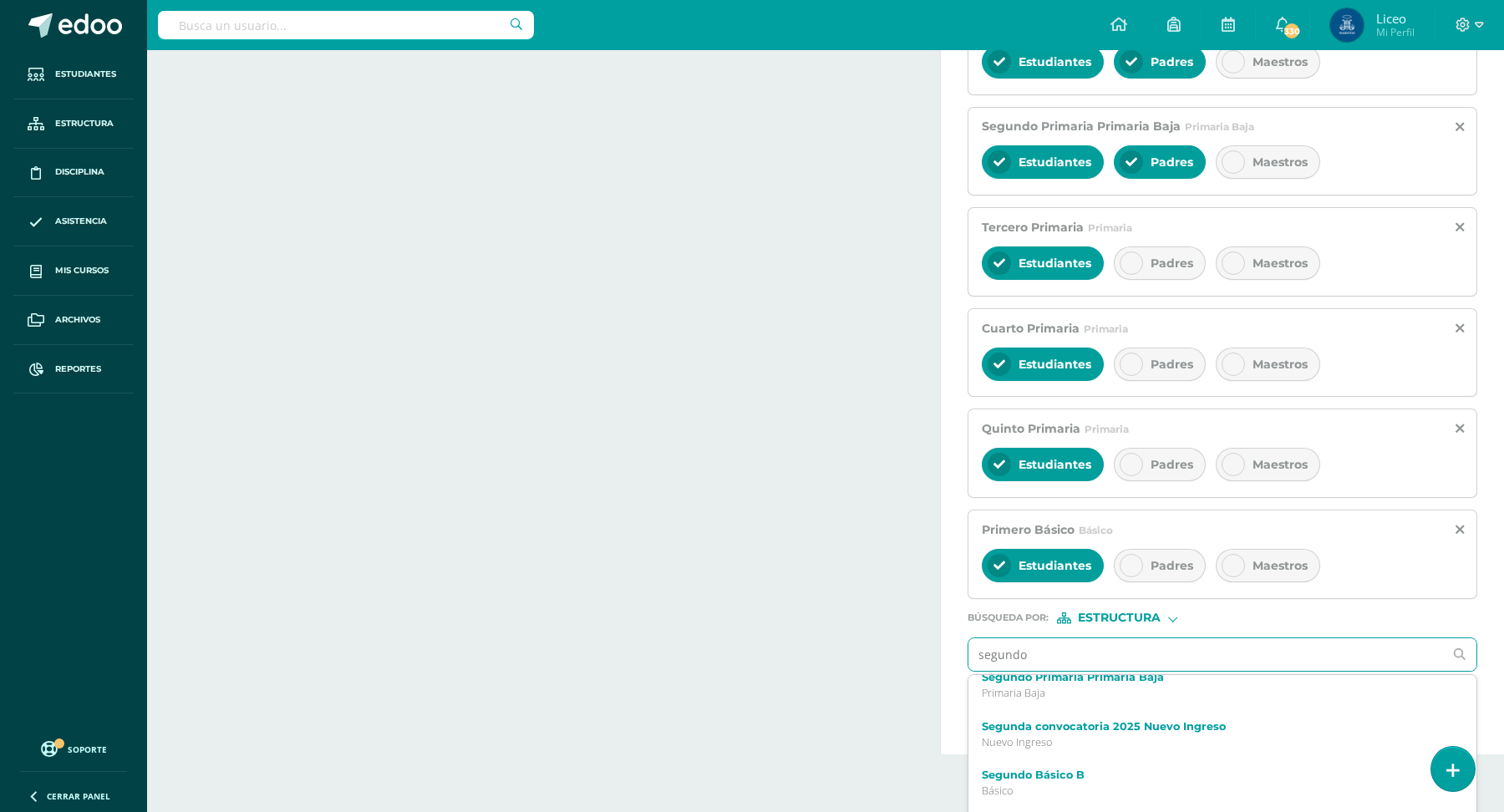
scroll to position [71, 0]
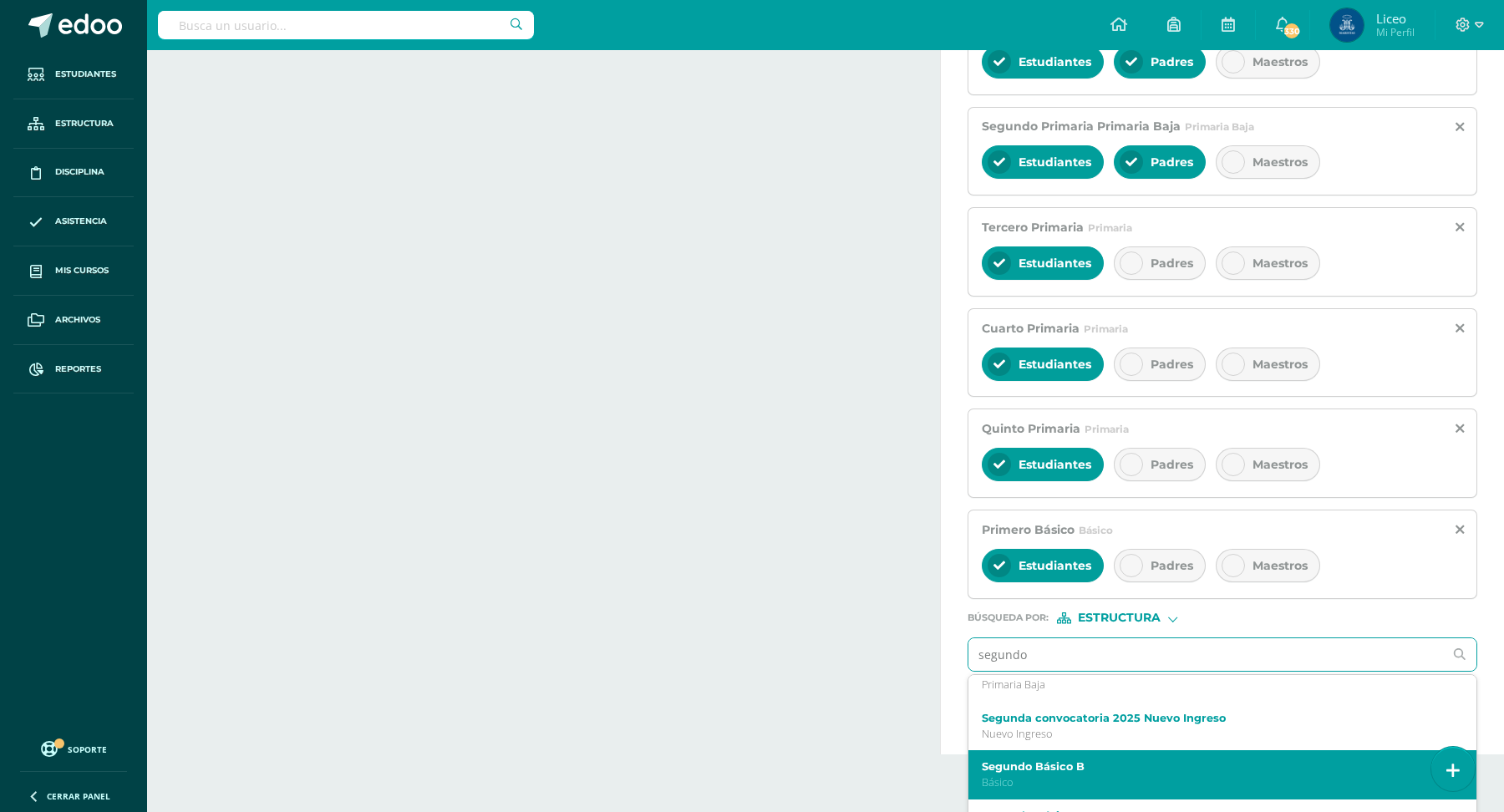
click at [1068, 775] on p "Básico" at bounding box center [1212, 782] width 460 height 14
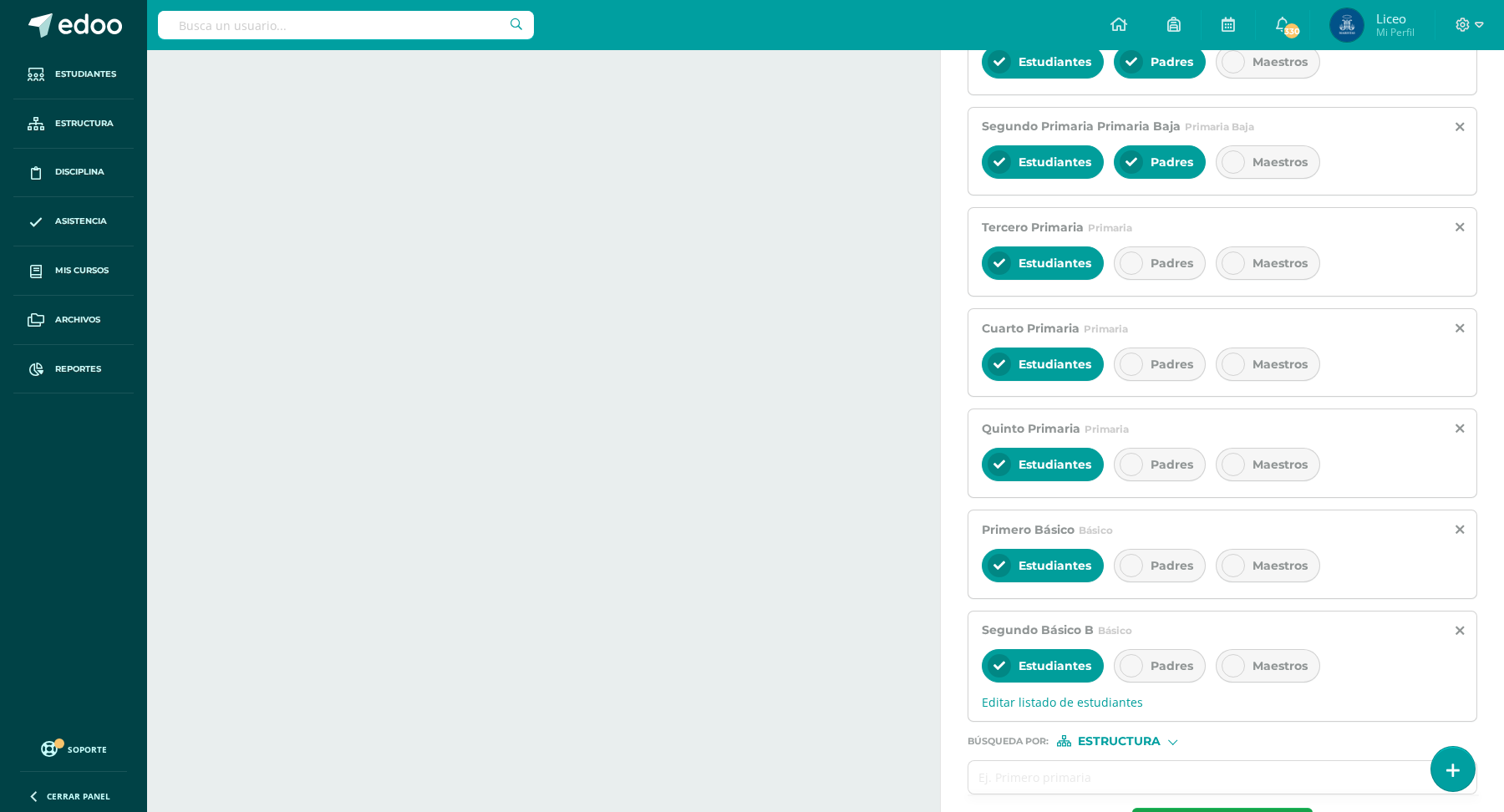
scroll to position [0, 0]
click at [1036, 741] on form "Titulo : Circular PEEI Estimadas familias maristas nos complace compartir con u…" at bounding box center [1222, 88] width 510 height 1524
click at [1464, 624] on icon at bounding box center [1459, 631] width 8 height 14
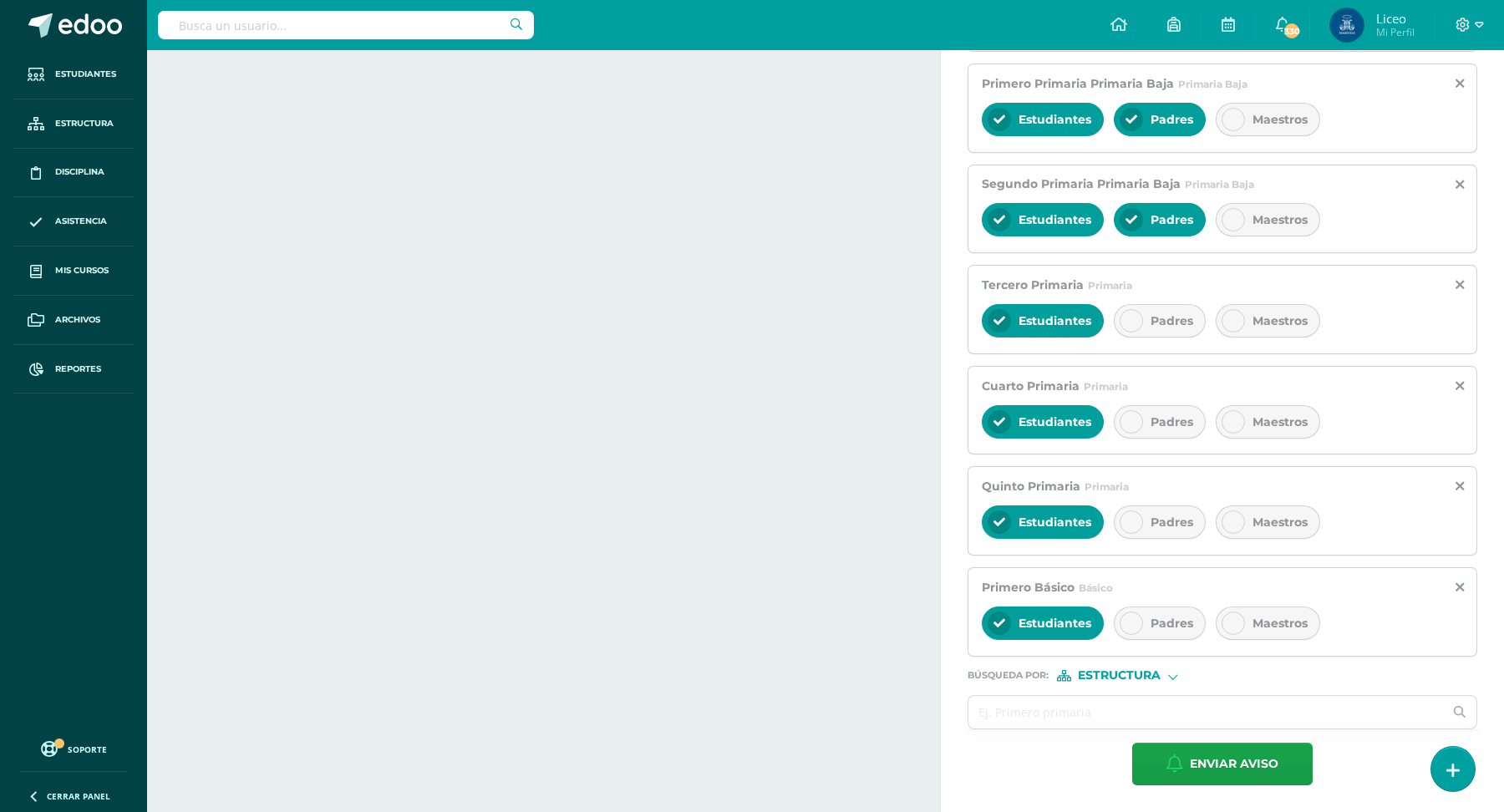
scroll to position [797, 0]
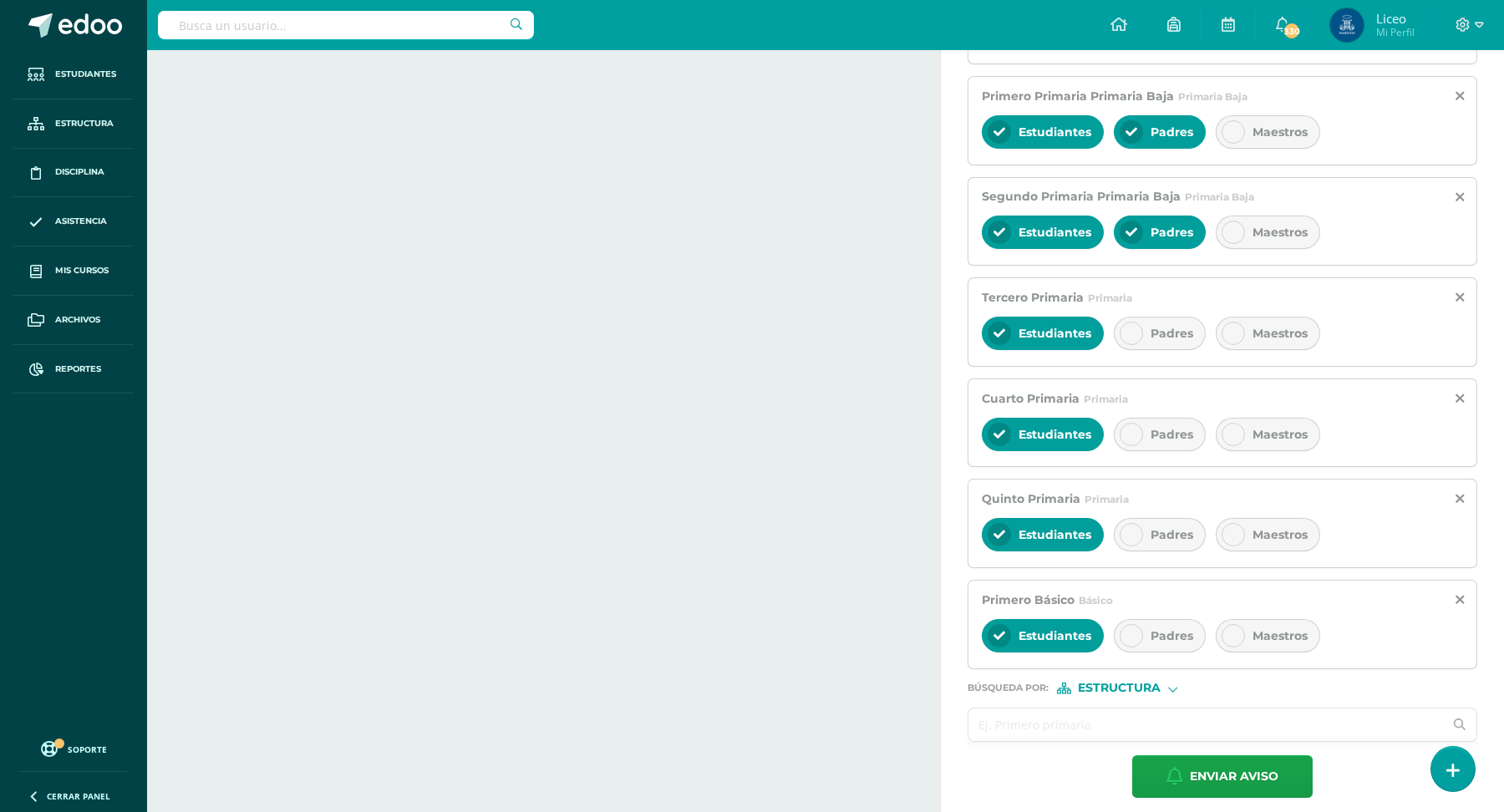
click at [1075, 709] on input "text" at bounding box center [1206, 725] width 475 height 33
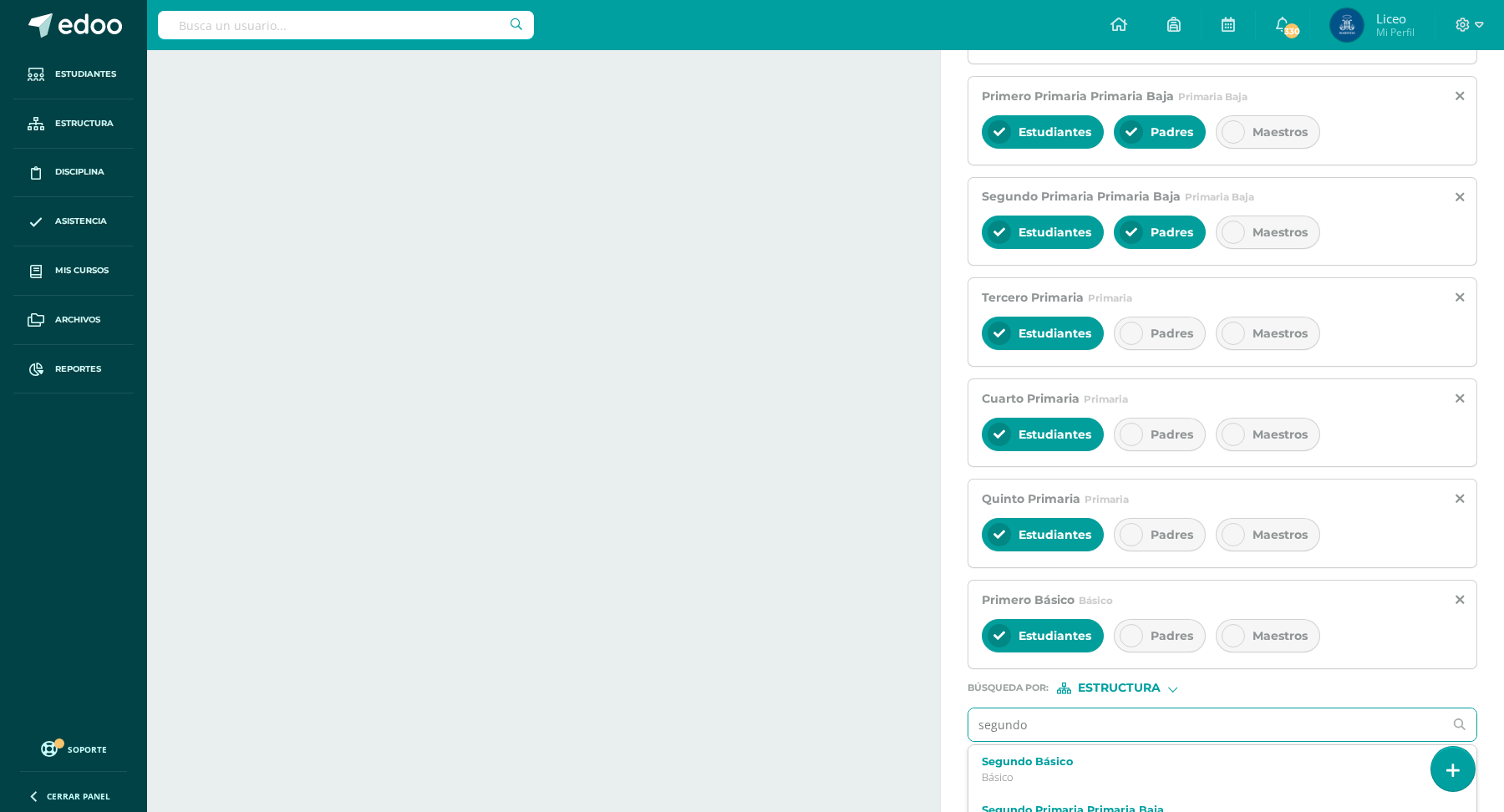
type input "segundo b"
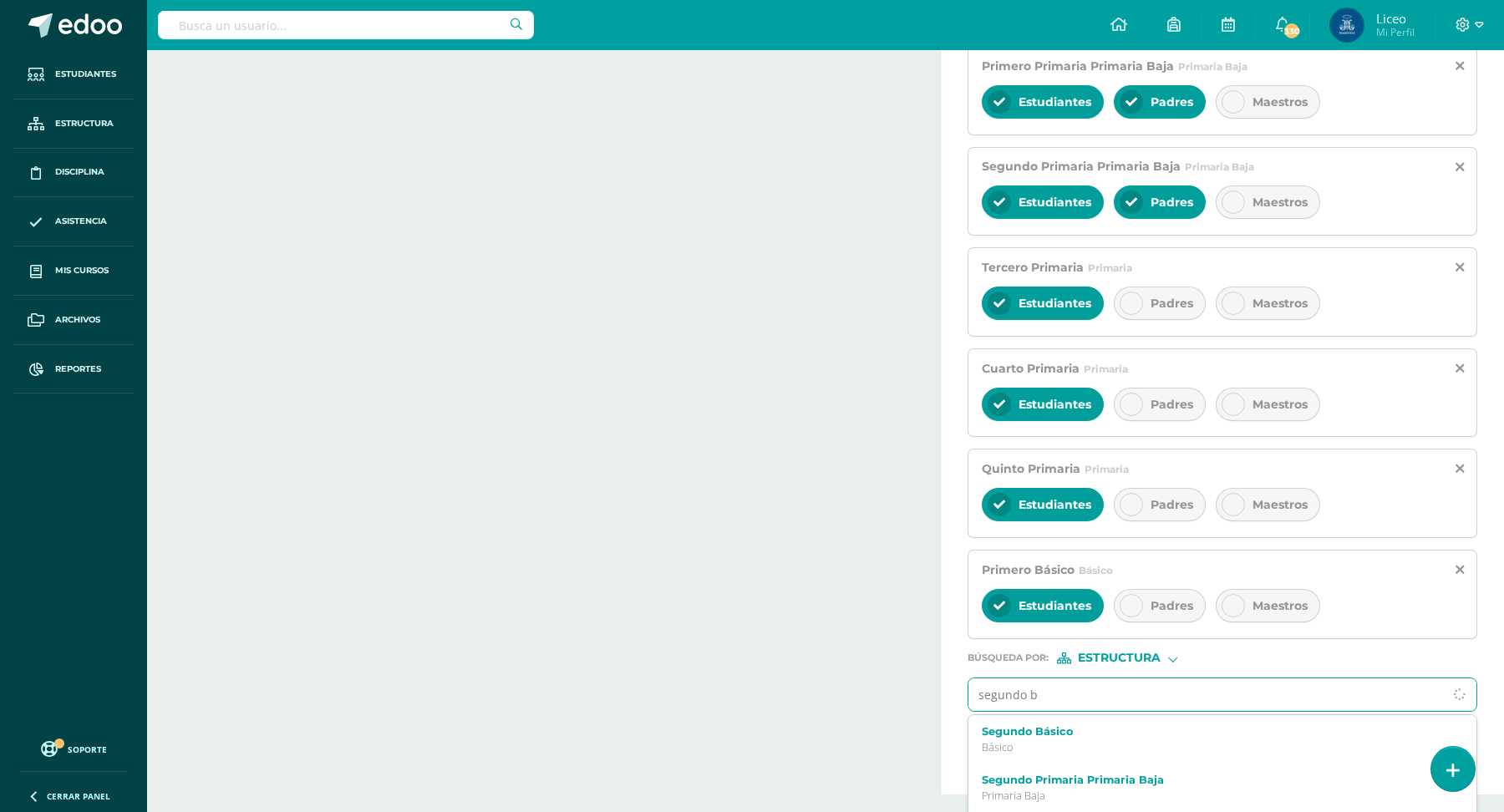
scroll to position [867, 0]
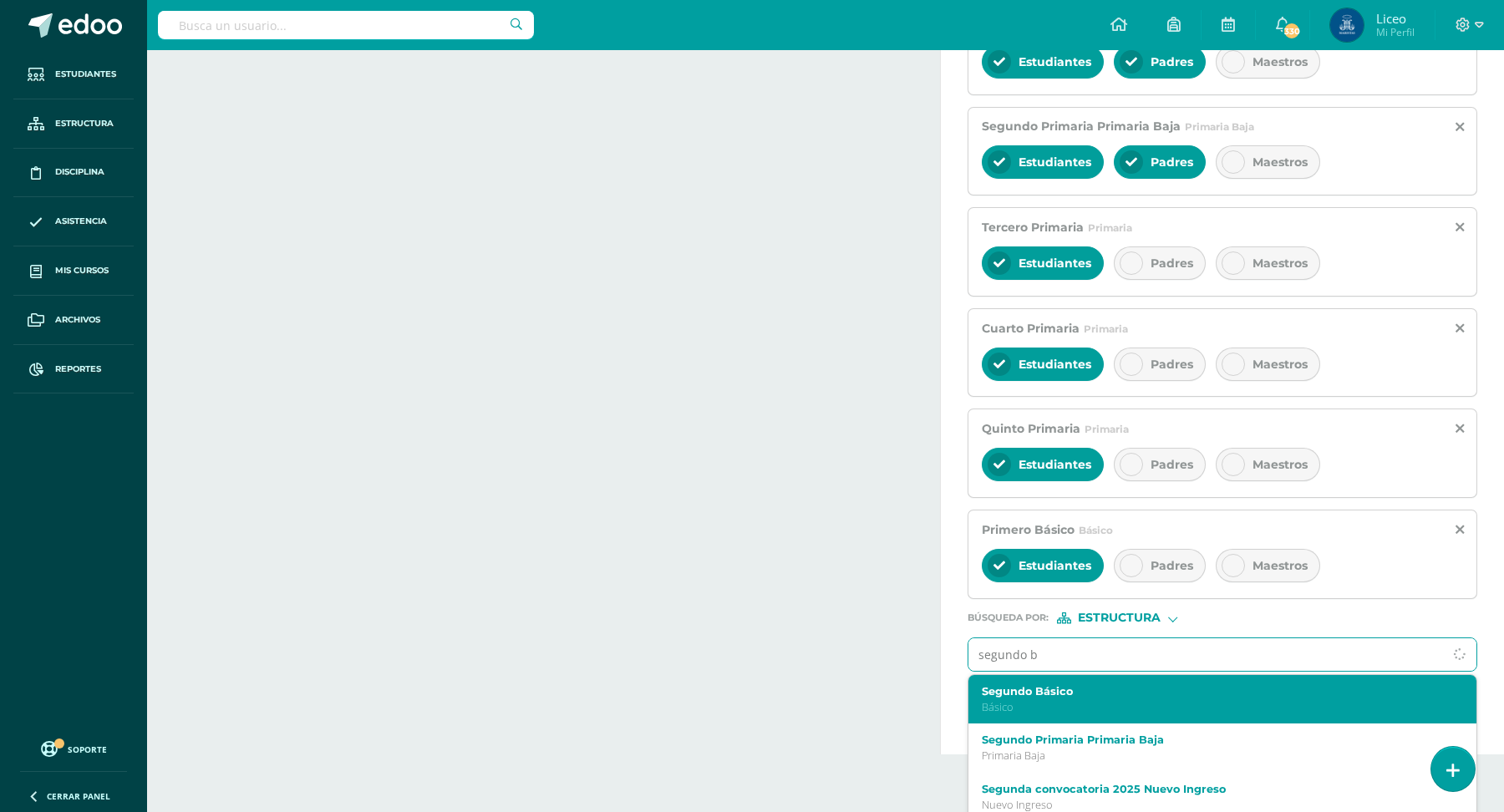
click at [1071, 700] on p "Básico" at bounding box center [1212, 707] width 460 height 14
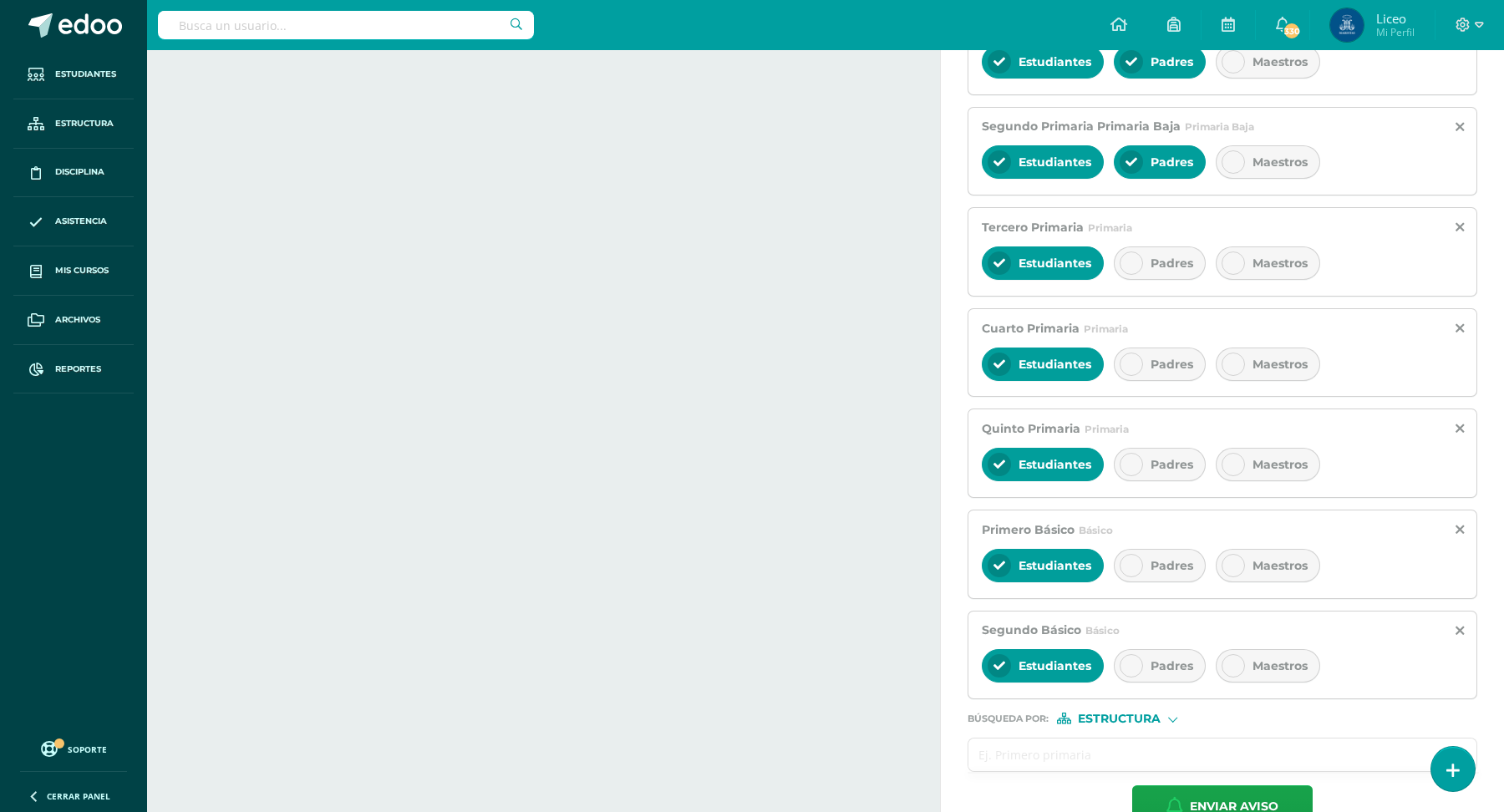
click at [1078, 741] on input "text" at bounding box center [1206, 755] width 475 height 33
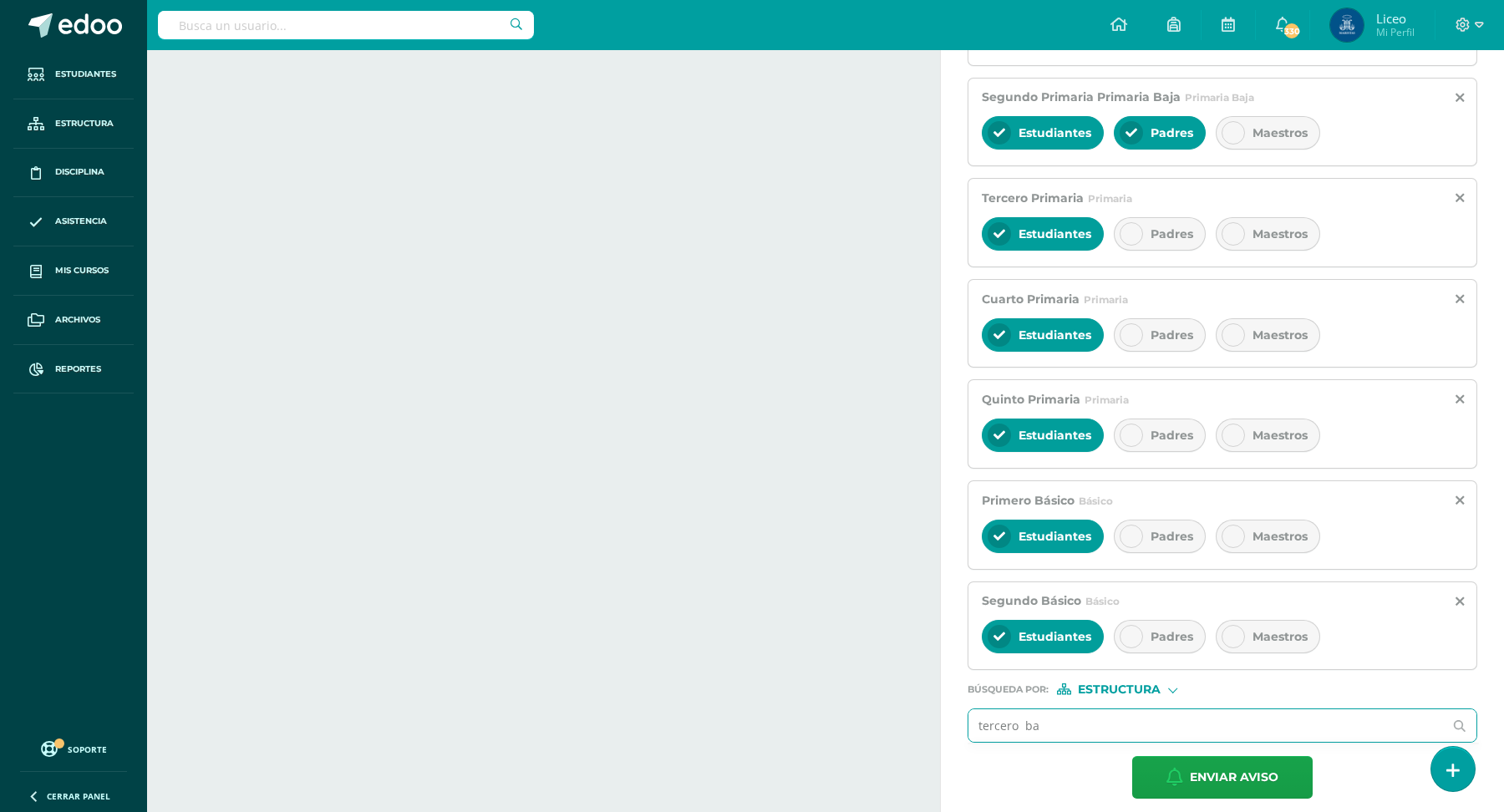
type input "tercero b"
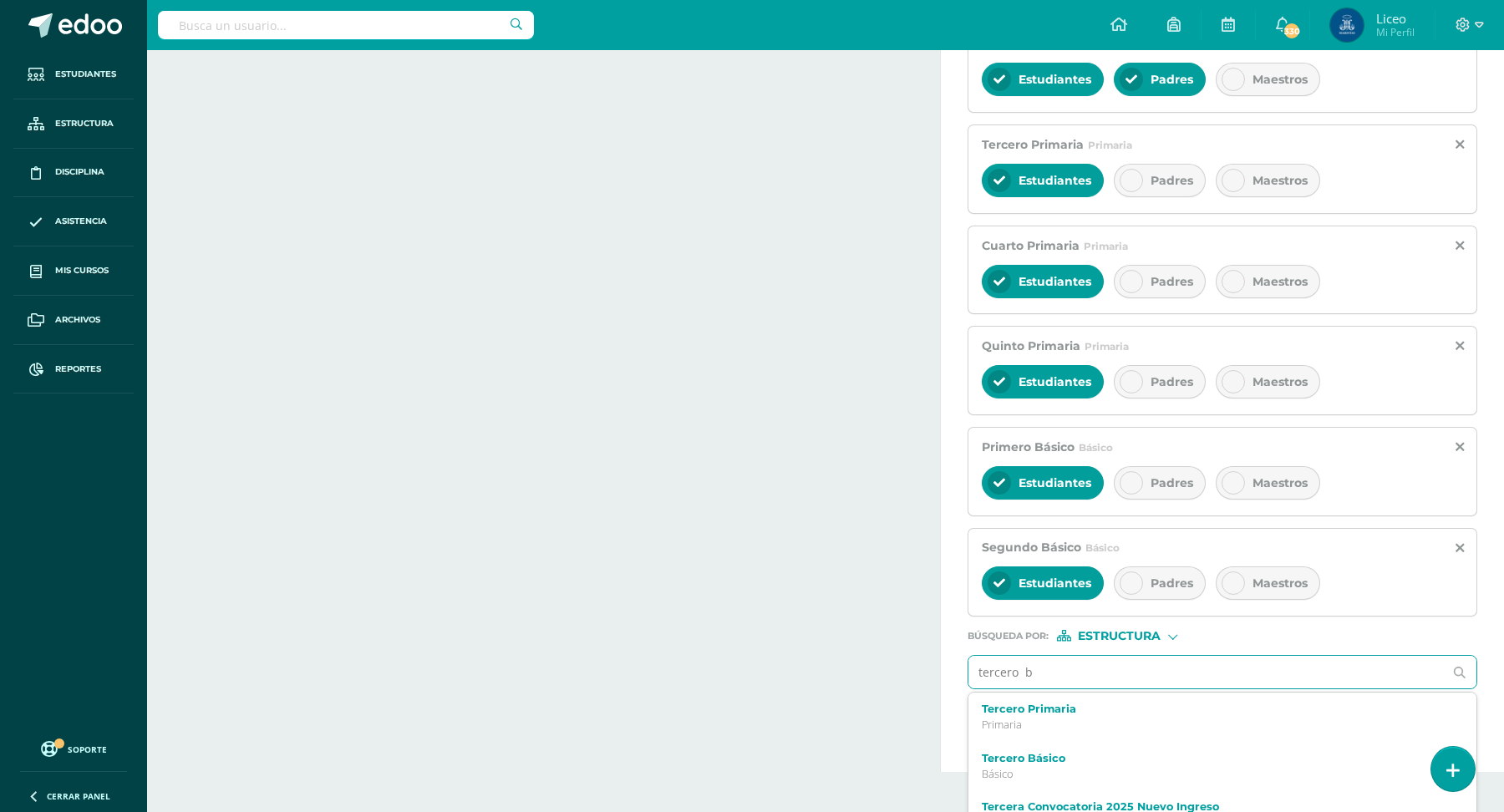
scroll to position [967, 0]
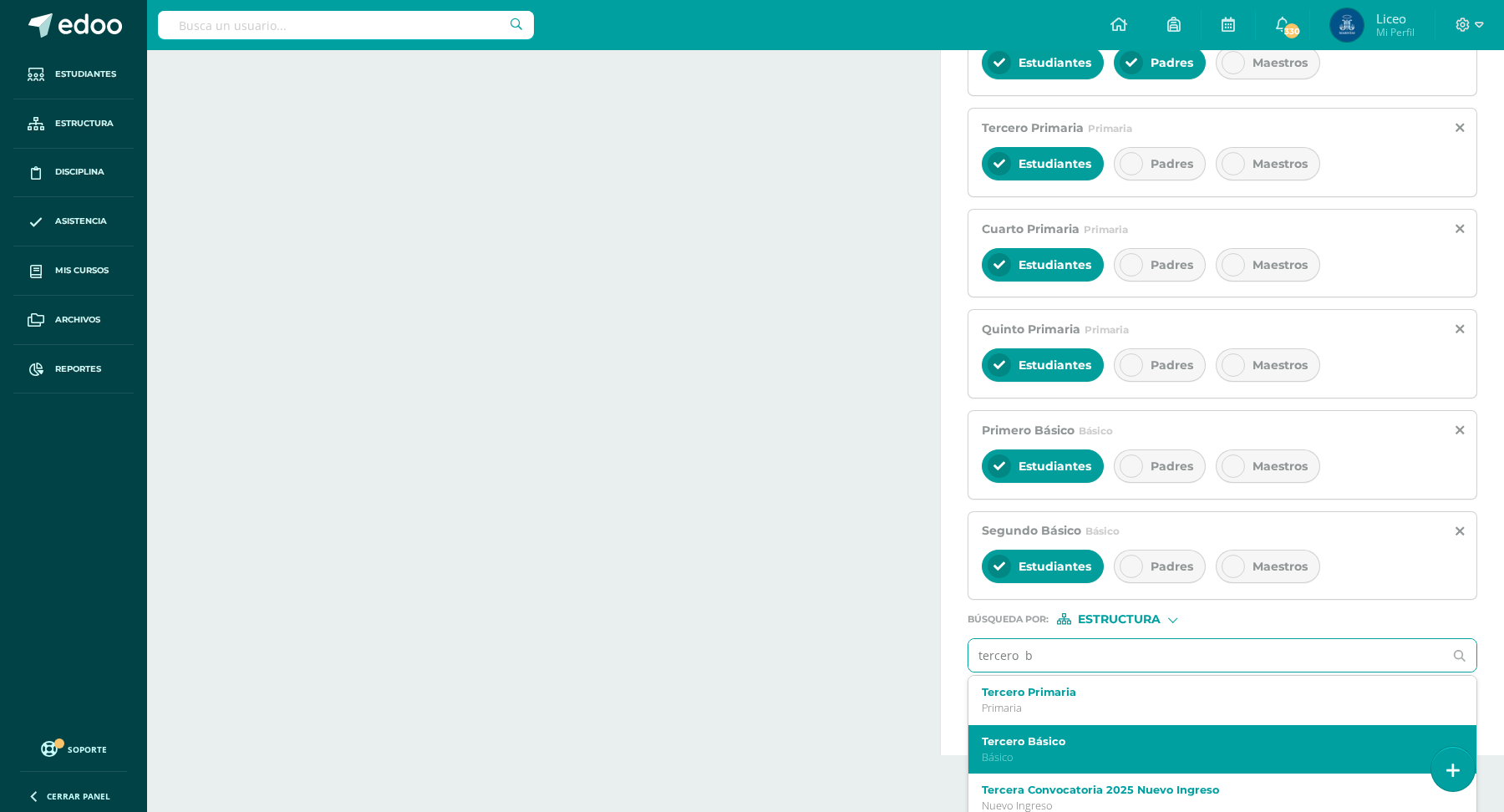
click at [1103, 735] on label "Tercero Básico" at bounding box center [1212, 741] width 460 height 12
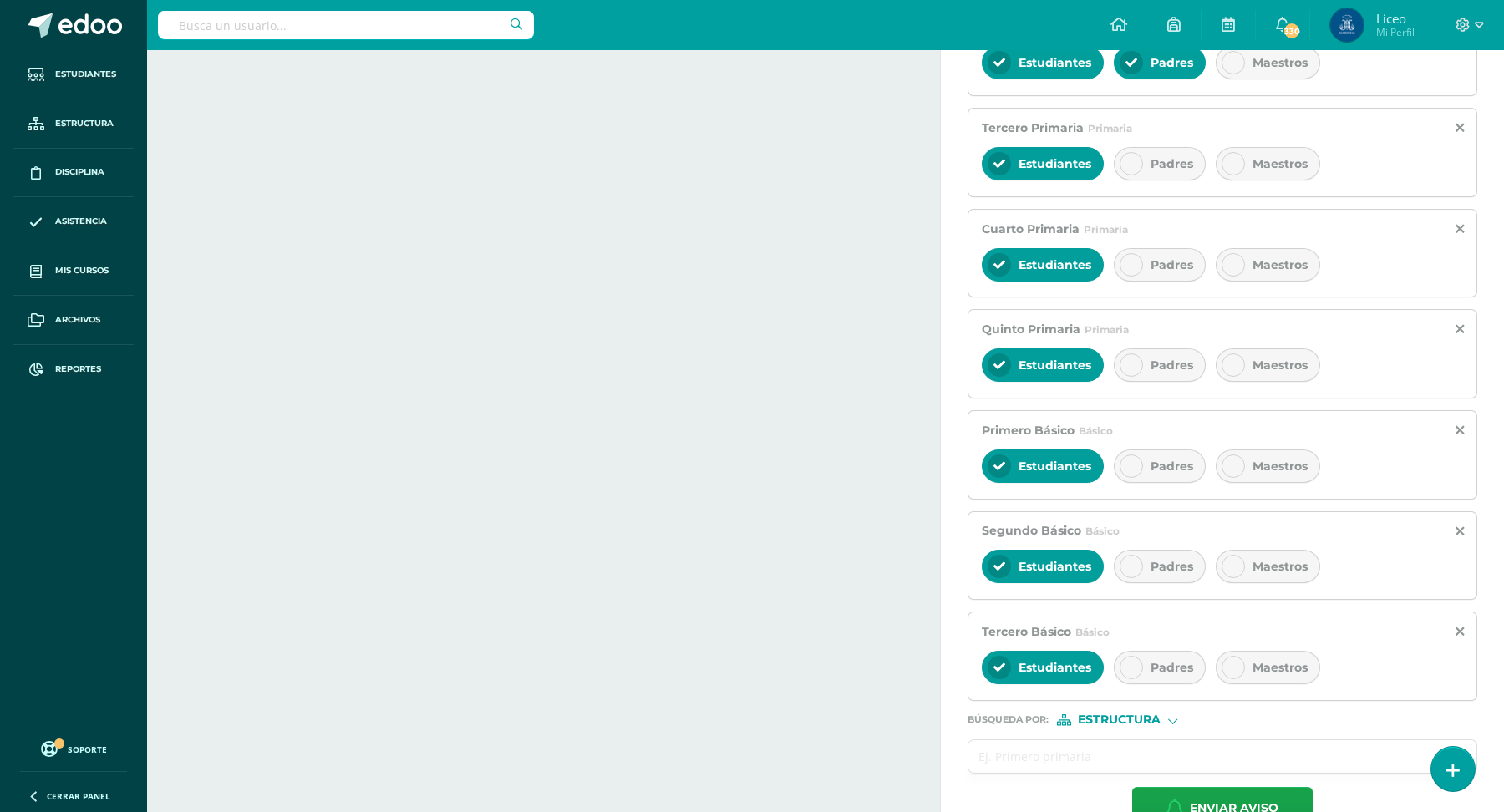
click at [1069, 741] on input "text" at bounding box center [1206, 757] width 475 height 33
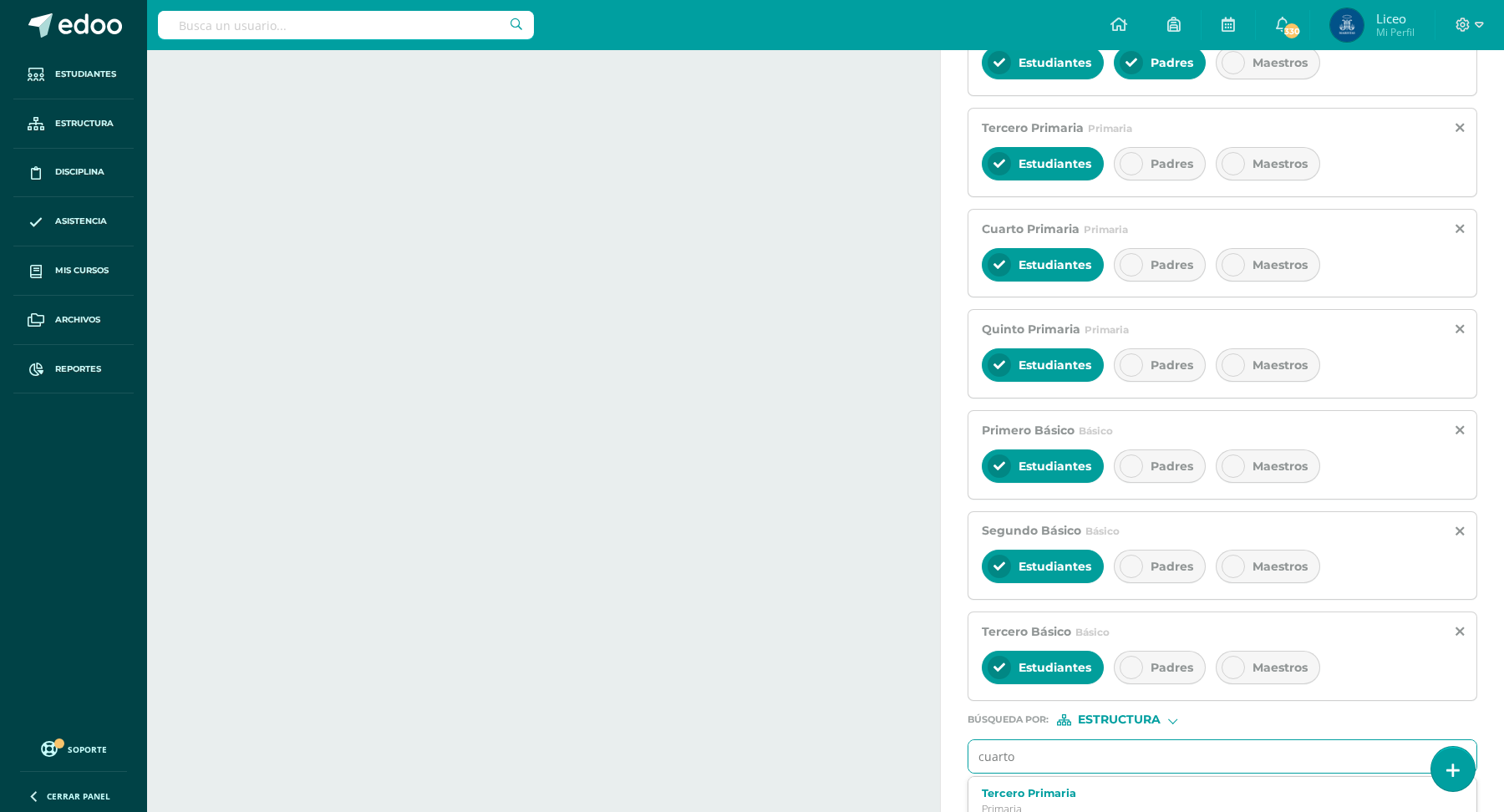
type input "cuarto"
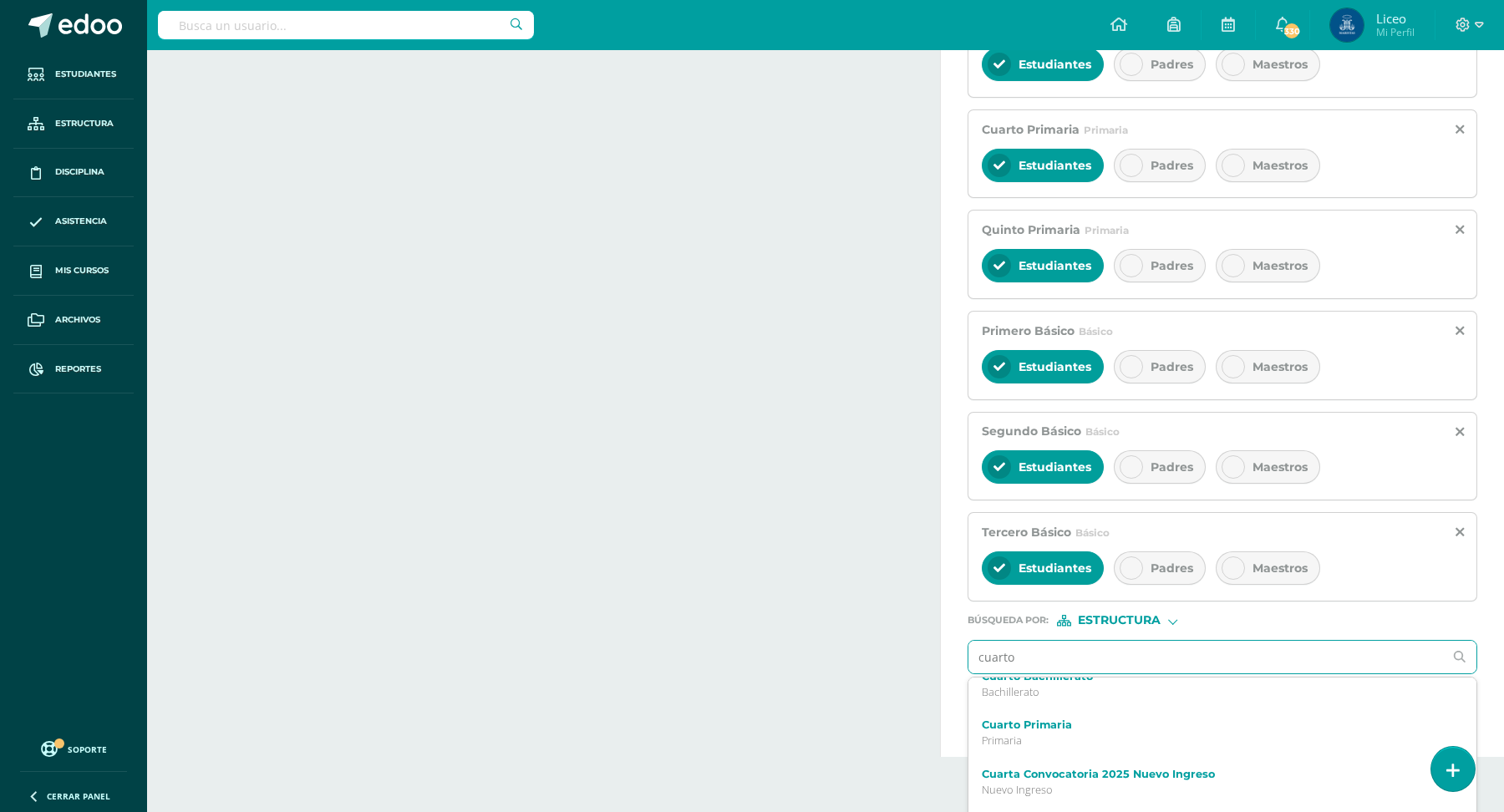
scroll to position [0, 0]
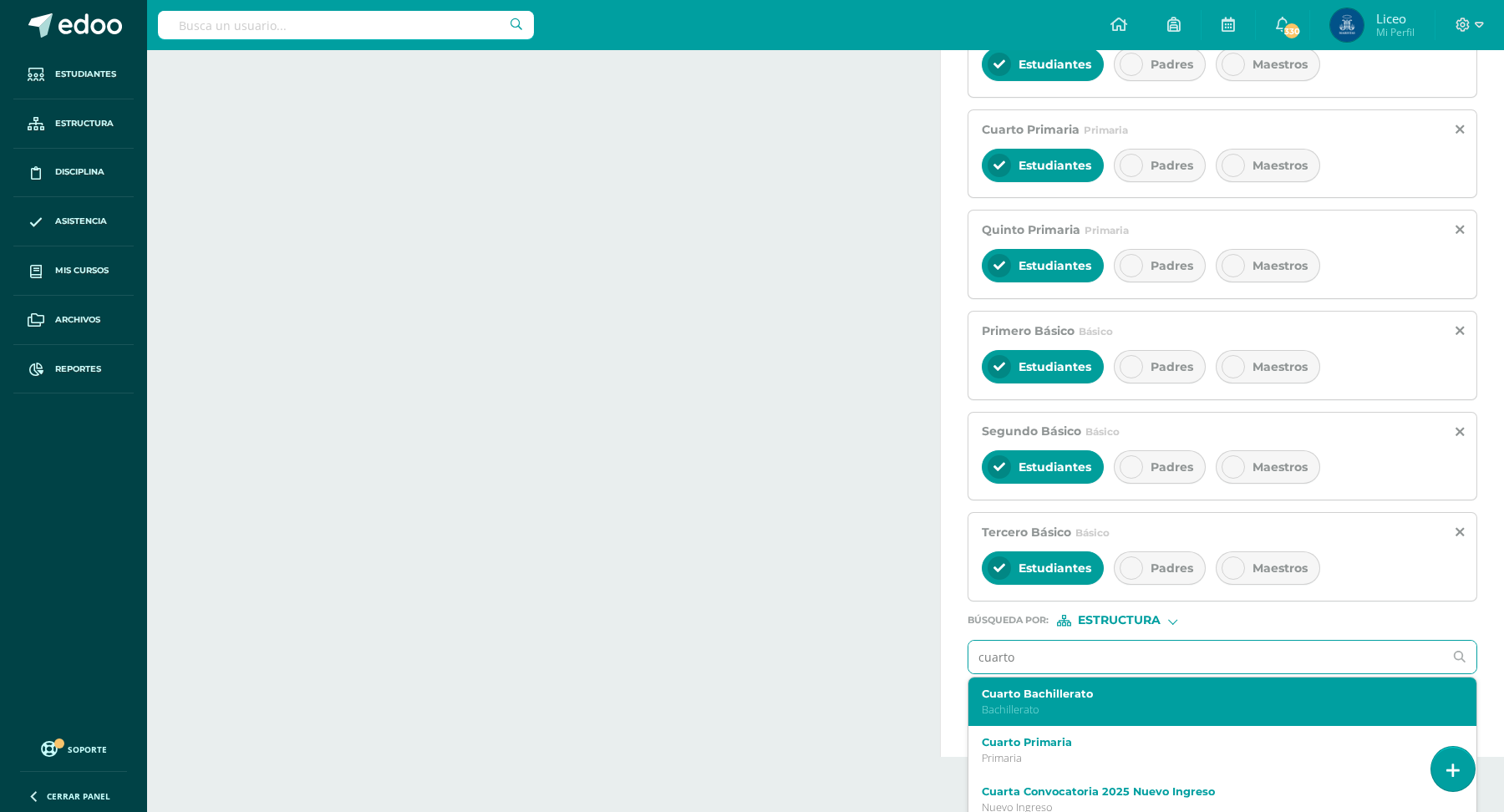
click at [1059, 687] on label "Cuarto Bachillerato" at bounding box center [1212, 693] width 460 height 12
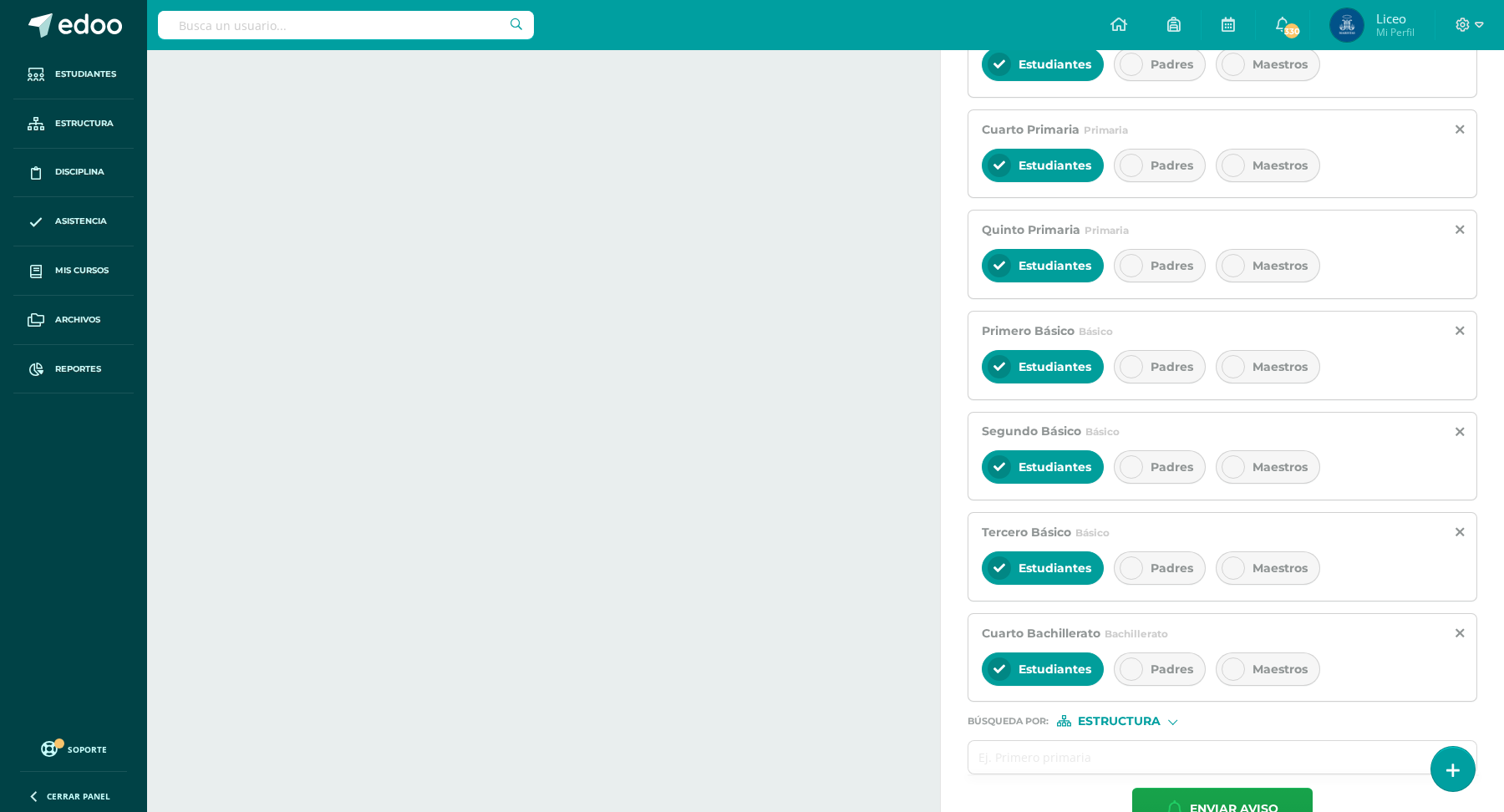
click at [1174, 652] on div "Padres" at bounding box center [1159, 669] width 92 height 34
click at [1158, 551] on div "Padres" at bounding box center [1159, 568] width 92 height 34
click at [1052, 560] on span "Estudiantes" at bounding box center [1054, 568] width 72 height 15
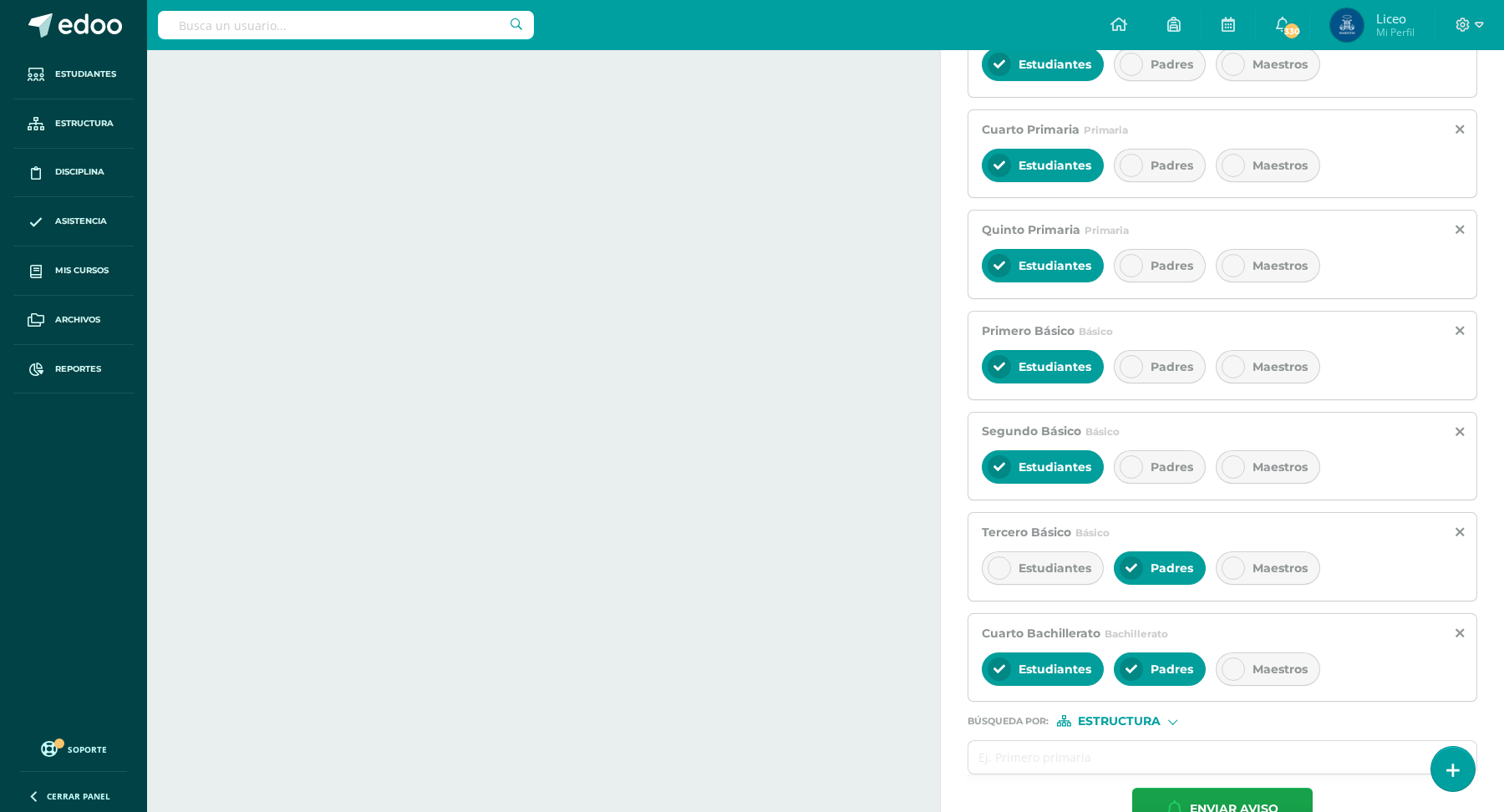
click at [1041, 662] on span "Estudiantes" at bounding box center [1054, 669] width 72 height 15
click at [1143, 460] on div "Padres" at bounding box center [1159, 467] width 92 height 34
click at [1036, 451] on div "Estudiantes" at bounding box center [1043, 467] width 122 height 34
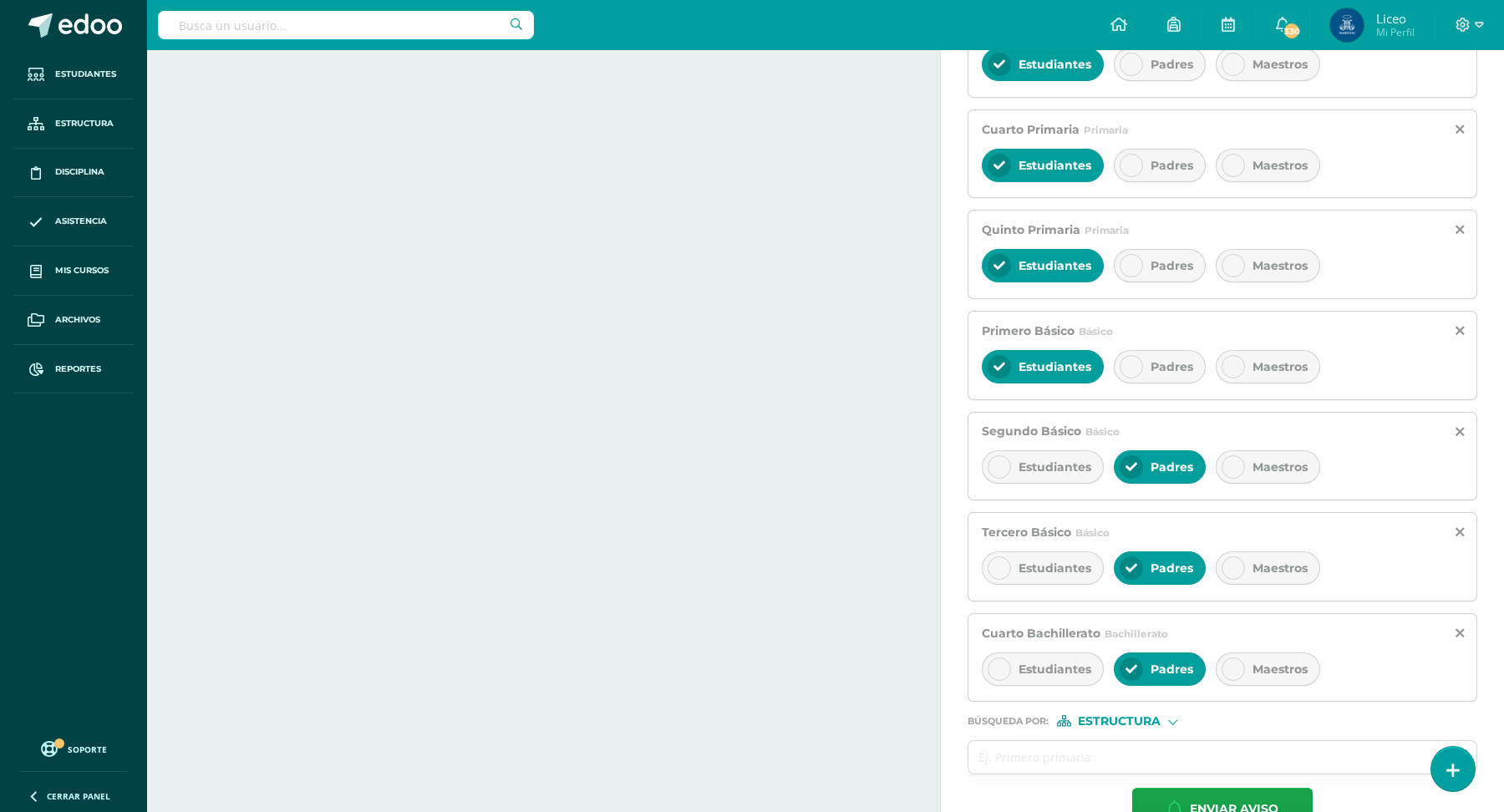
click at [1158, 350] on div "Padres" at bounding box center [1159, 367] width 92 height 34
click at [1022, 361] on span "Estudiantes" at bounding box center [1054, 367] width 72 height 15
click at [1174, 258] on span "Padres" at bounding box center [1172, 266] width 42 height 15
click at [1028, 258] on span "Estudiantes" at bounding box center [1054, 266] width 72 height 15
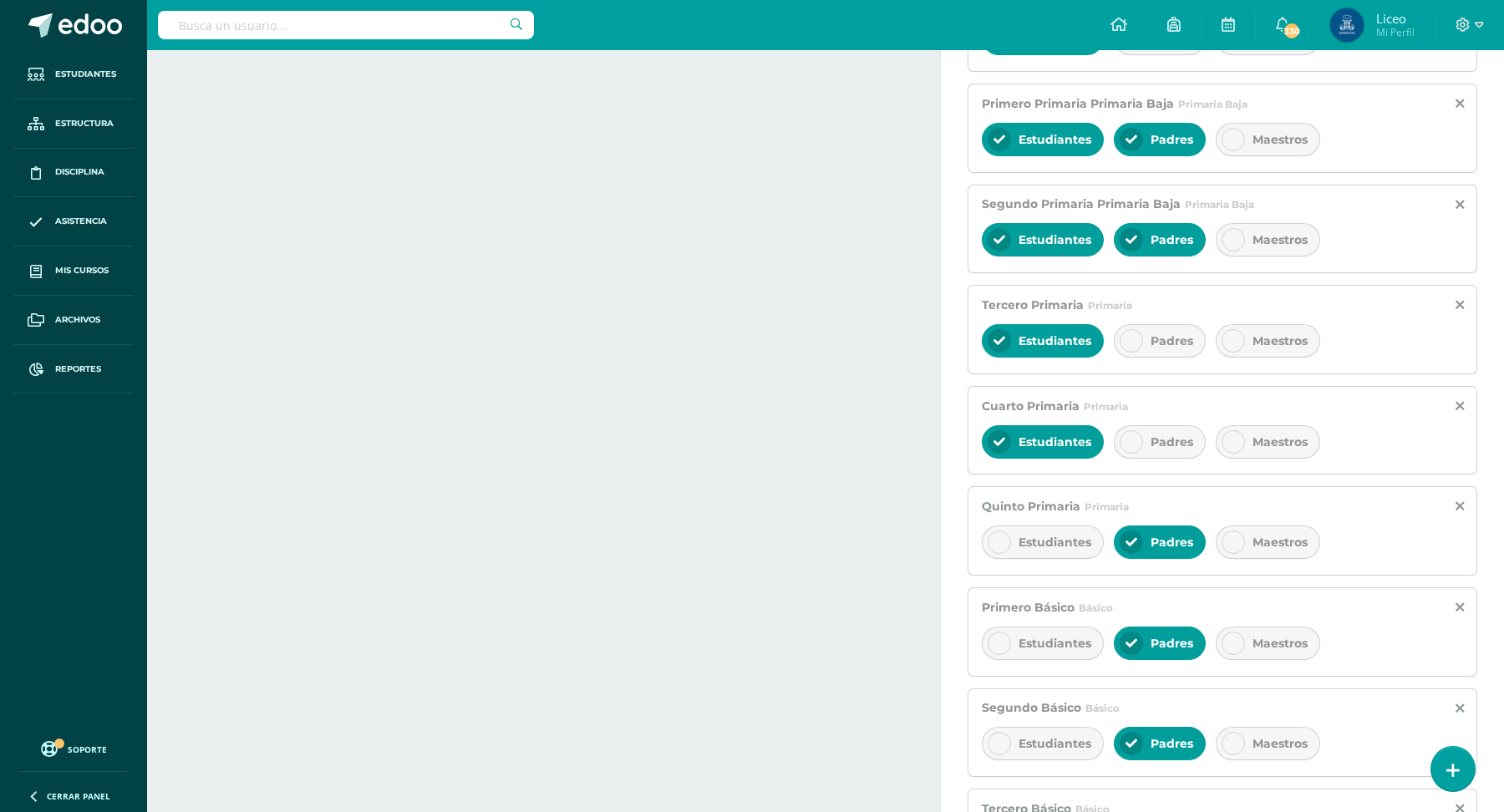
scroll to position [755, 0]
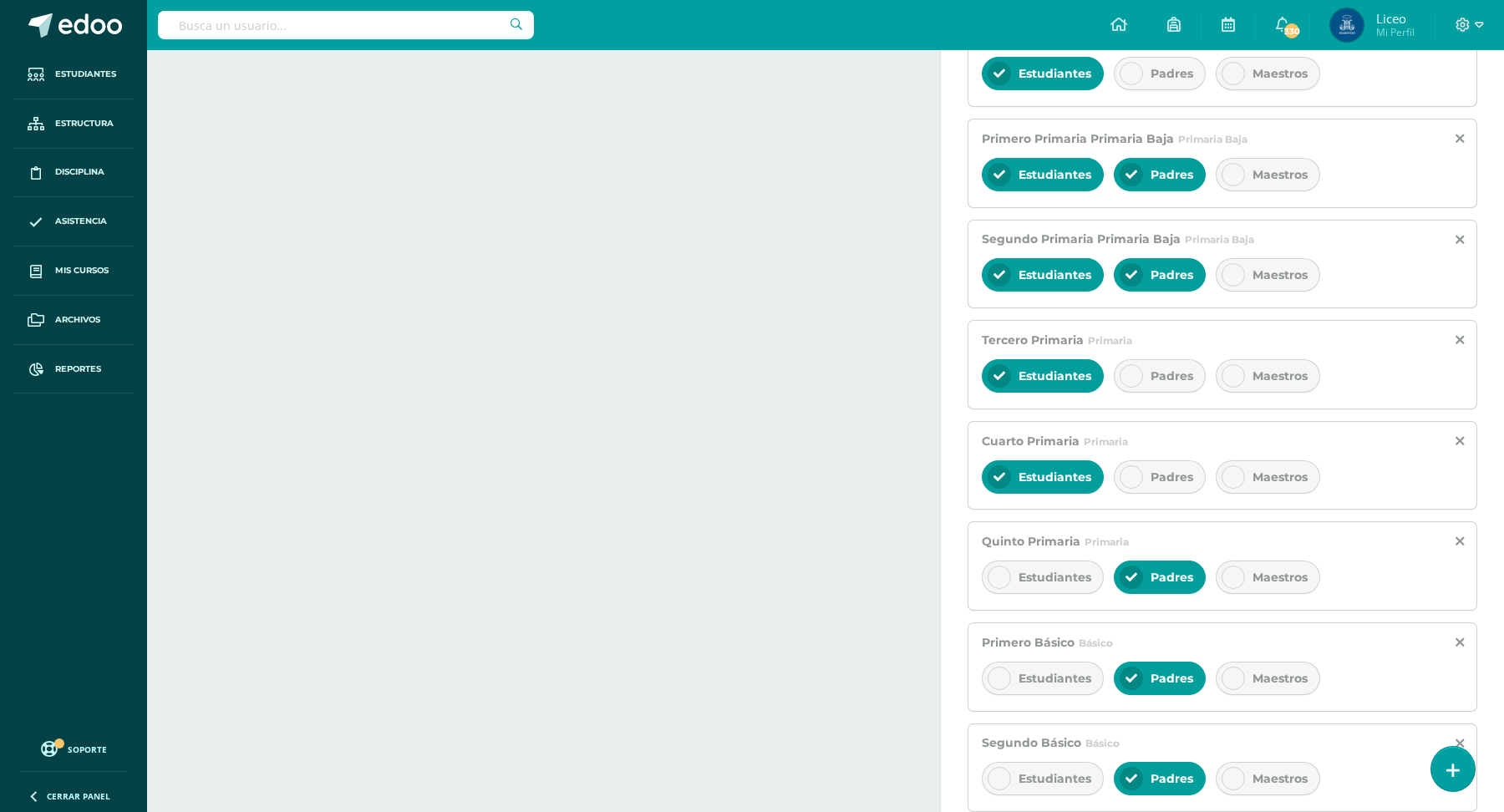
click at [1057, 460] on div "Estudiantes" at bounding box center [1043, 477] width 122 height 34
click at [1151, 469] on span "Padres" at bounding box center [1172, 477] width 42 height 15
click at [1141, 391] on div "Tercero Primaria Primaria Estudiantes Padres Maestros" at bounding box center [1222, 364] width 510 height 89
click at [1143, 364] on div "Padres" at bounding box center [1159, 376] width 92 height 34
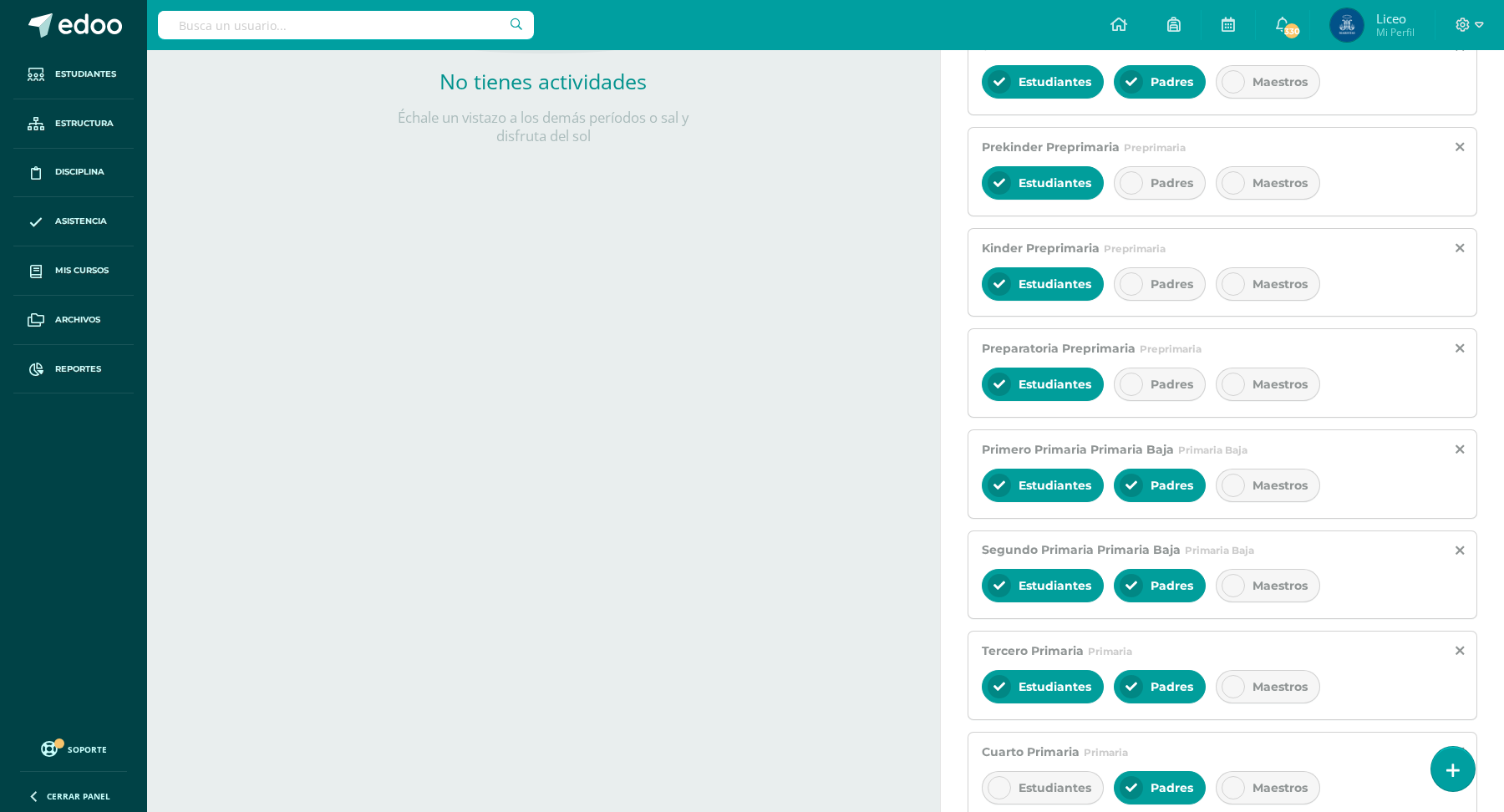
scroll to position [470, 0]
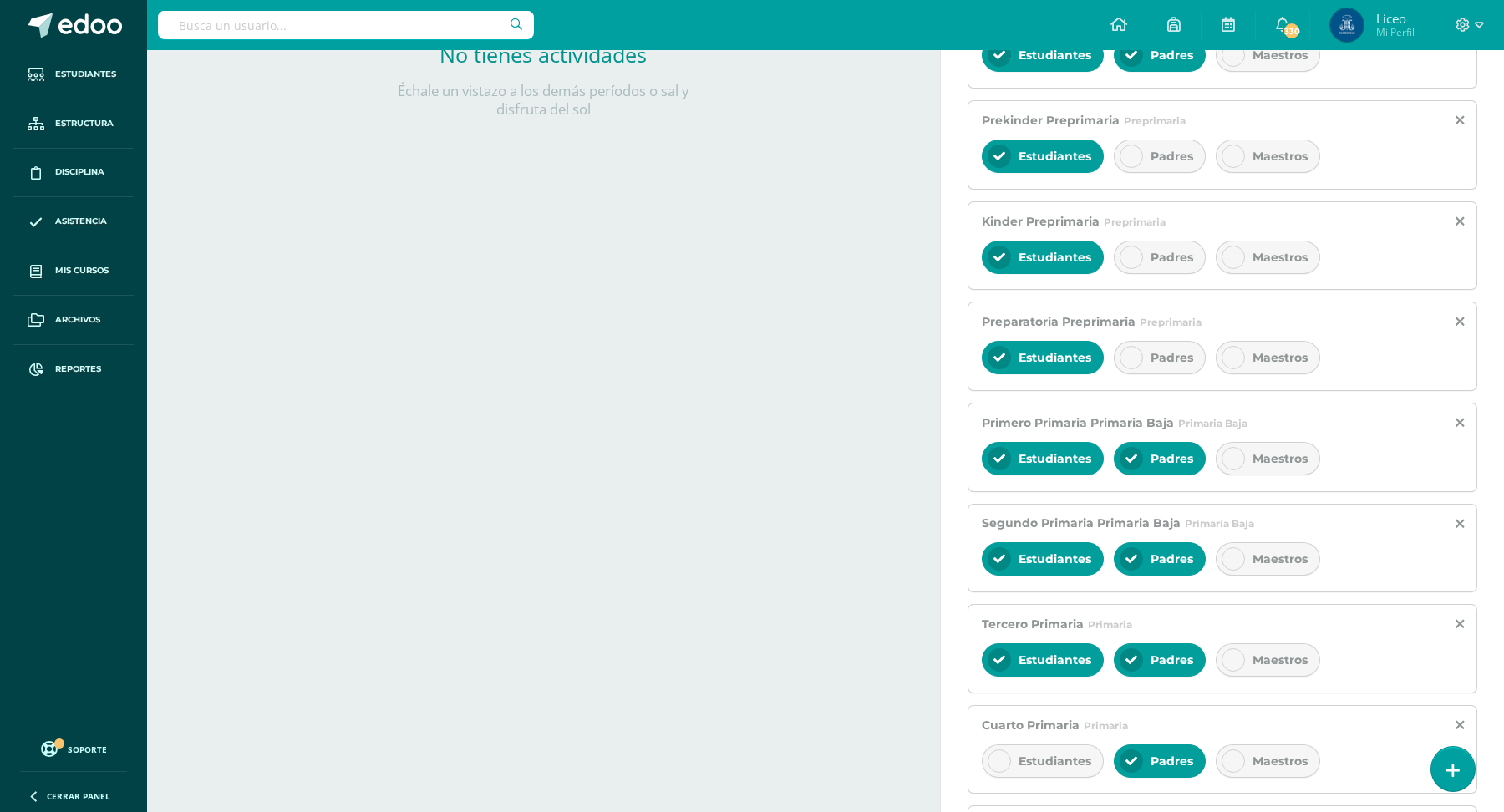
click at [1145, 366] on div "Padres" at bounding box center [1159, 358] width 92 height 34
click at [1142, 245] on div "Padres" at bounding box center [1159, 257] width 92 height 34
click at [1152, 162] on div "Padres" at bounding box center [1159, 157] width 92 height 34
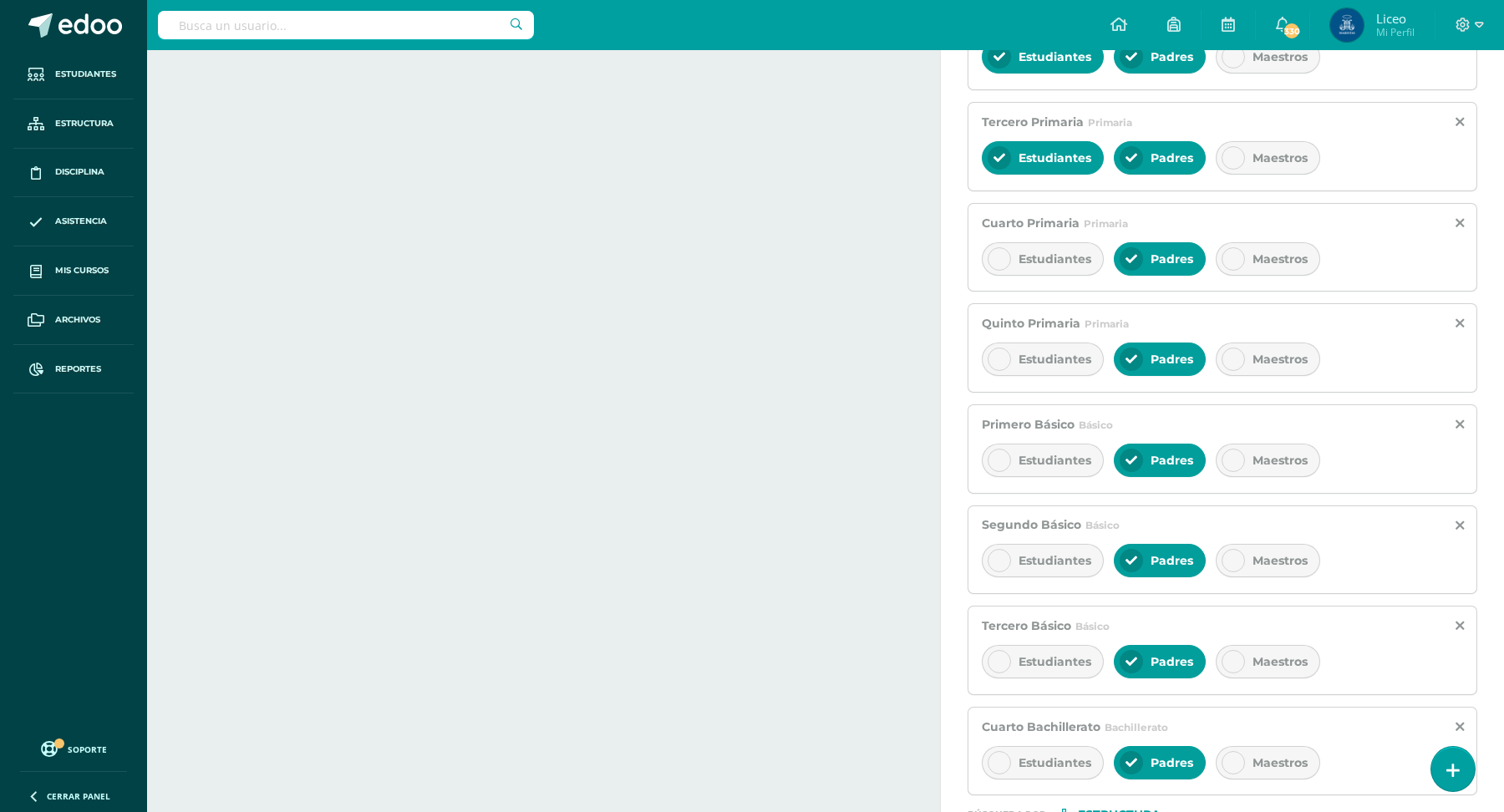
scroll to position [1096, 0]
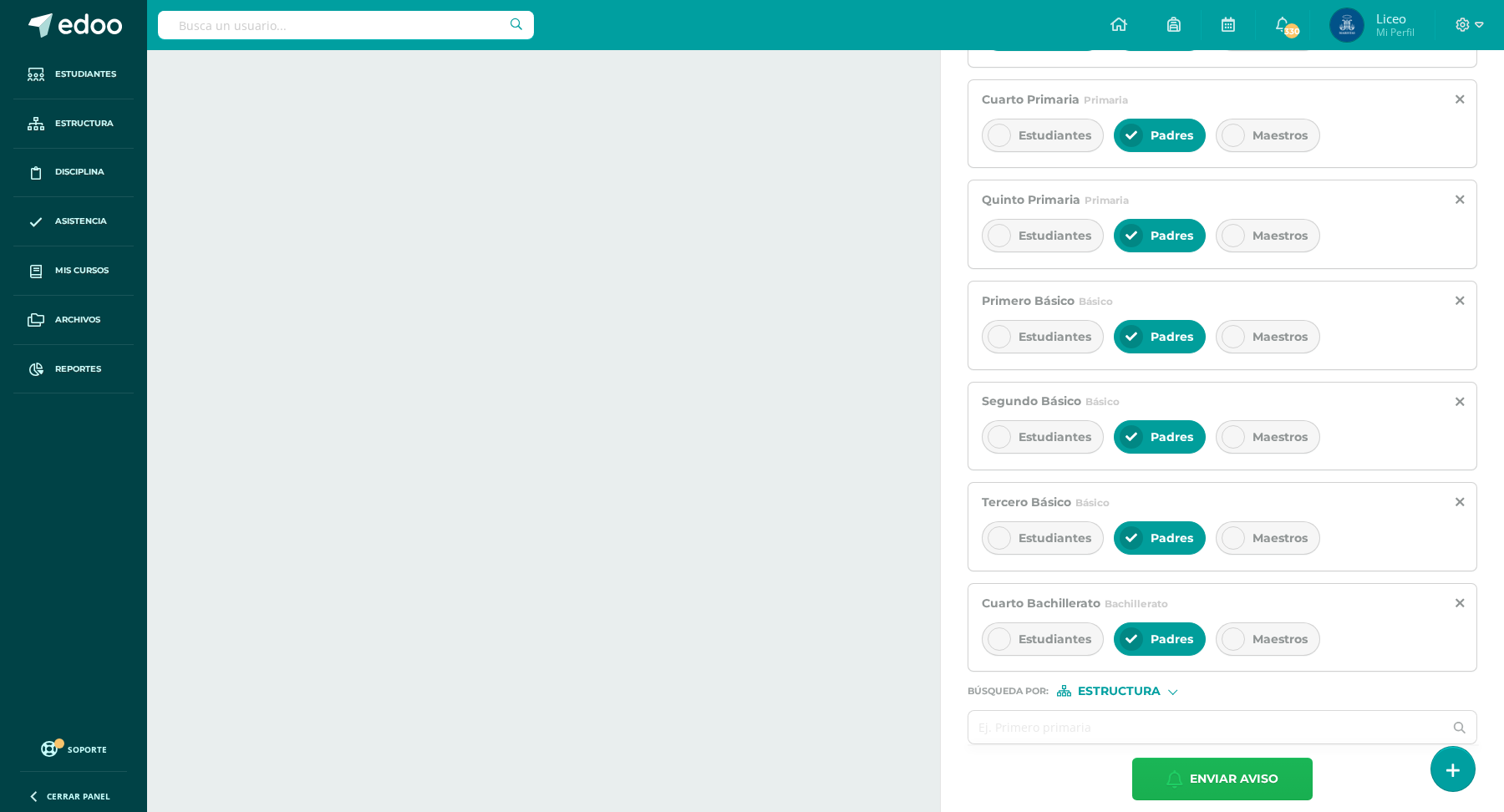
click at [1227, 769] on span "Enviar aviso" at bounding box center [1234, 779] width 88 height 41
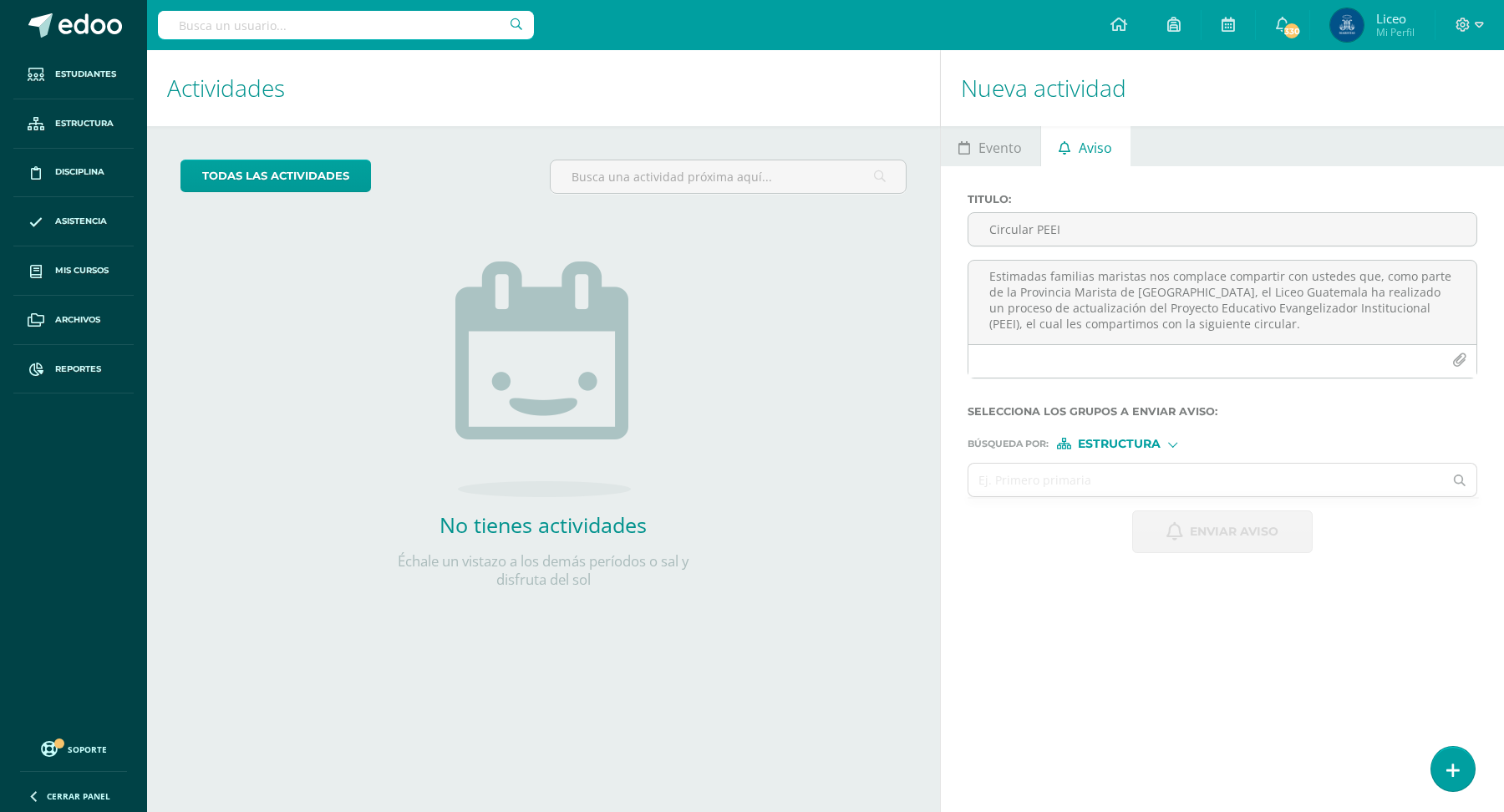
scroll to position [0, 0]
